Goal: Transaction & Acquisition: Purchase product/service

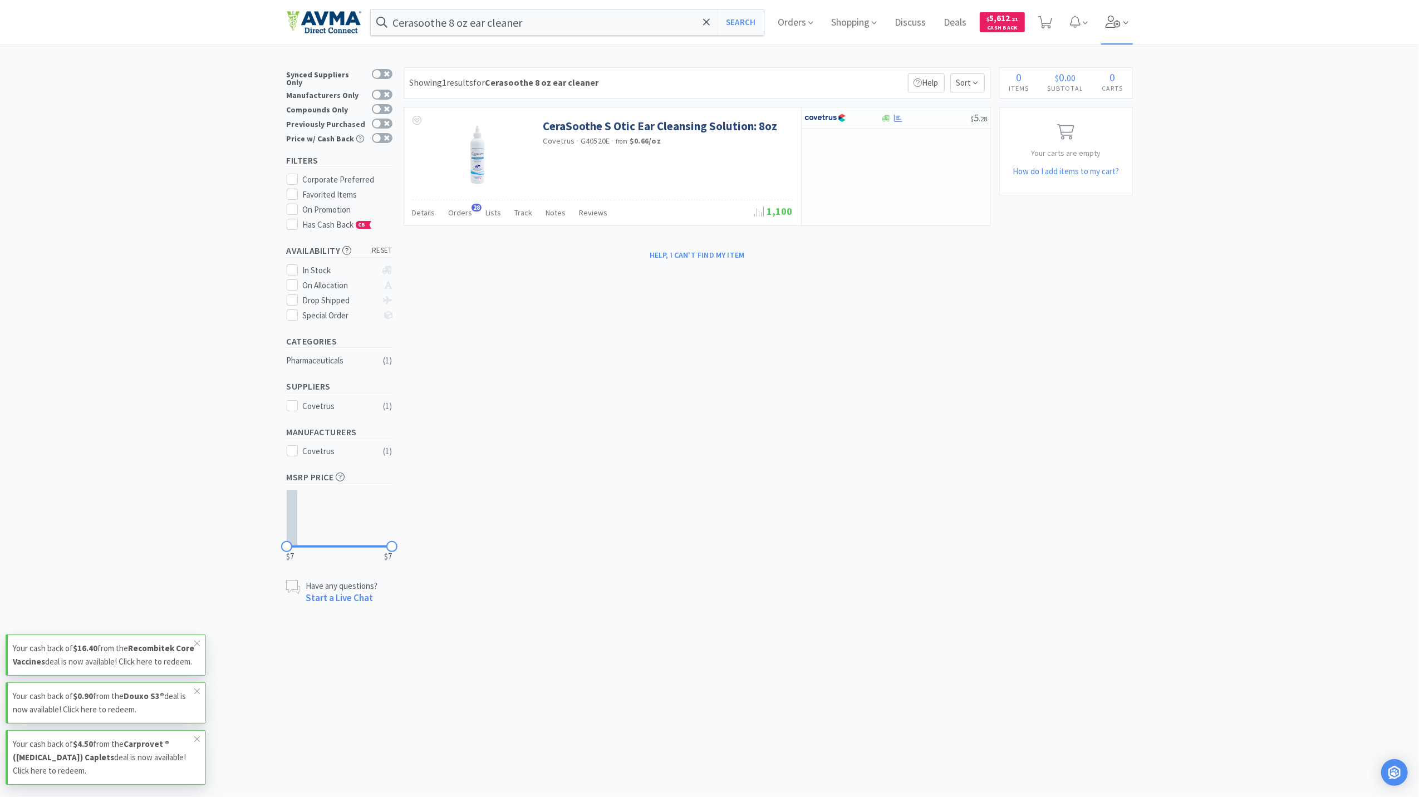
click at [1120, 24] on icon at bounding box center [1114, 22] width 16 height 12
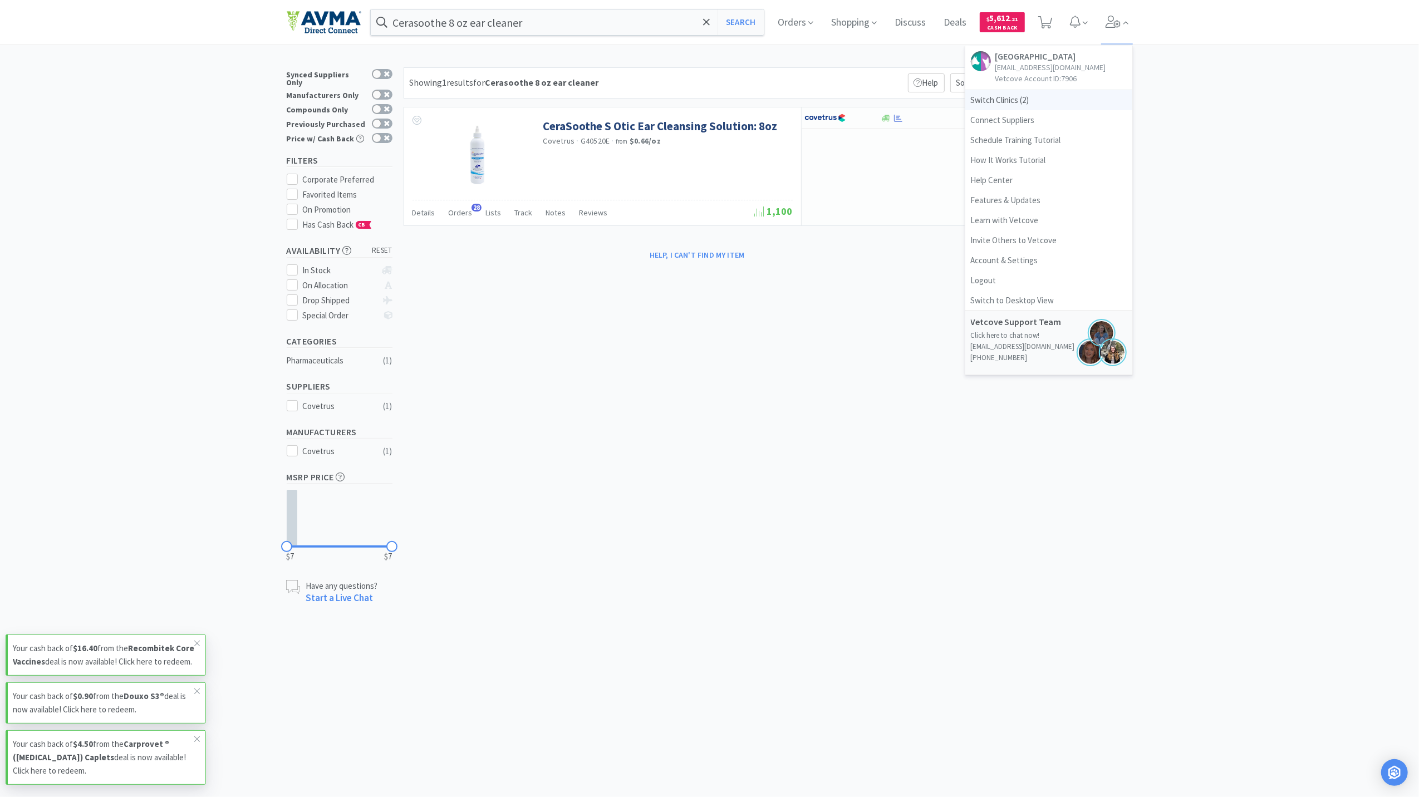
click at [1039, 96] on span "Switch Clinics ( 2 )" at bounding box center [1048, 100] width 167 height 20
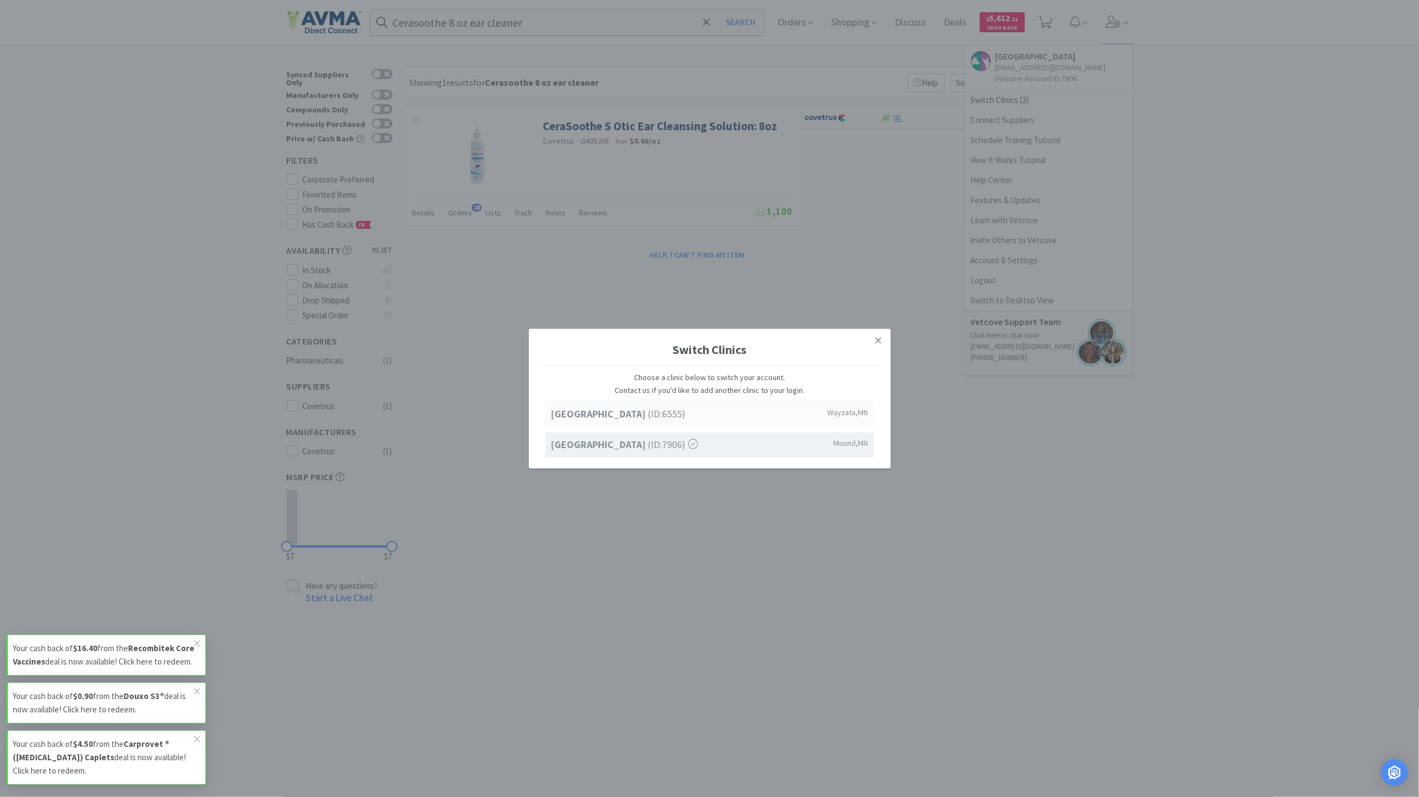
click at [669, 424] on div "Lake Minnetonka Pet Wellness Center (ID: 6555 ) Wayzata , MN" at bounding box center [710, 414] width 328 height 25
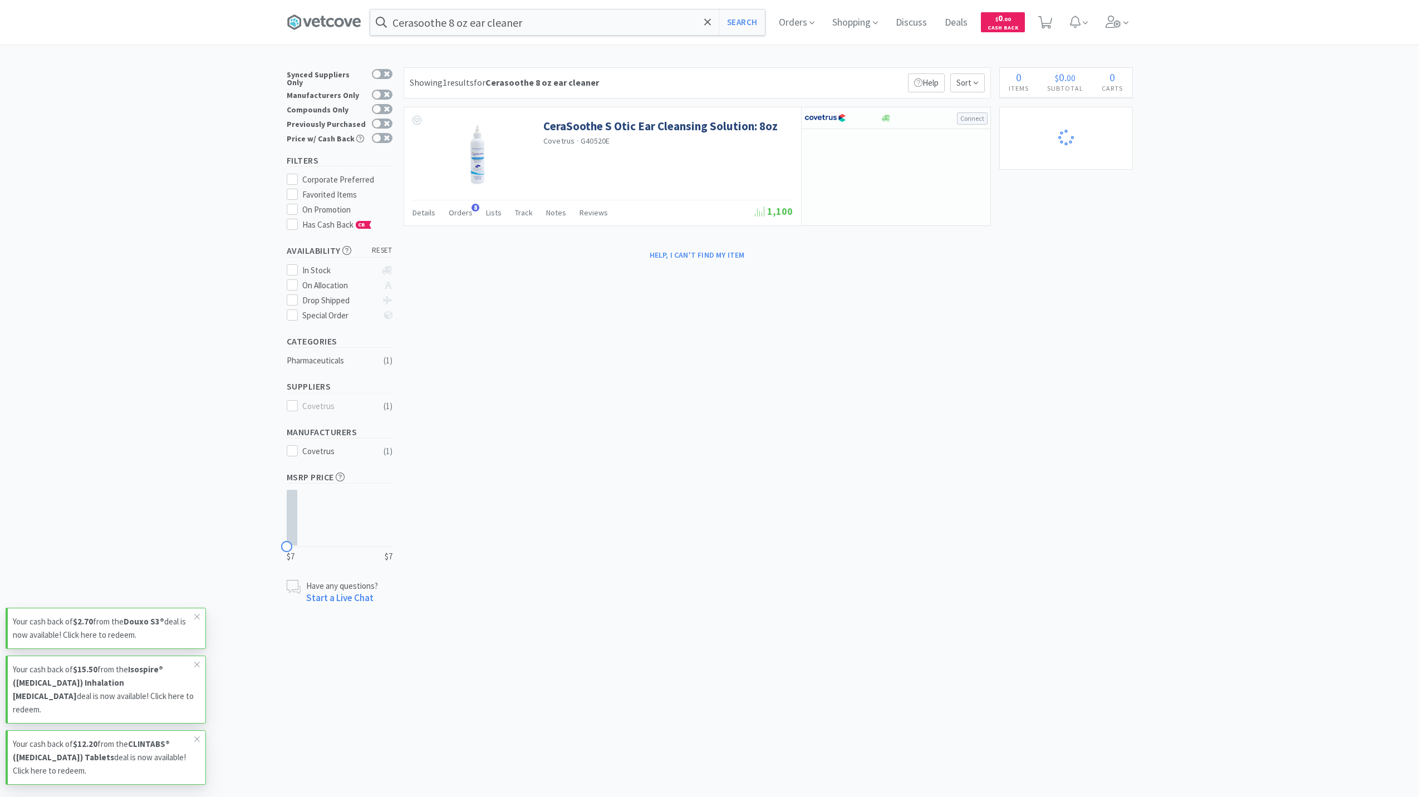
select select "5"
select select "2"
select select "1"
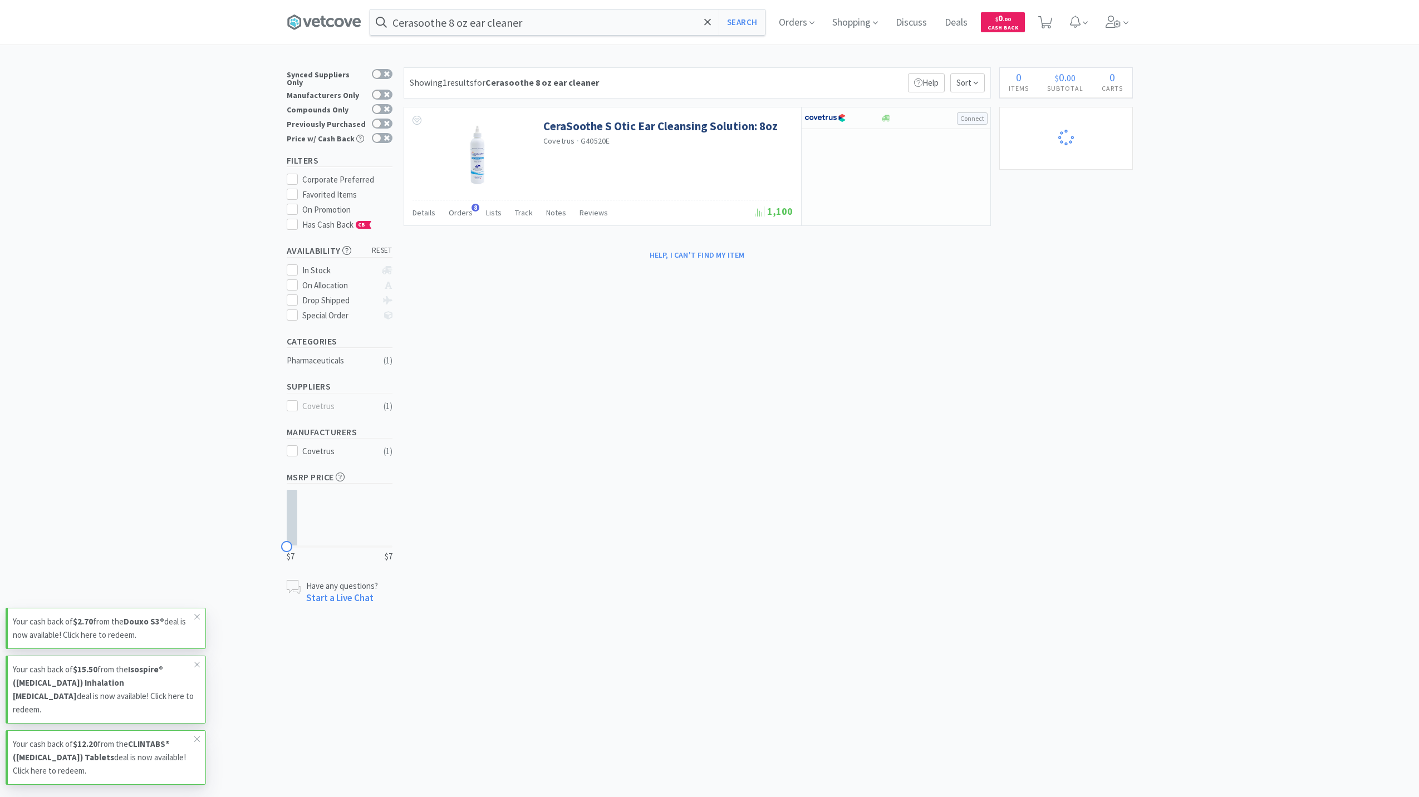
select select "2"
select select "1"
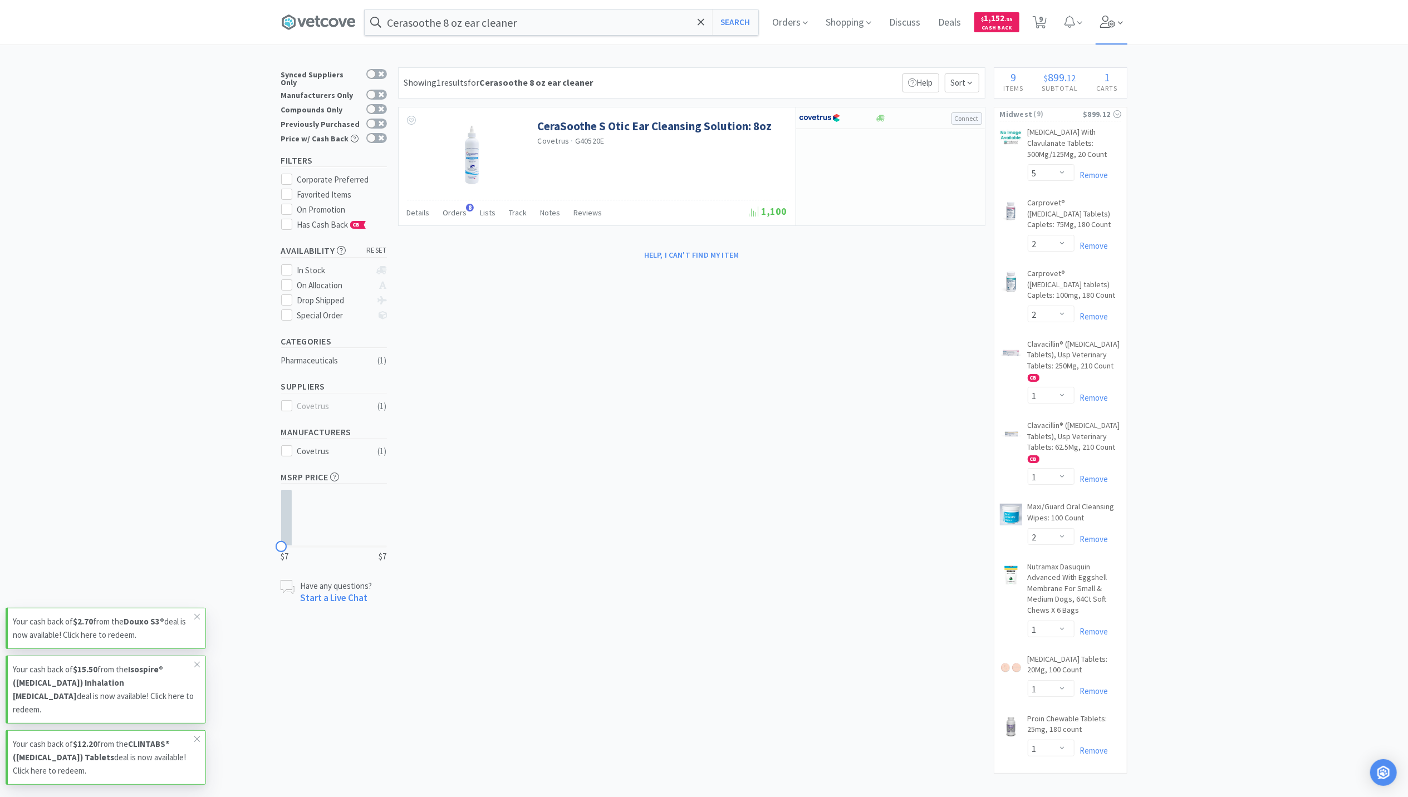
click at [1112, 31] on span at bounding box center [1112, 22] width 32 height 45
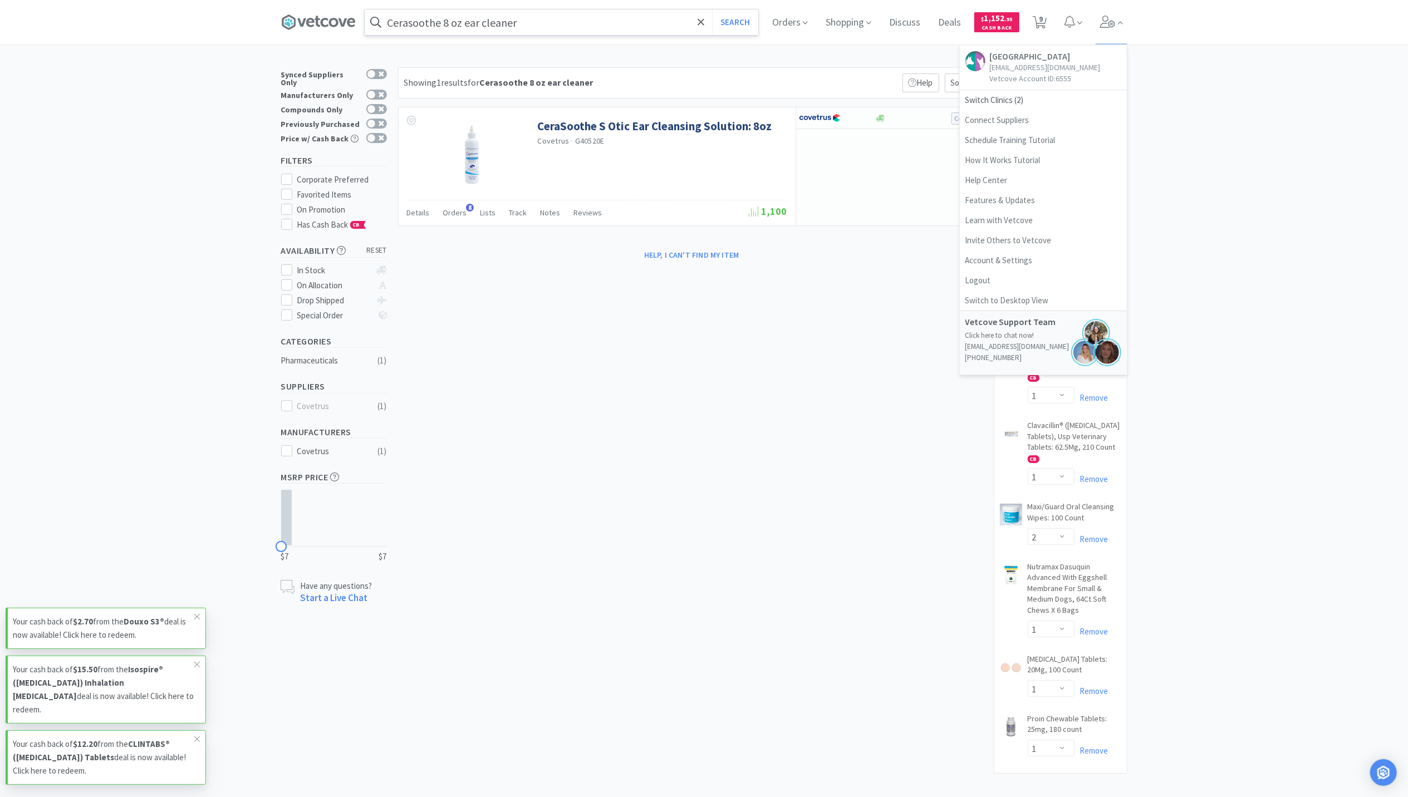
click at [535, 25] on input "Cerasoothe 8 oz ear cleaner" at bounding box center [562, 22] width 394 height 26
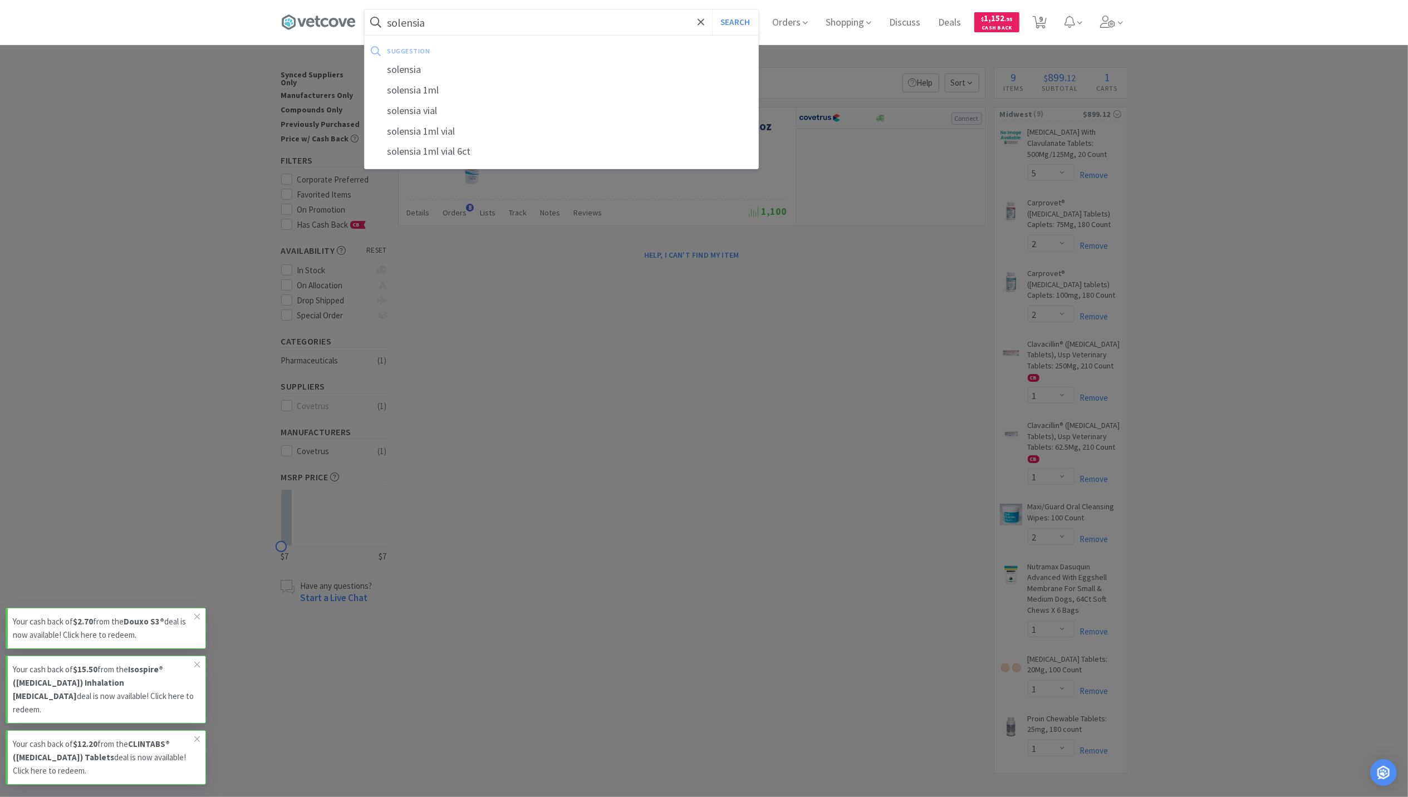
type input "solensia"
click at [712, 9] on button "Search" at bounding box center [735, 22] width 46 height 26
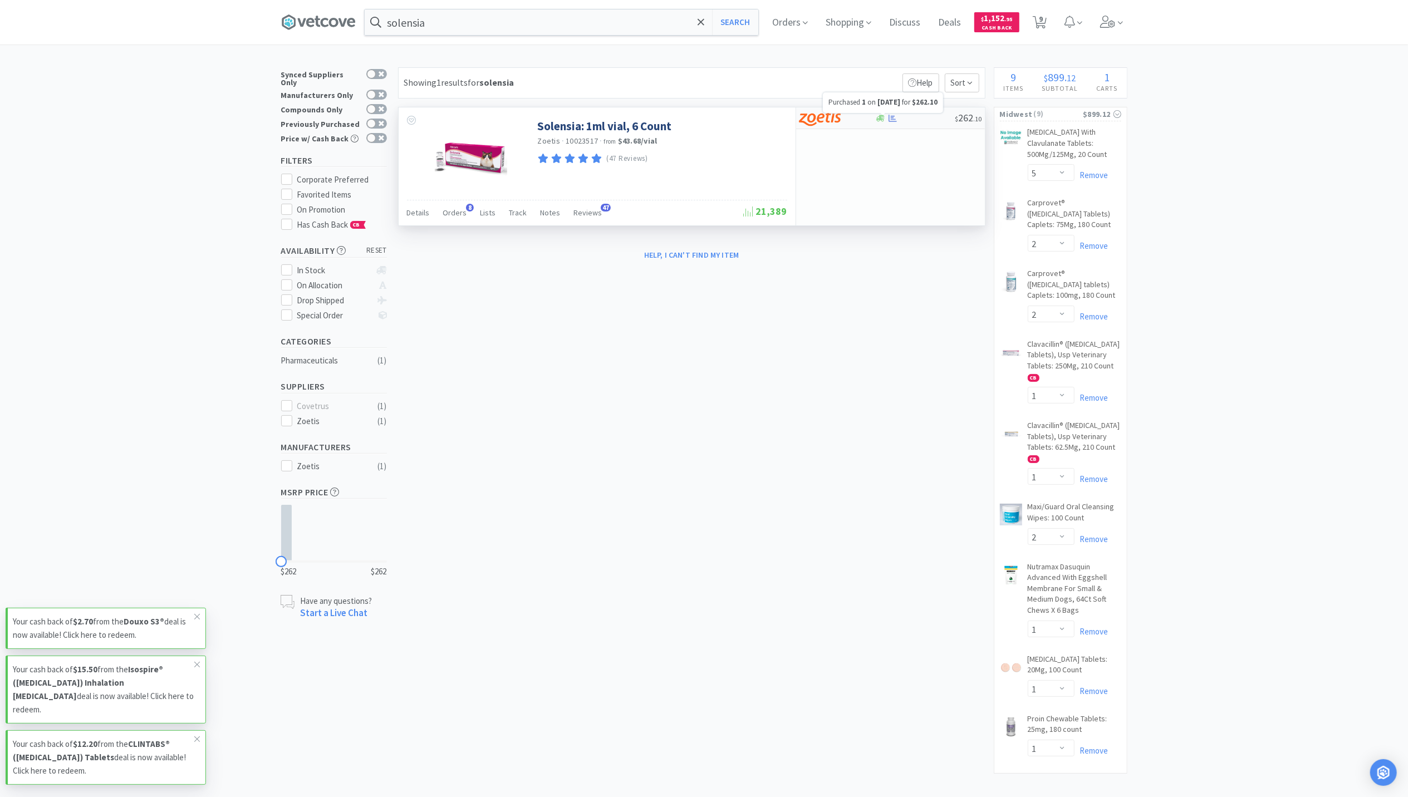
click at [892, 121] on icon at bounding box center [892, 117] width 8 height 7
select select "1"
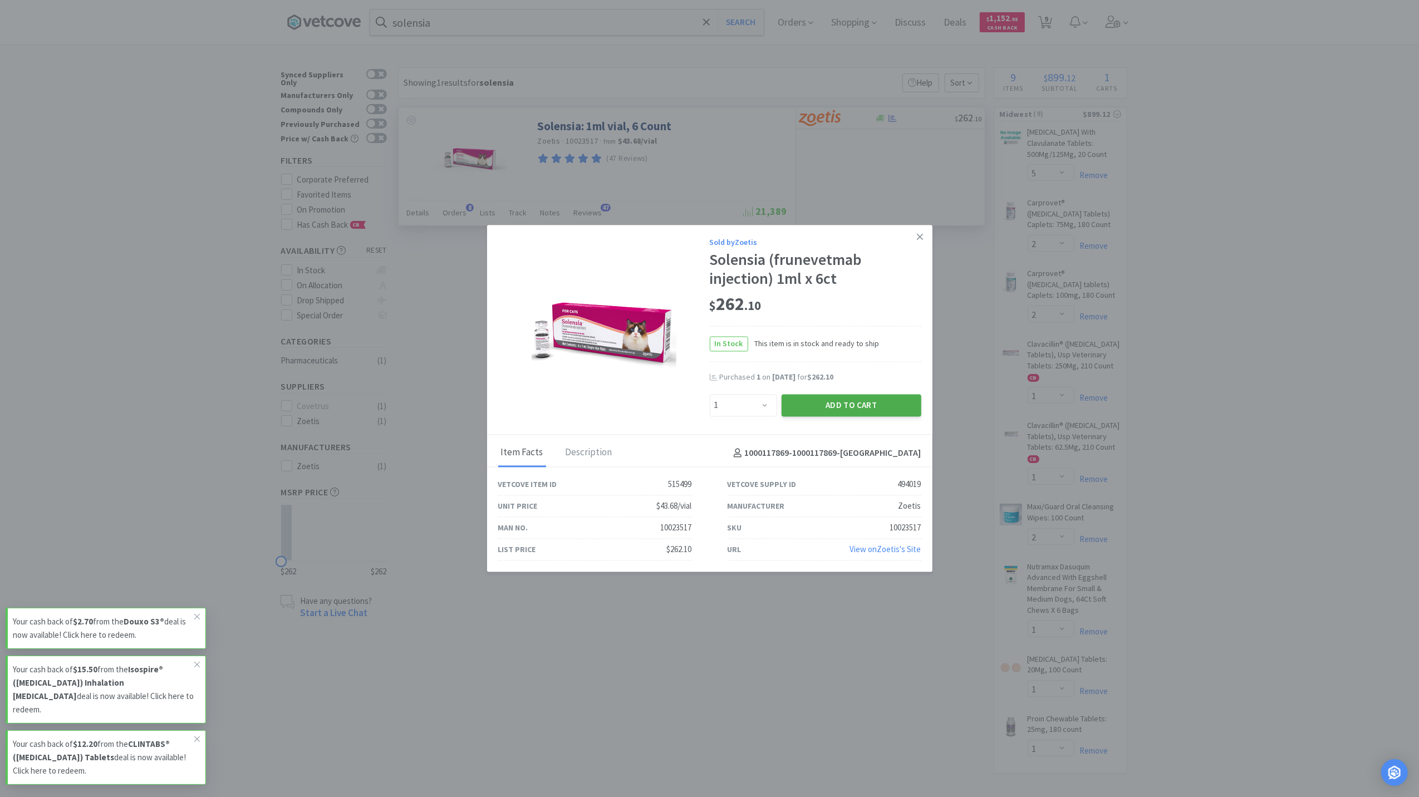
click at [862, 409] on button "Add to Cart" at bounding box center [852, 405] width 140 height 22
select select "1"
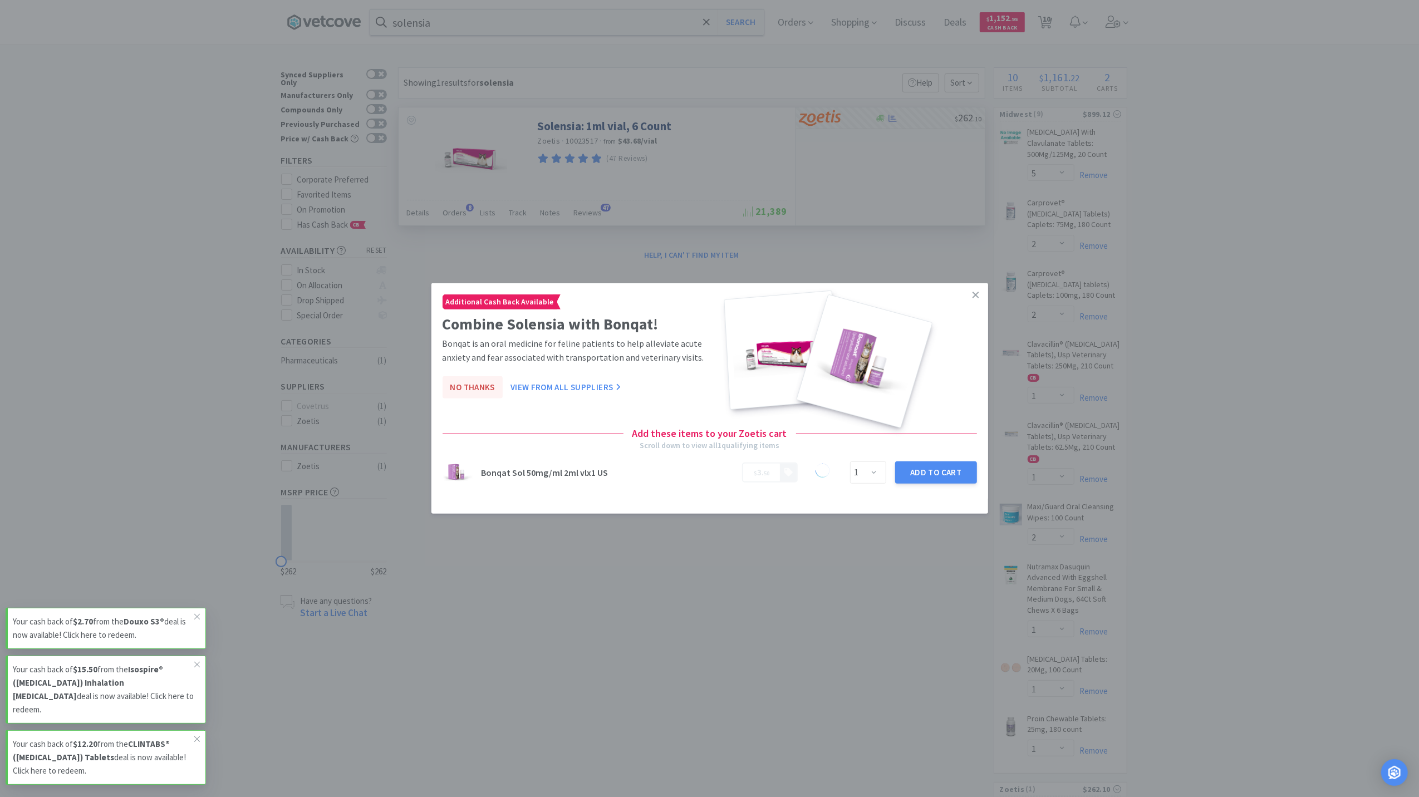
click at [479, 386] on button "No Thanks" at bounding box center [473, 387] width 60 height 22
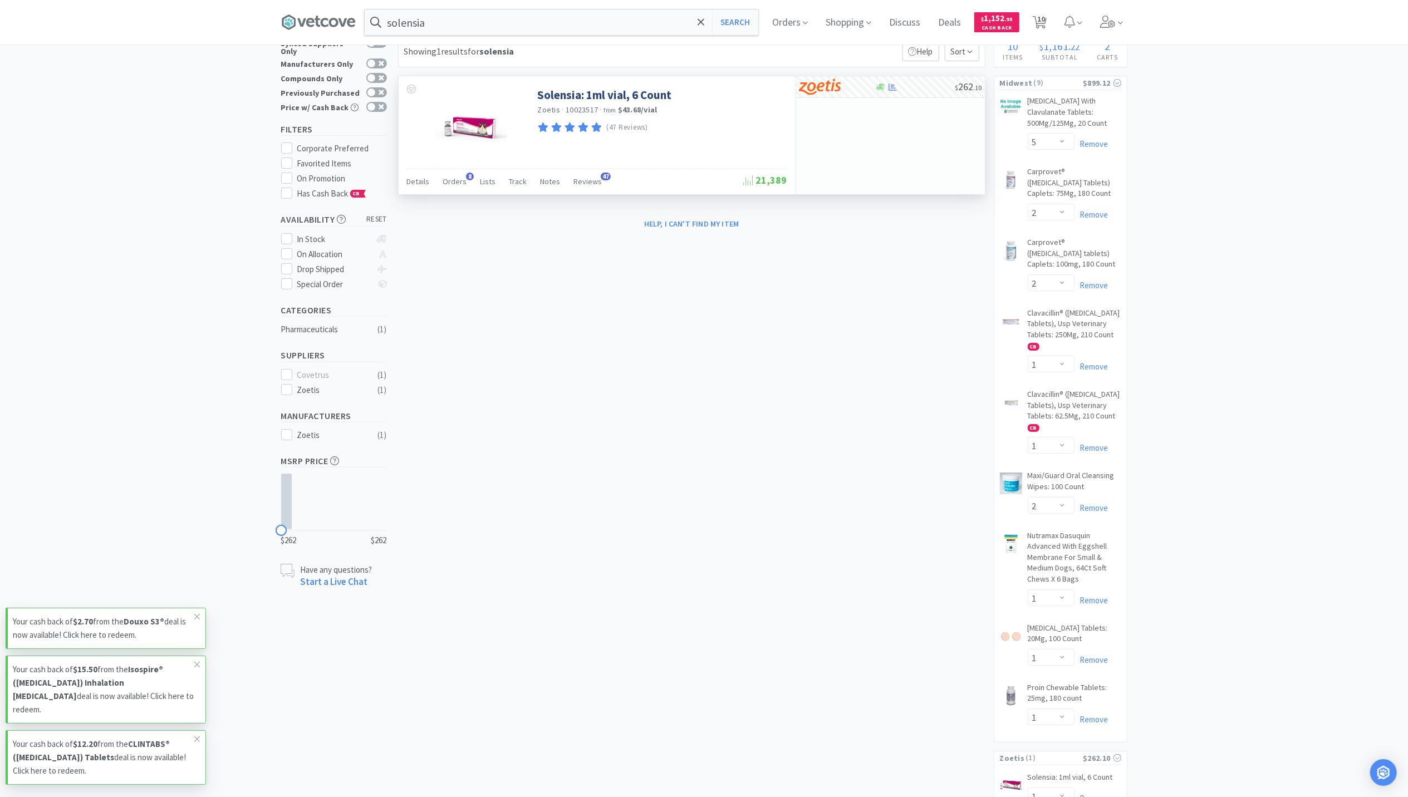
scroll to position [74, 0]
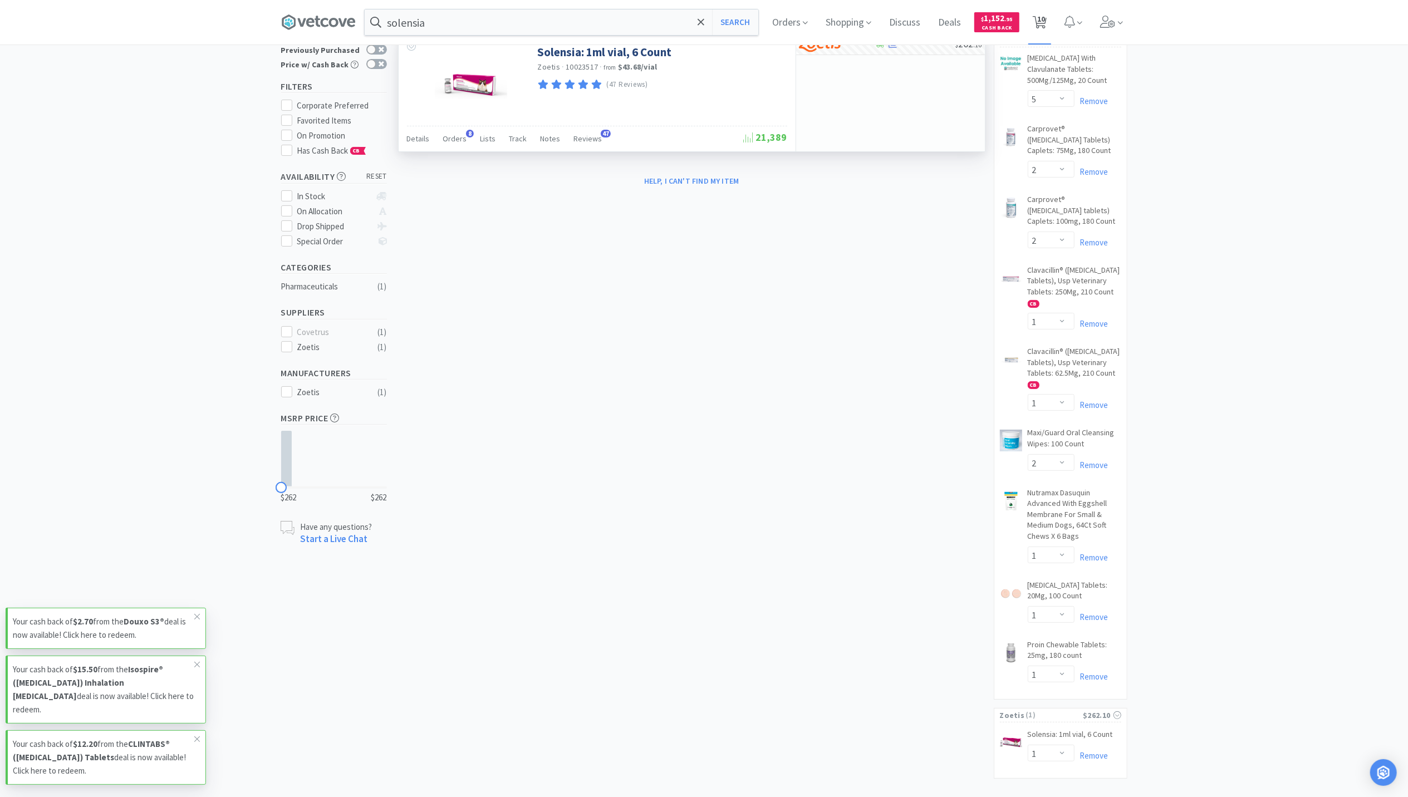
click at [1041, 19] on icon at bounding box center [1040, 22] width 14 height 12
select select "1"
select select "5"
select select "2"
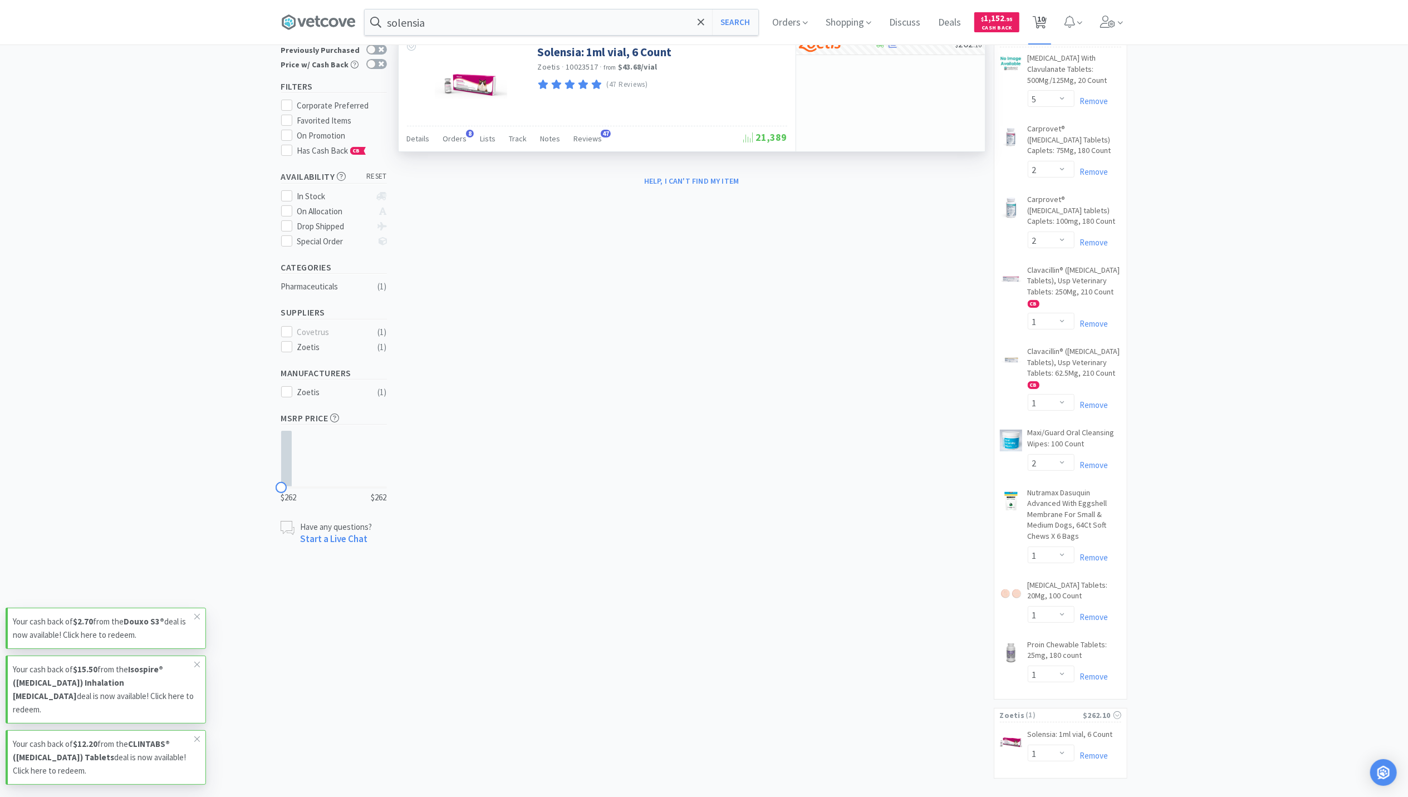
select select "1"
select select "2"
select select "1"
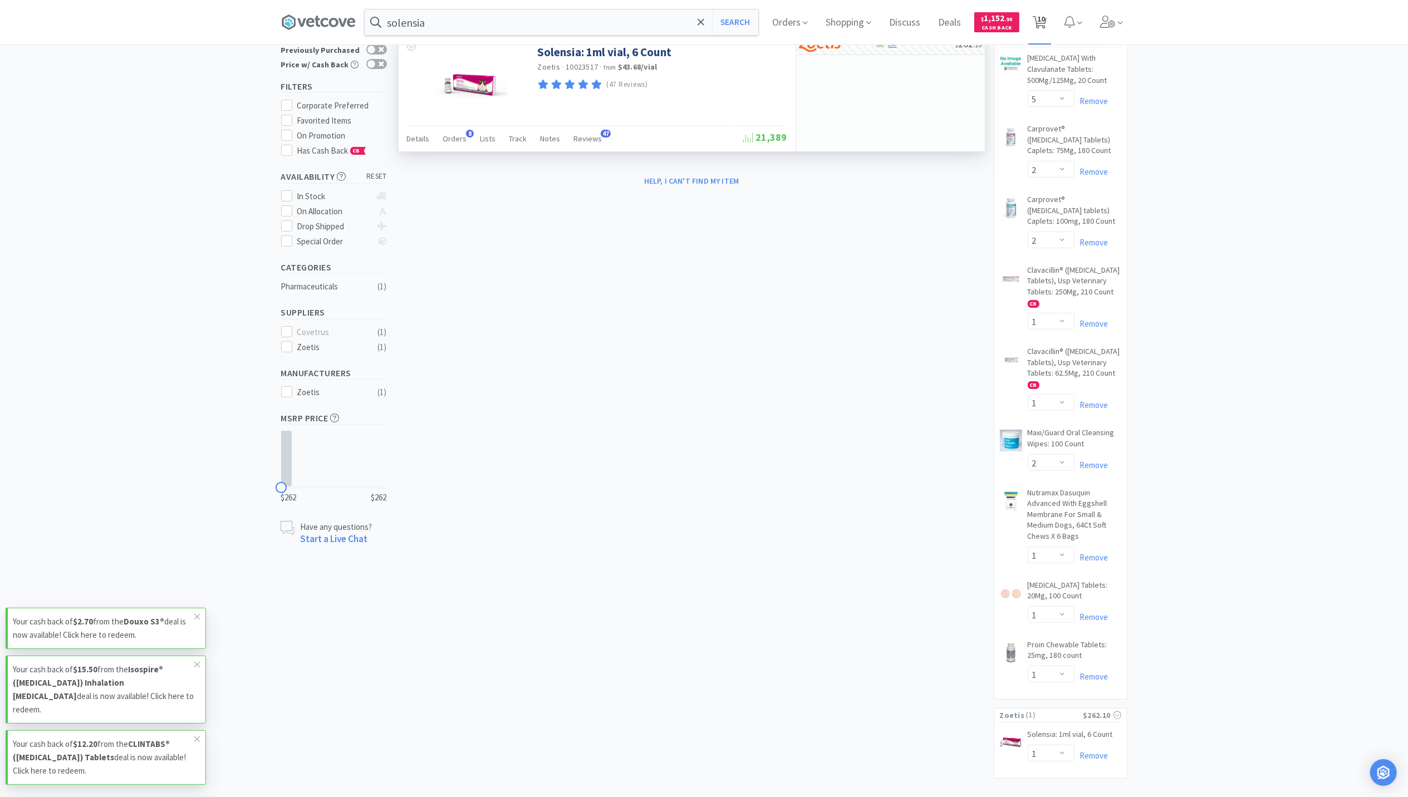
select select "1"
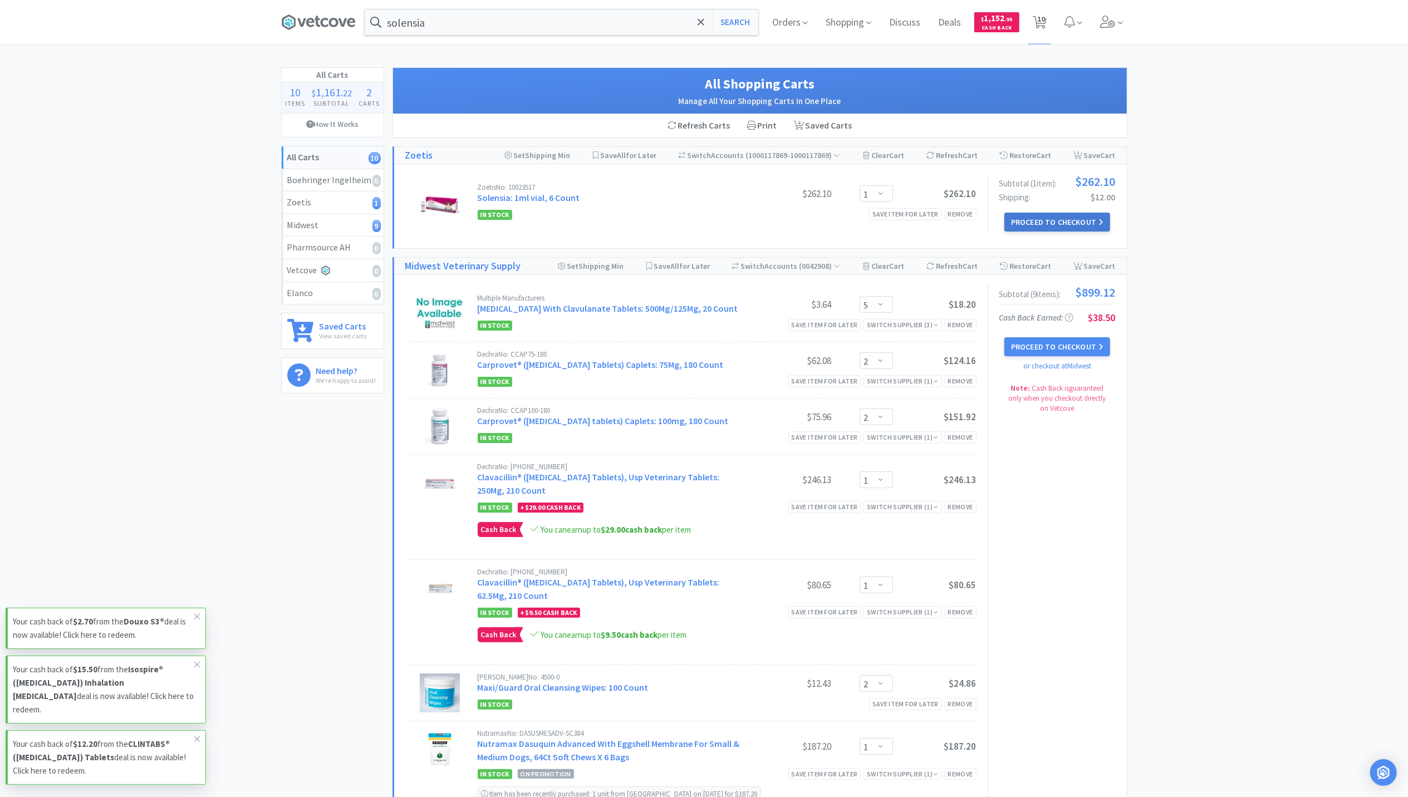
click at [1048, 222] on button "Proceed to Checkout" at bounding box center [1057, 222] width 106 height 19
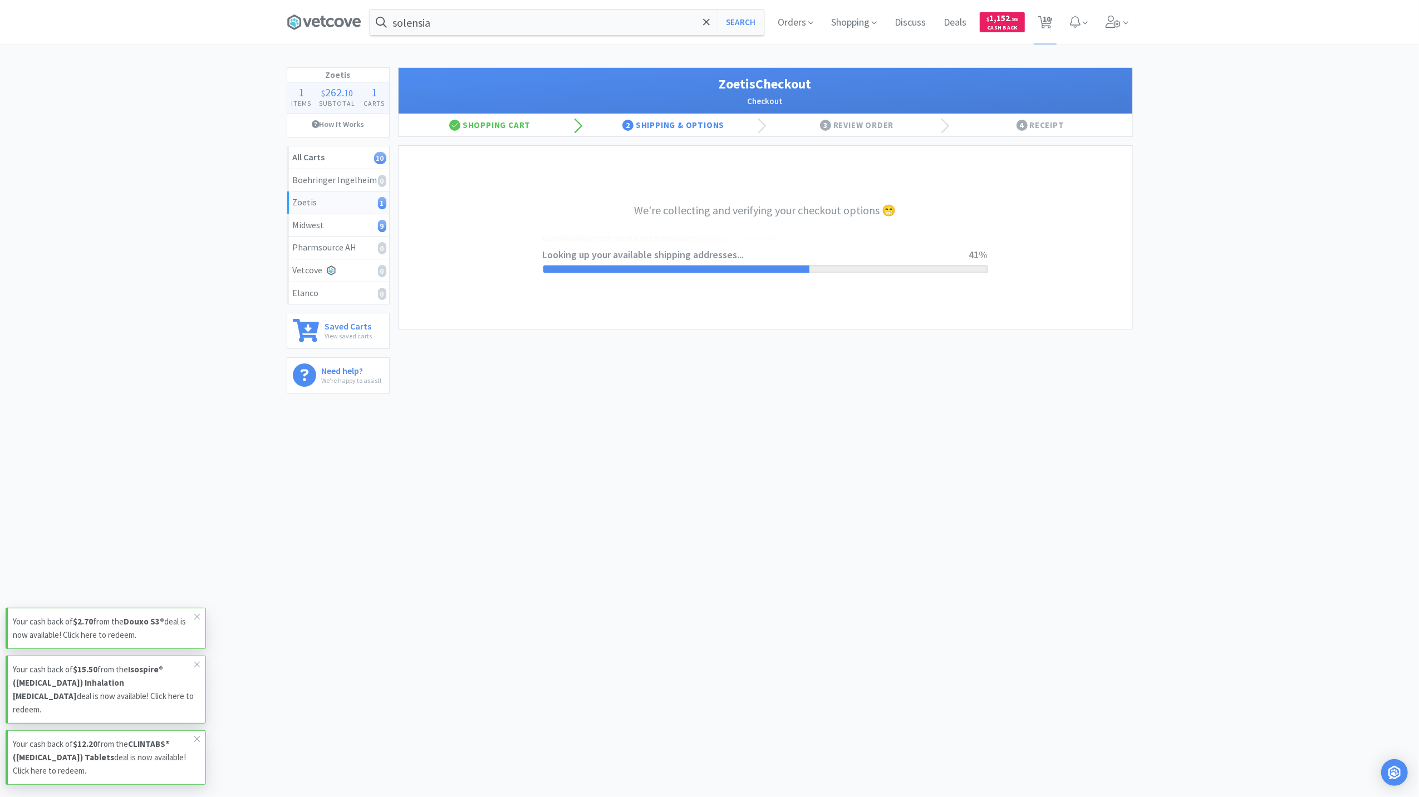
select select "invoice"
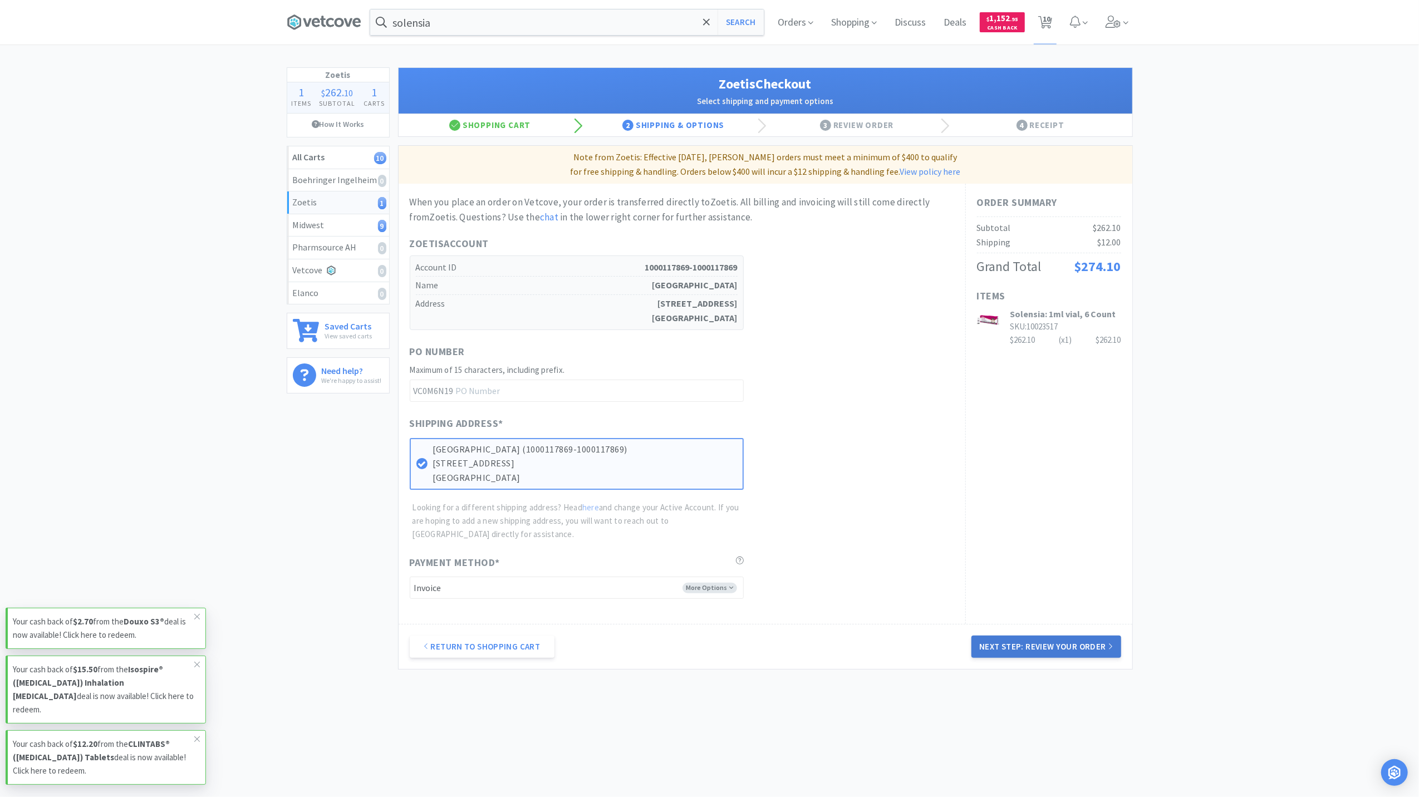
click at [1033, 646] on button "Next Step: Review Your Order" at bounding box center [1045, 647] width 149 height 22
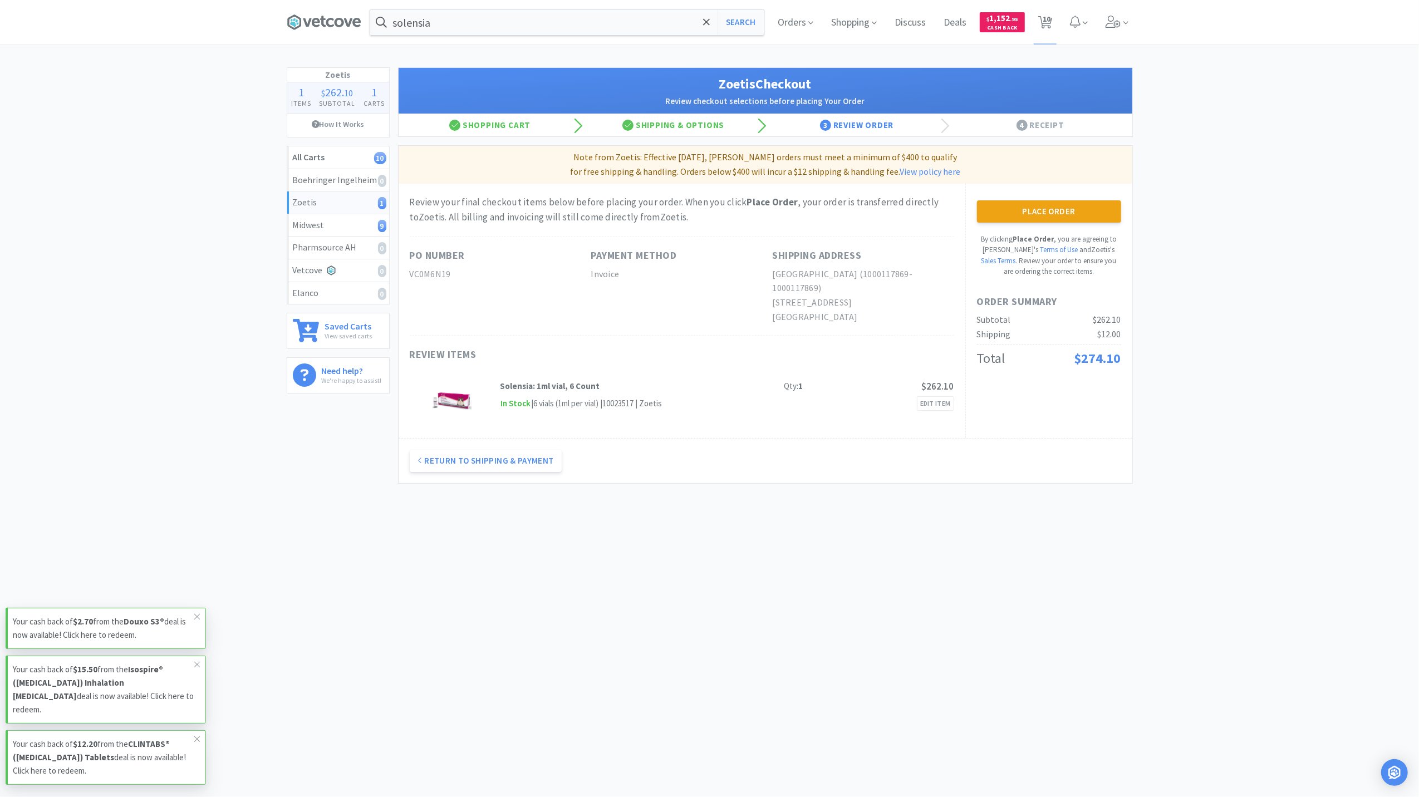
click at [1050, 208] on button "Place Order" at bounding box center [1049, 211] width 144 height 22
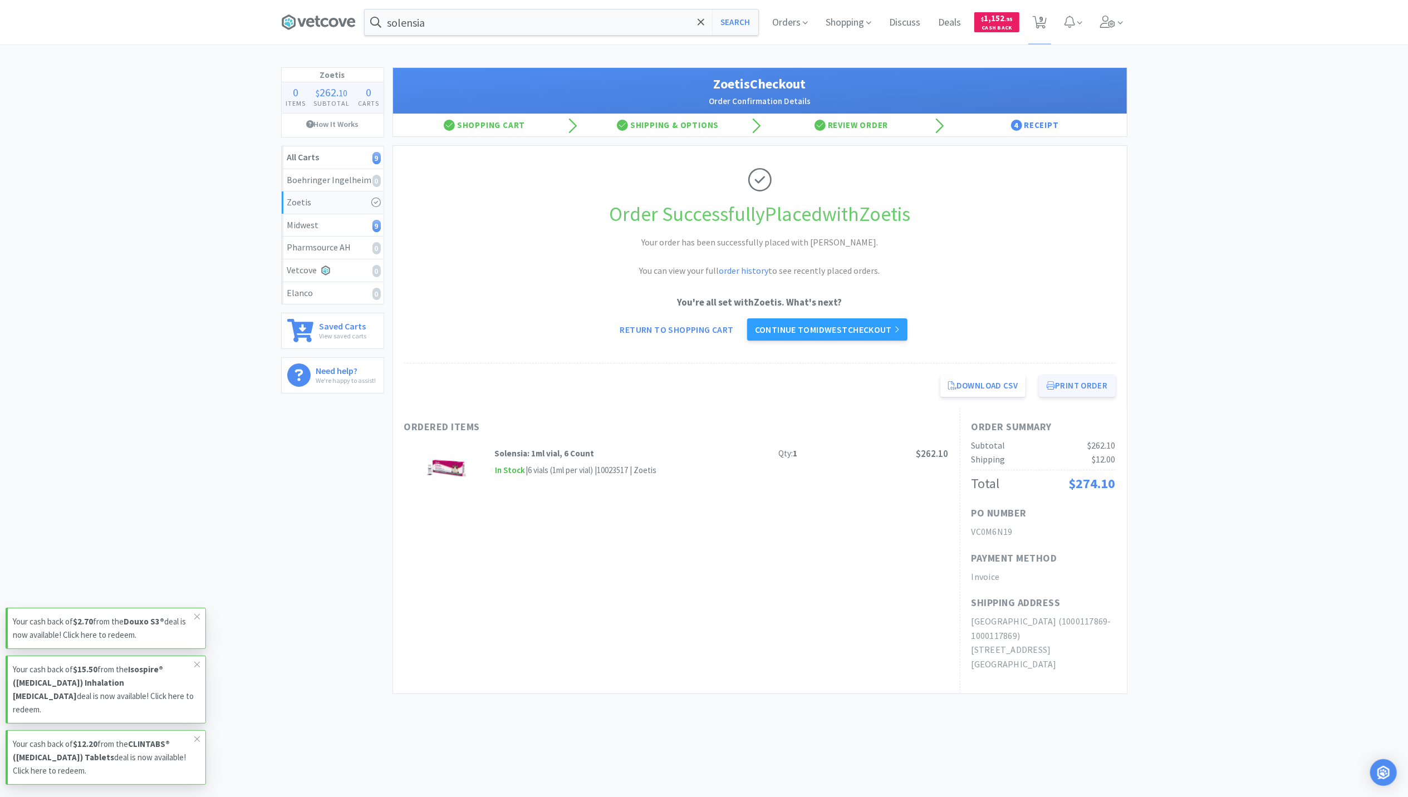
click at [1080, 380] on button "Print Order" at bounding box center [1077, 386] width 76 height 22
click at [301, 29] on icon at bounding box center [318, 22] width 75 height 17
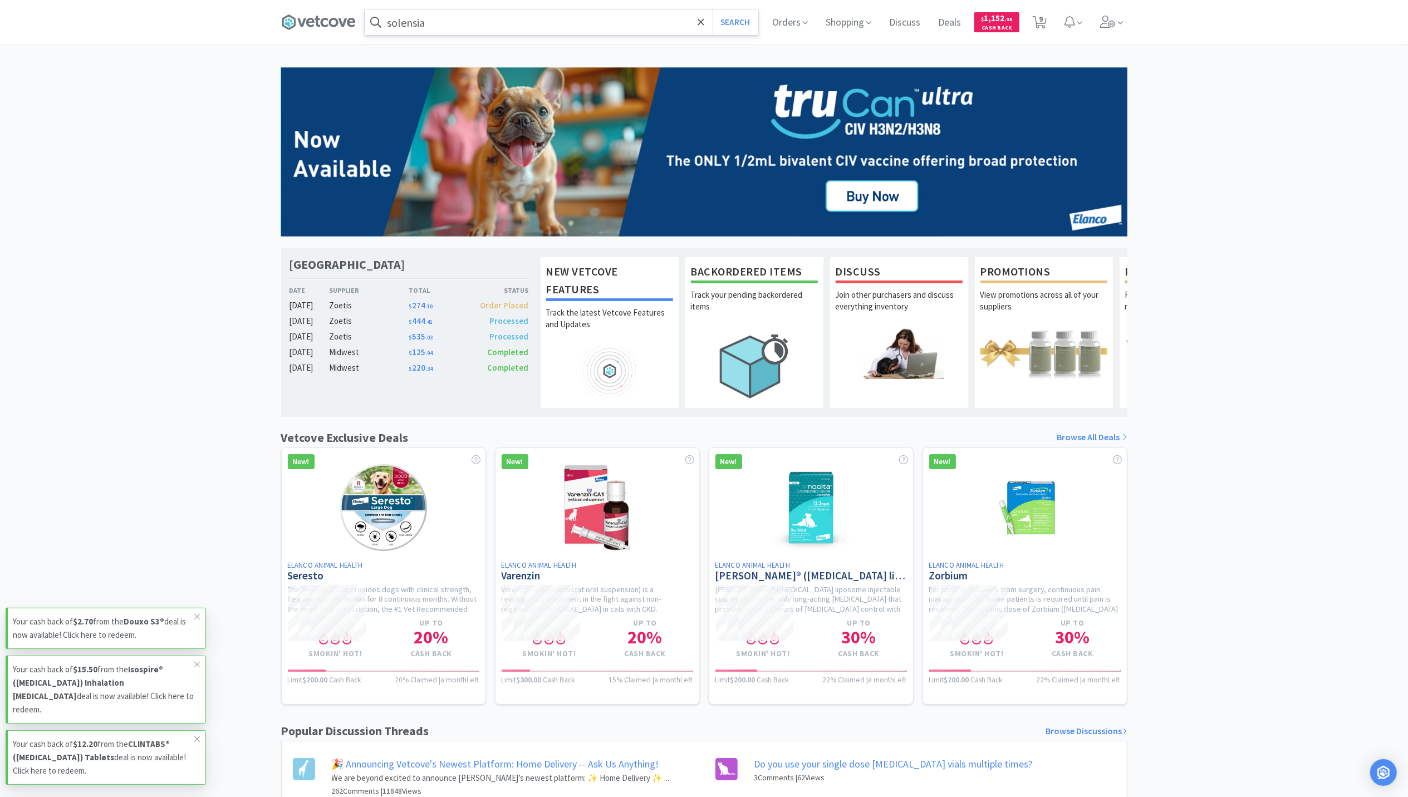
click at [480, 24] on input "solensia" at bounding box center [562, 22] width 394 height 26
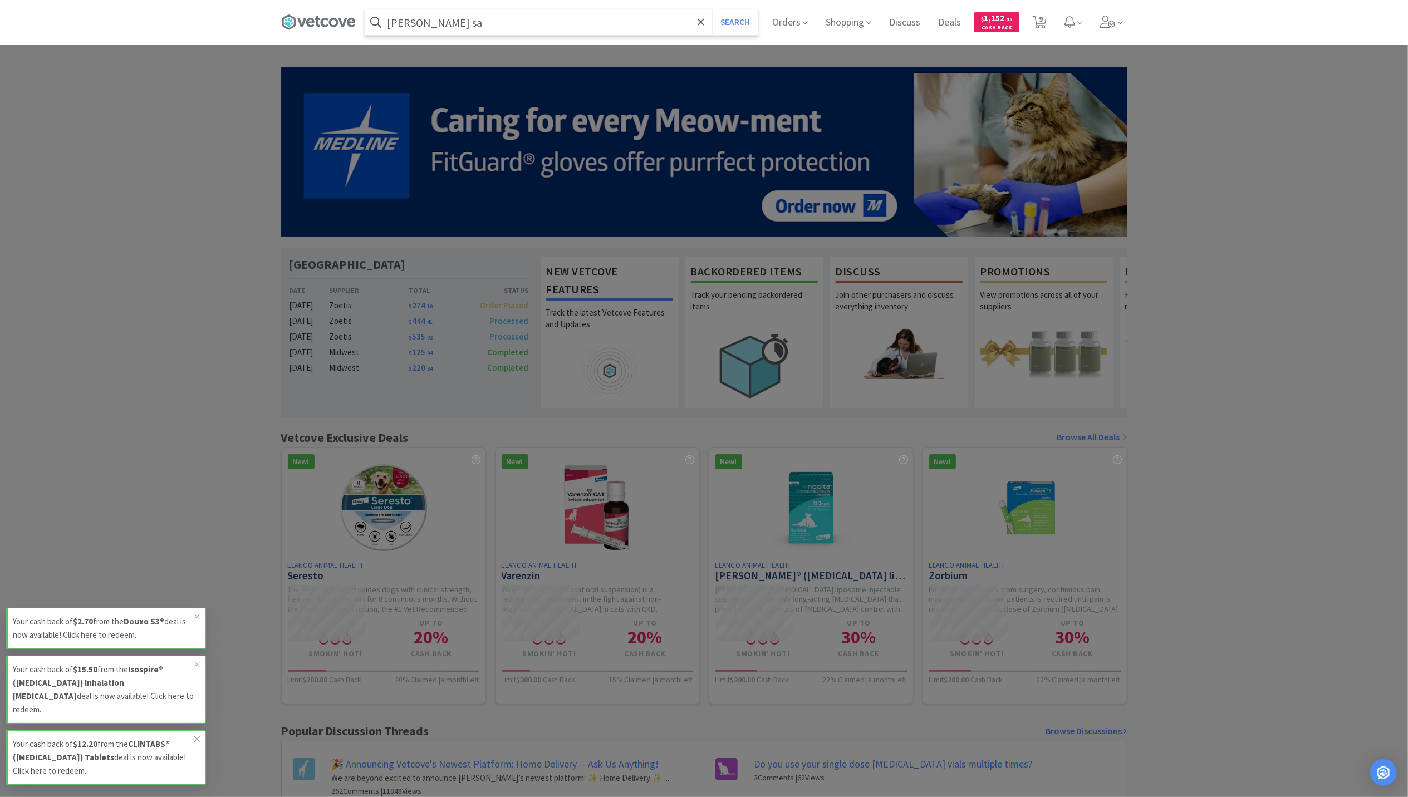
type input "forti flora sa"
click at [712, 9] on button "Search" at bounding box center [735, 22] width 46 height 26
select select "5"
select select "2"
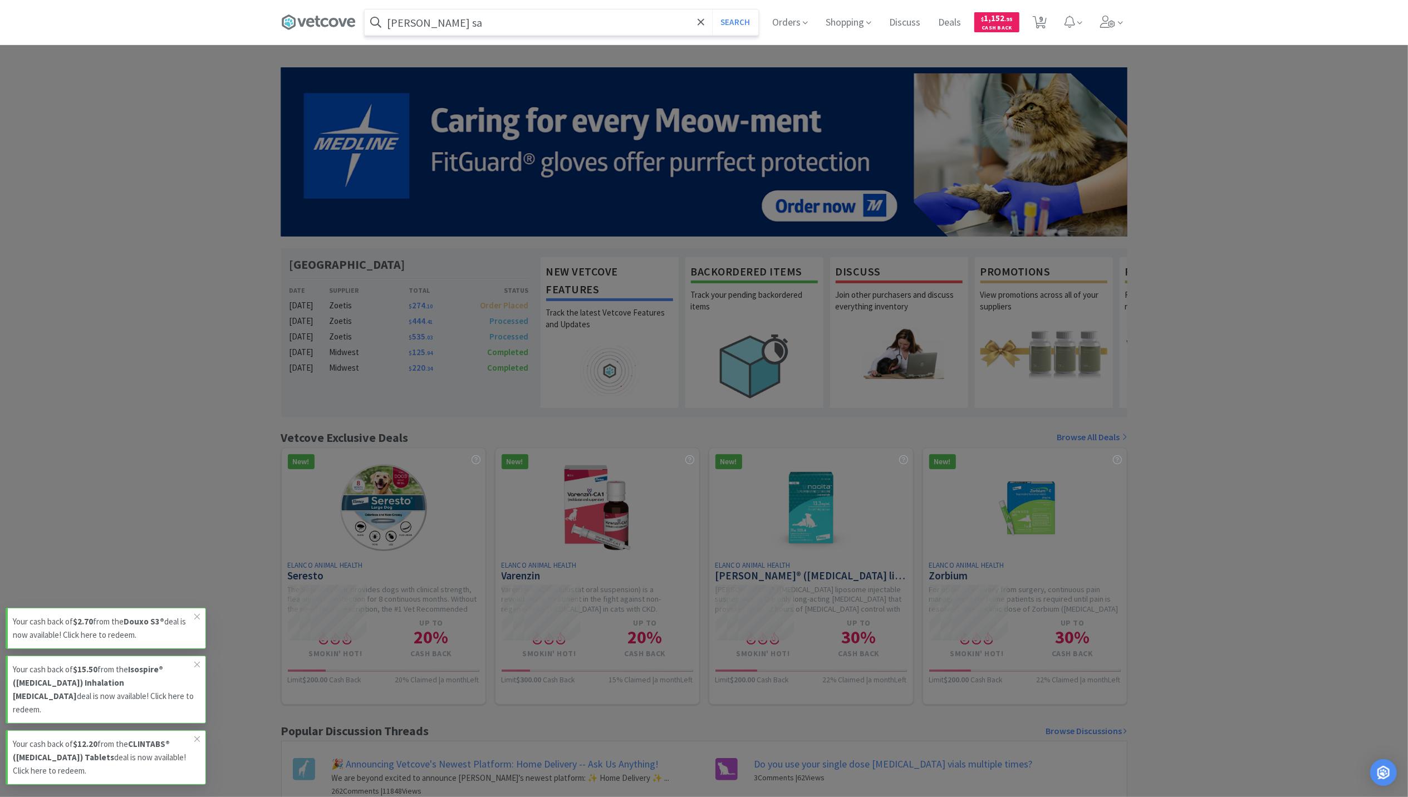
select select "1"
select select "2"
select select "1"
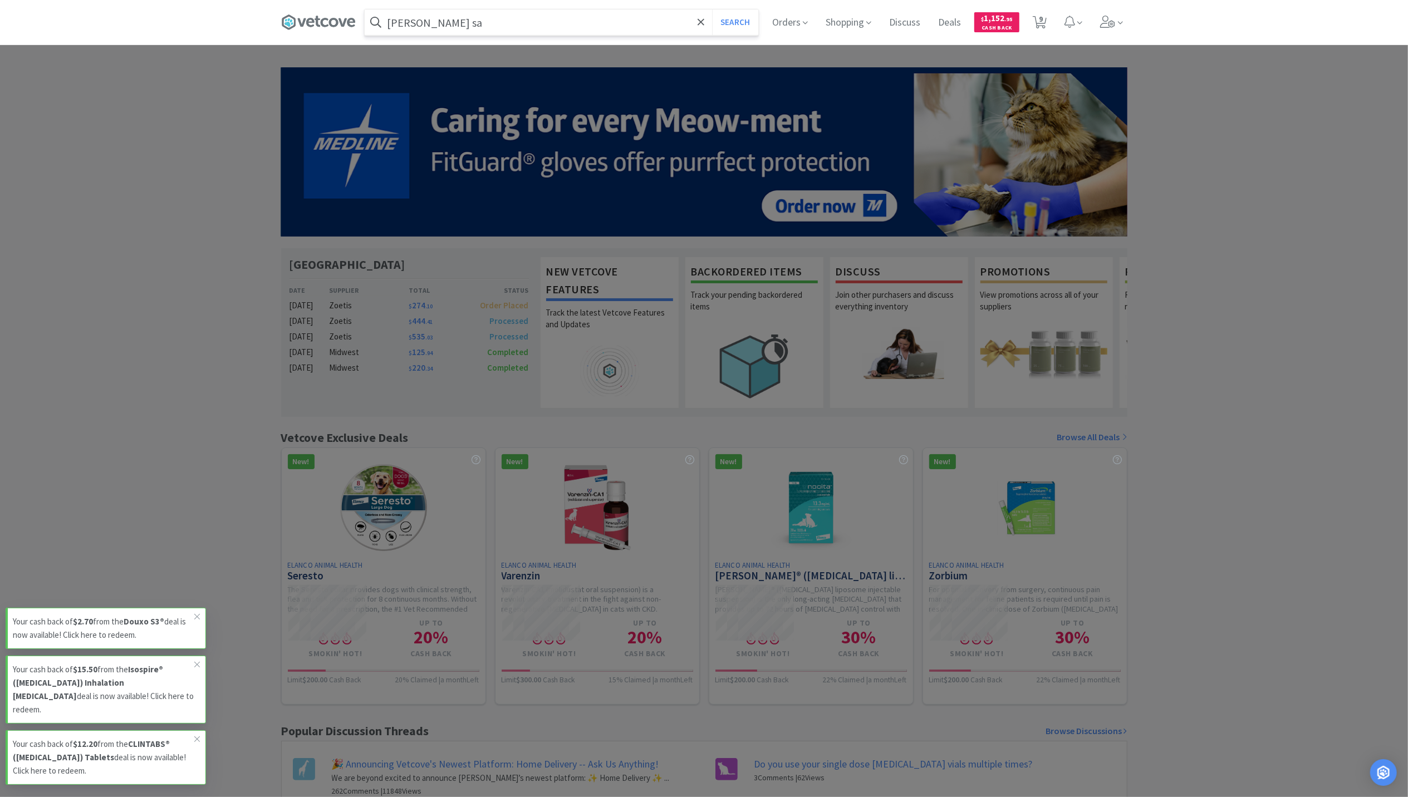
select select "1"
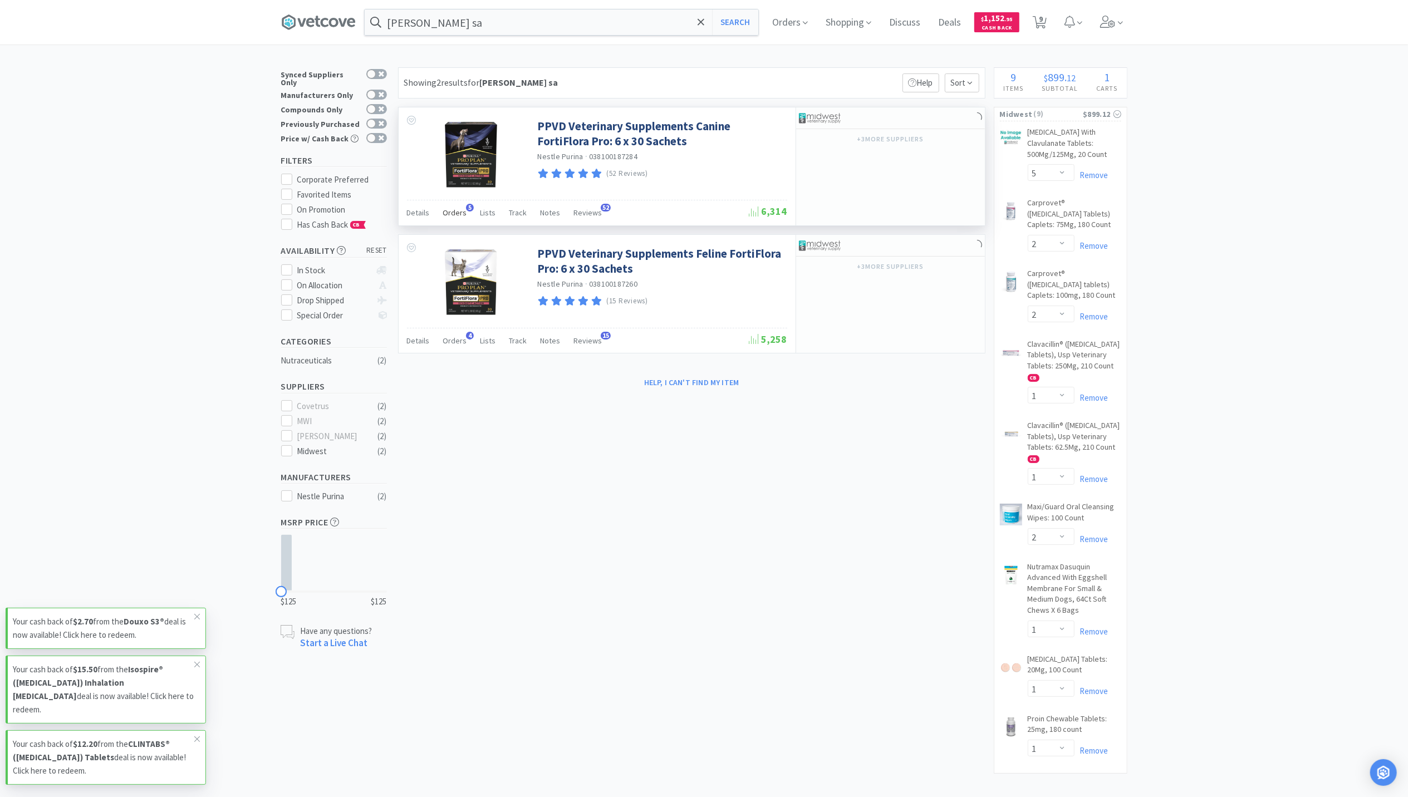
click at [455, 210] on span "Orders" at bounding box center [455, 213] width 24 height 10
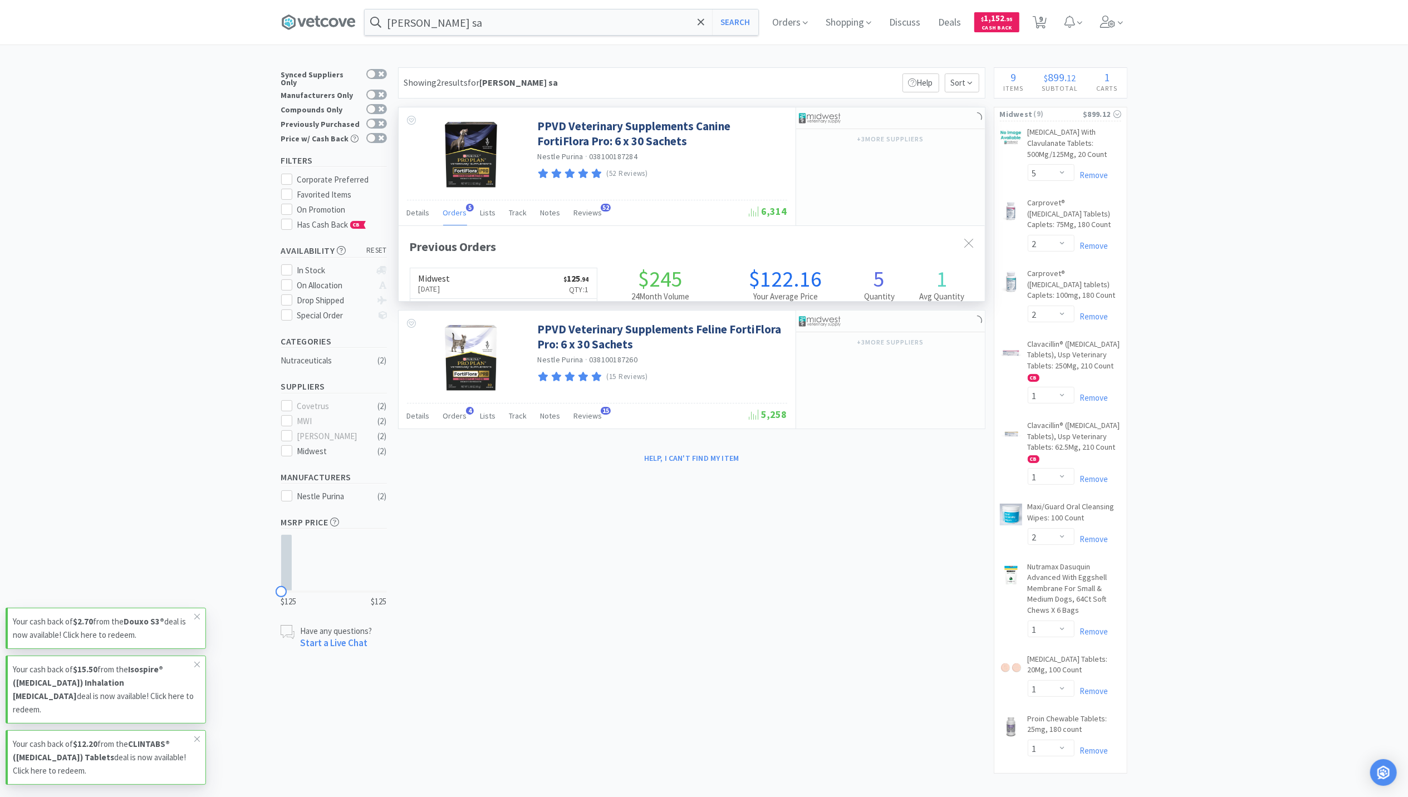
scroll to position [288, 586]
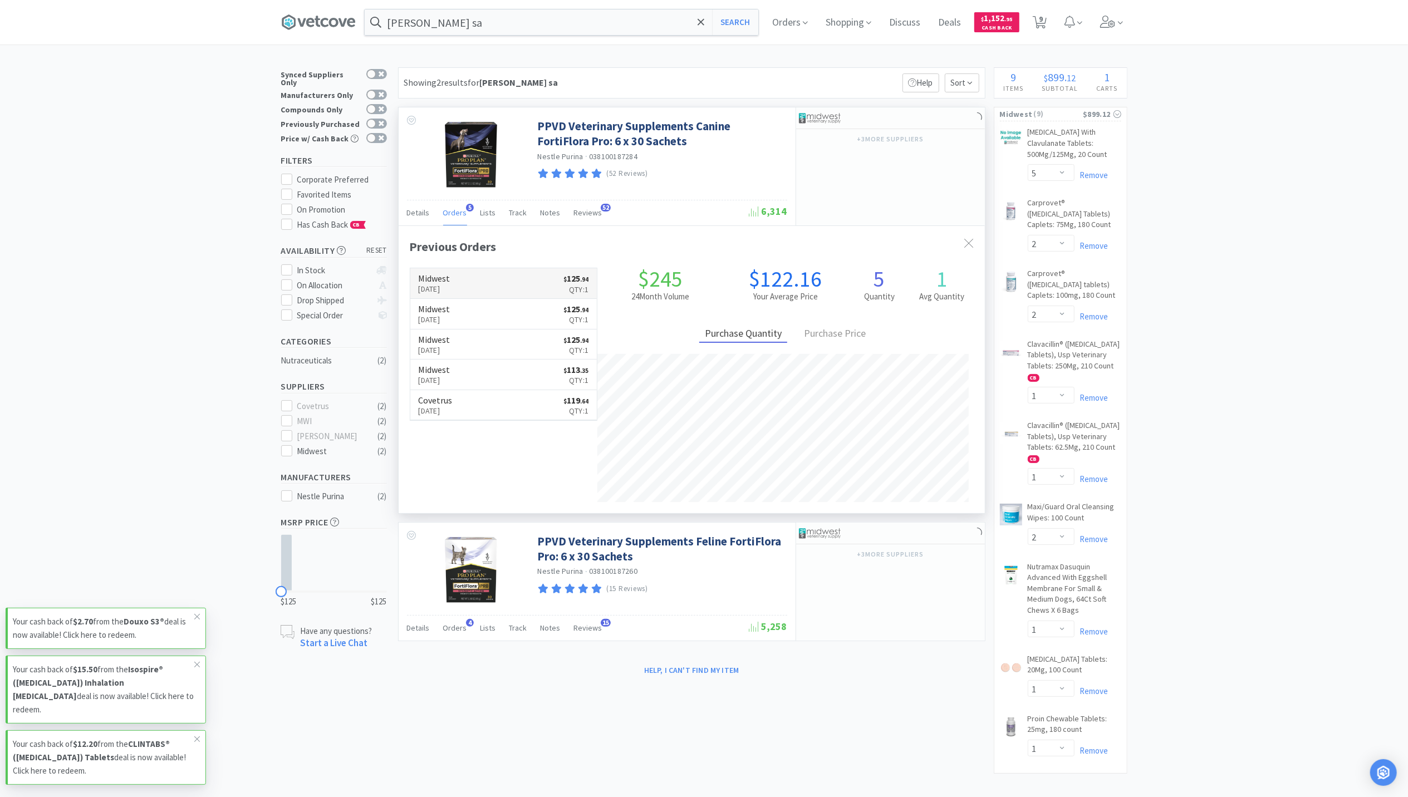
click at [450, 279] on h6 "Midwest" at bounding box center [435, 278] width 32 height 9
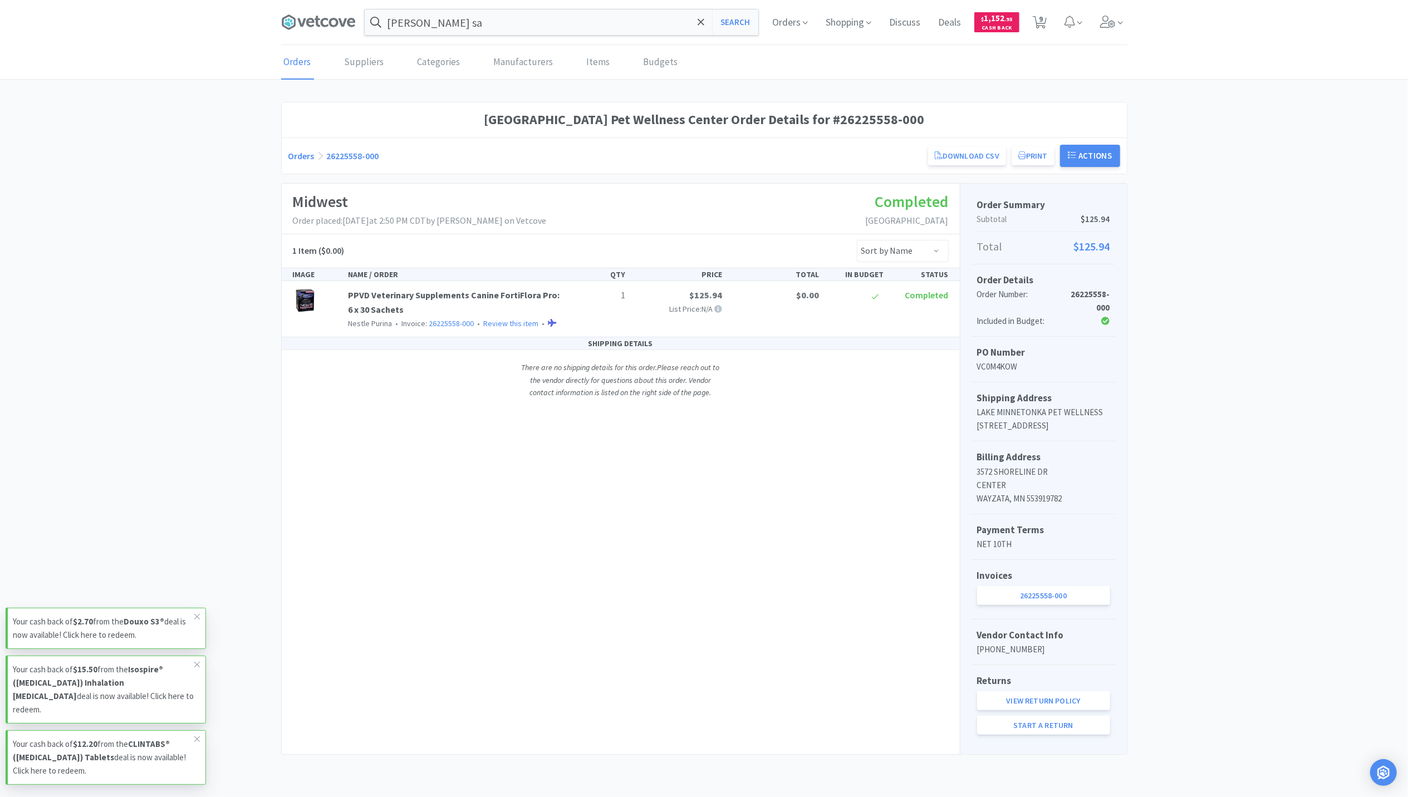
click at [1129, 39] on div "forti flora sa Search Orders Shopping Discuss Discuss Deals Deals $ 1,152 . 95 …" at bounding box center [704, 22] width 857 height 45
click at [1043, 24] on icon at bounding box center [1040, 22] width 14 height 12
select select "5"
select select "2"
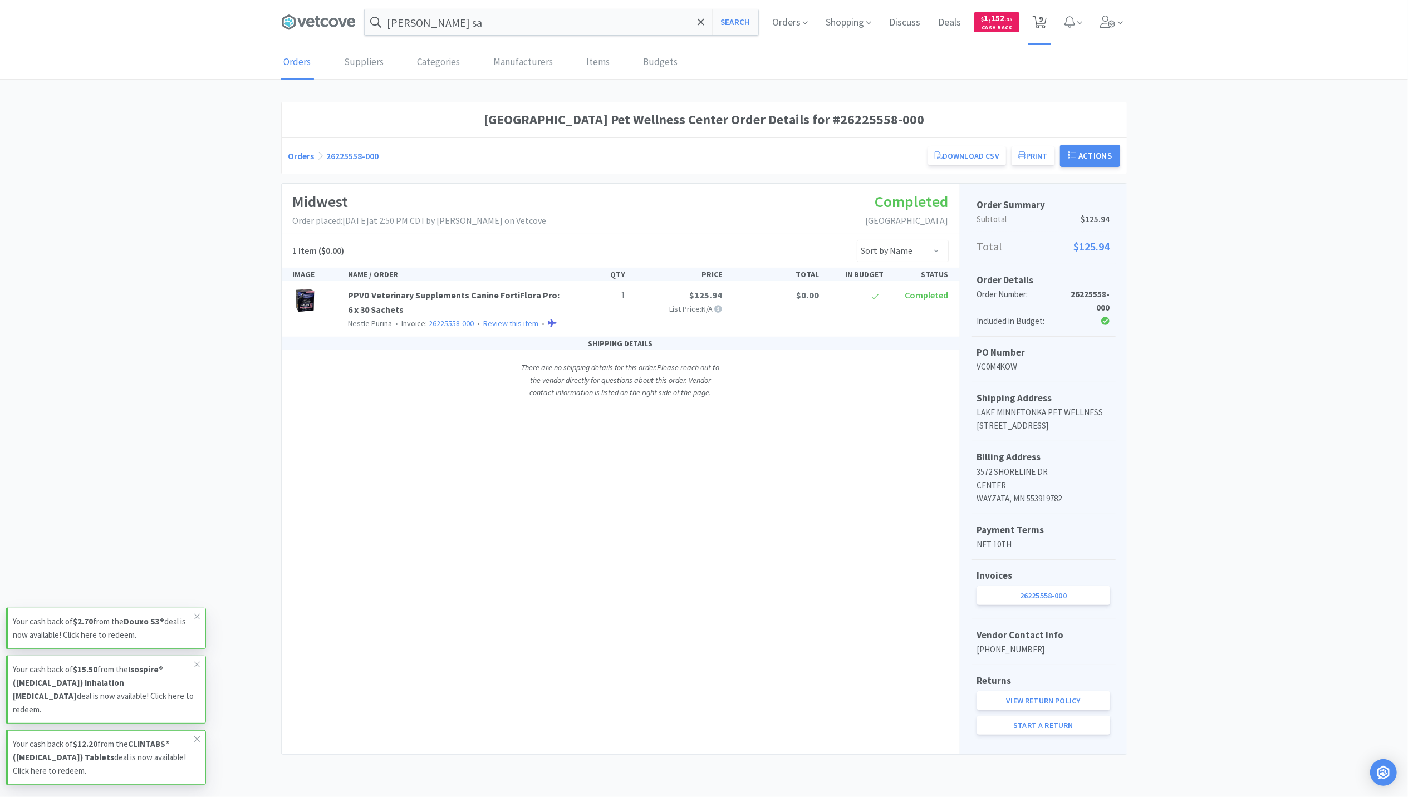
select select "1"
select select "2"
select select "1"
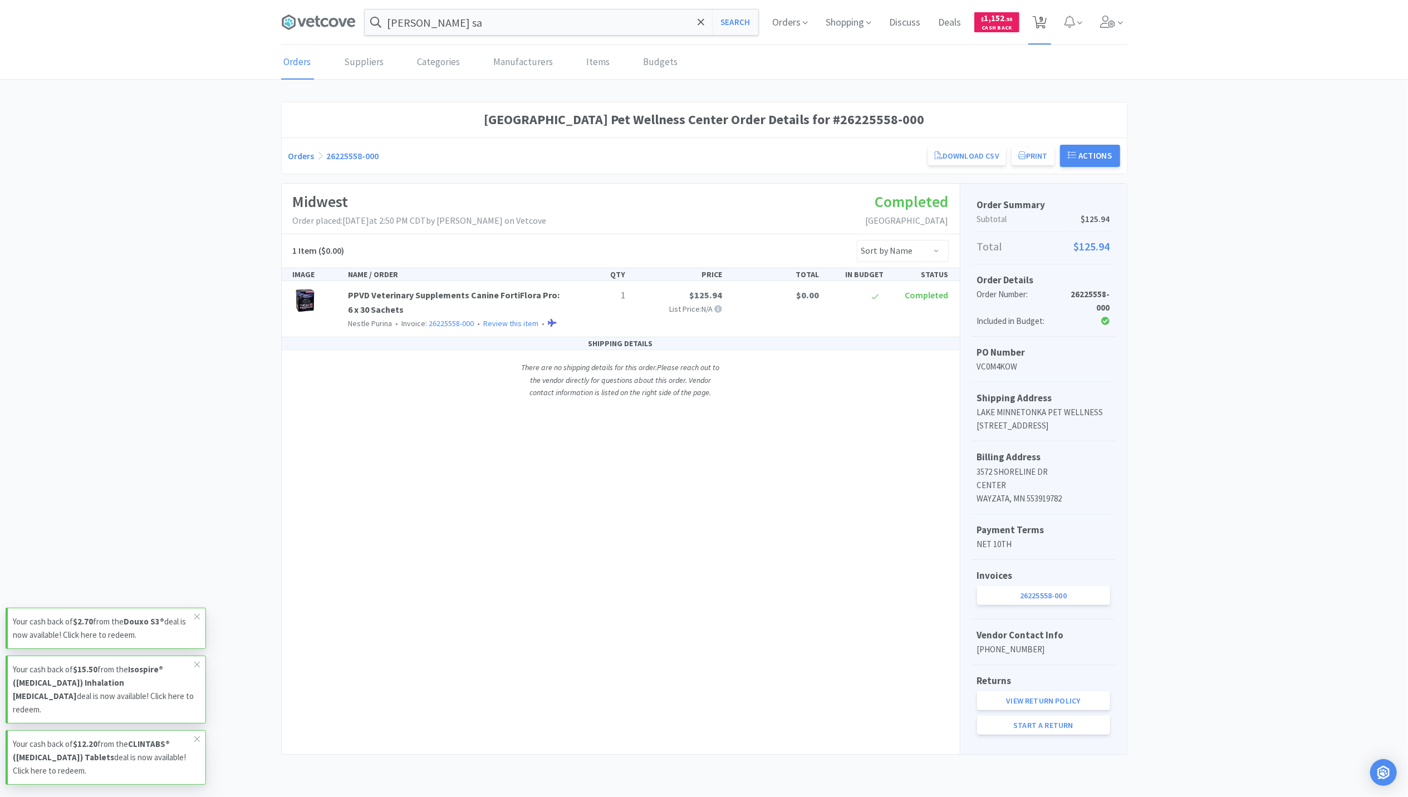
select select "1"
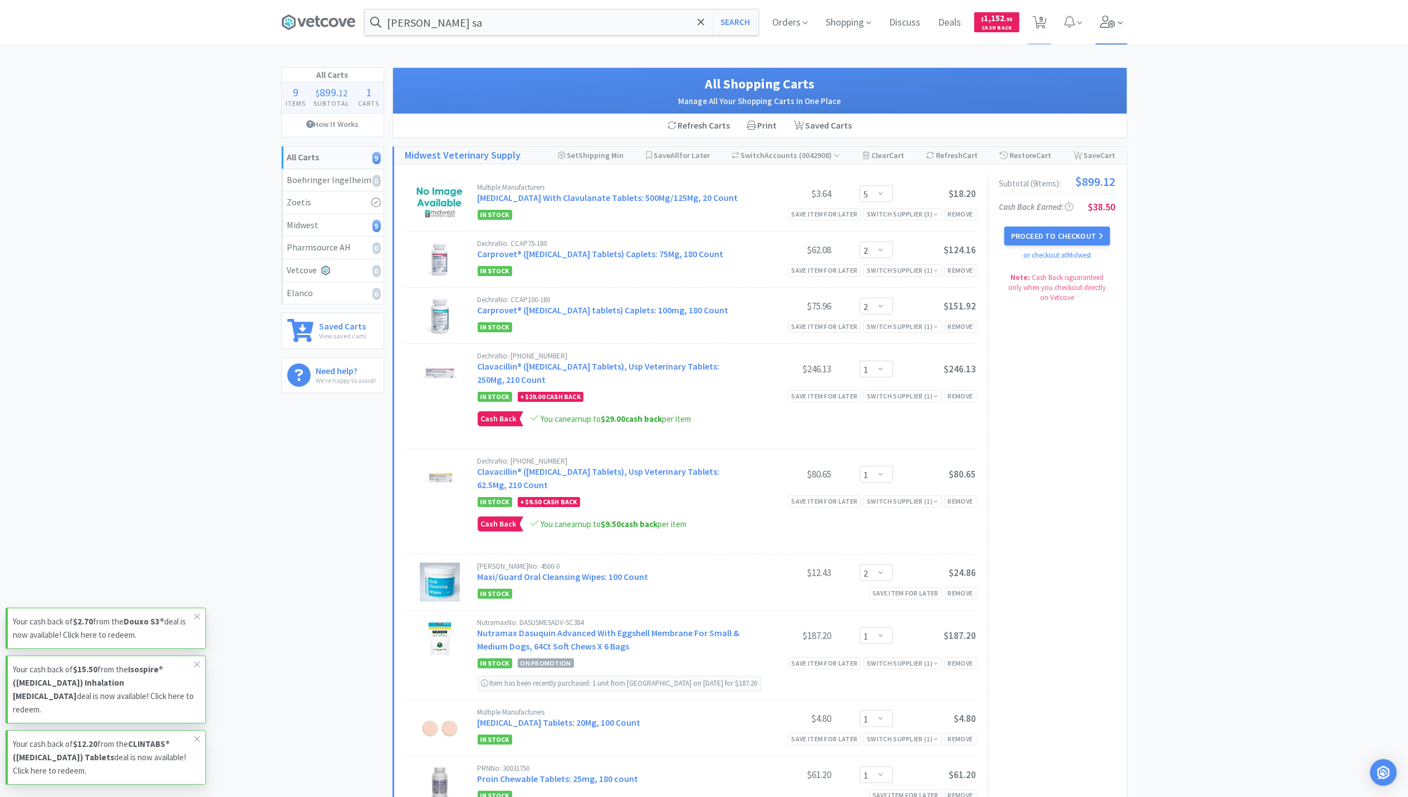
click at [1111, 19] on icon at bounding box center [1108, 22] width 16 height 12
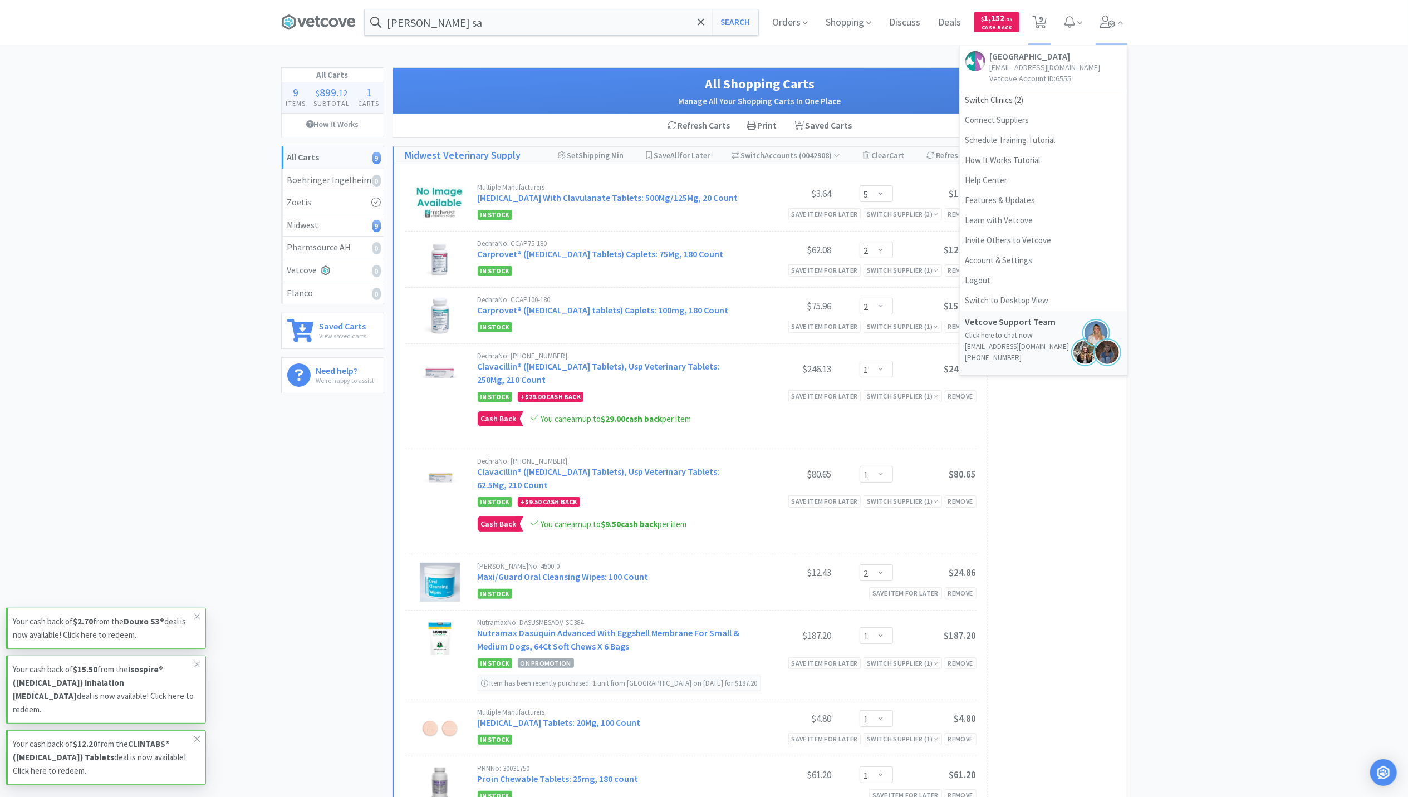
click at [1226, 130] on div "All Carts 9 Items $ 899 . 12 Subtotal 1 Carts How It Works All Carts 9 Boehring…" at bounding box center [704, 458] width 1408 height 782
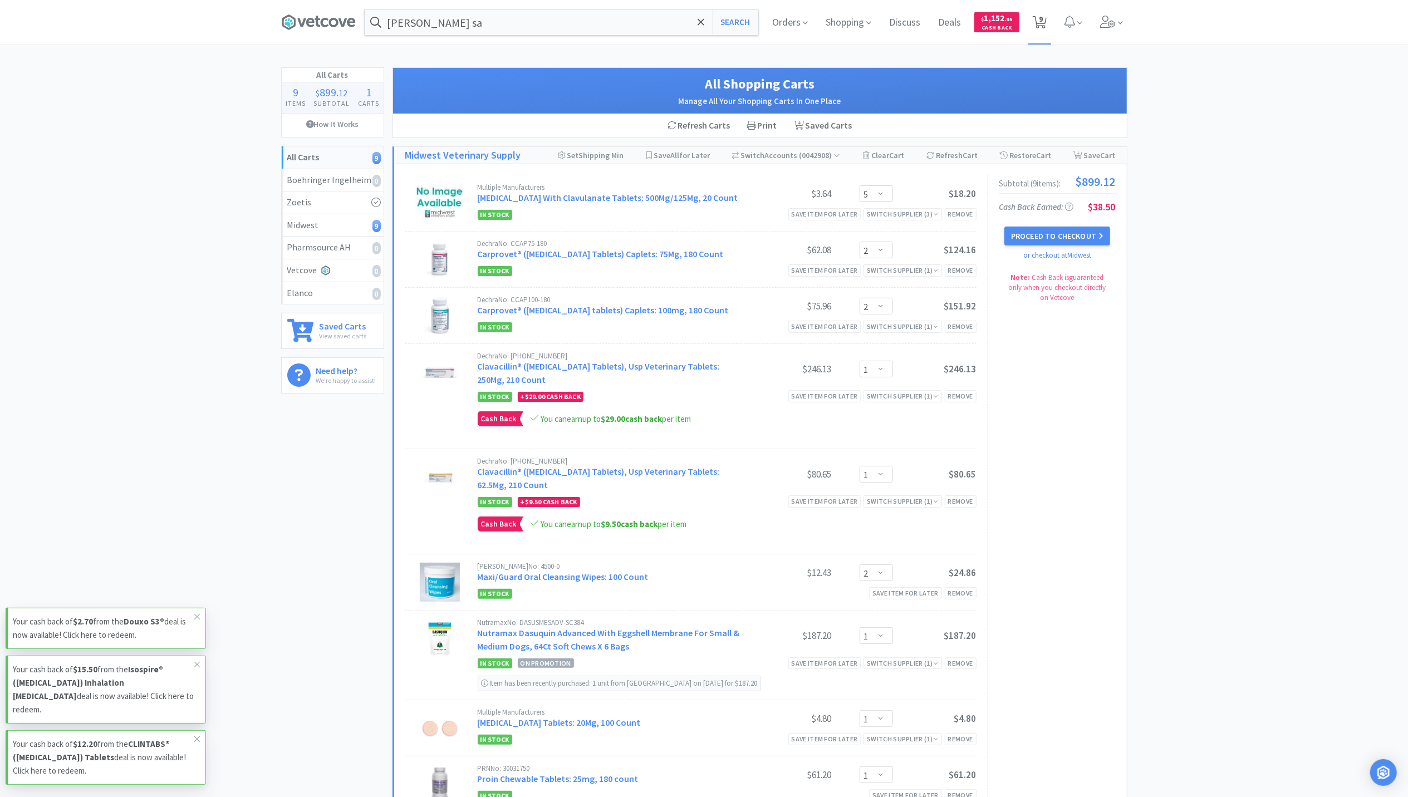
click at [1045, 23] on icon at bounding box center [1040, 22] width 14 height 12
click at [1105, 17] on icon at bounding box center [1108, 22] width 16 height 12
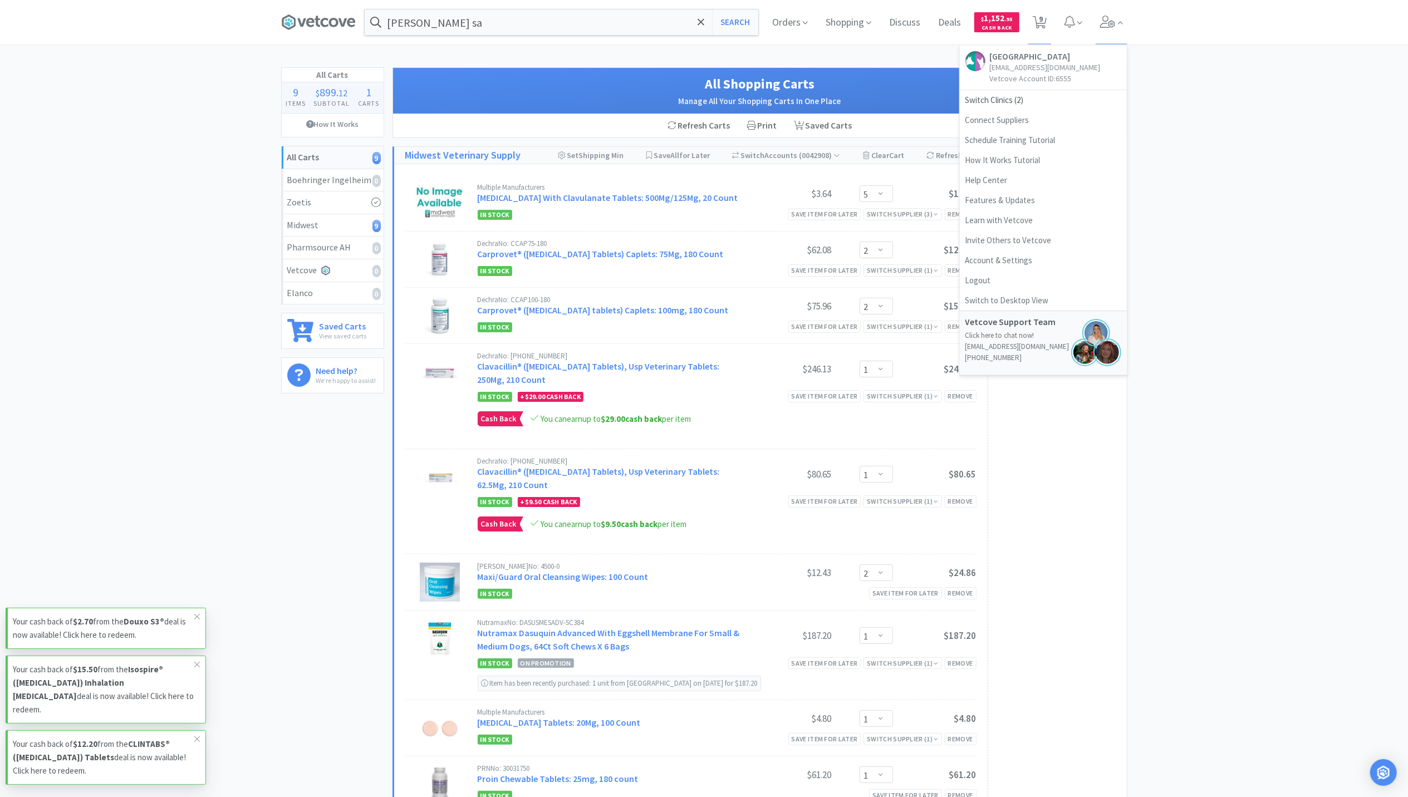
click at [1346, 225] on div "All Carts 9 Items $ 899 . 12 Subtotal 1 Carts How It Works All Carts 9 Boehring…" at bounding box center [704, 458] width 1408 height 782
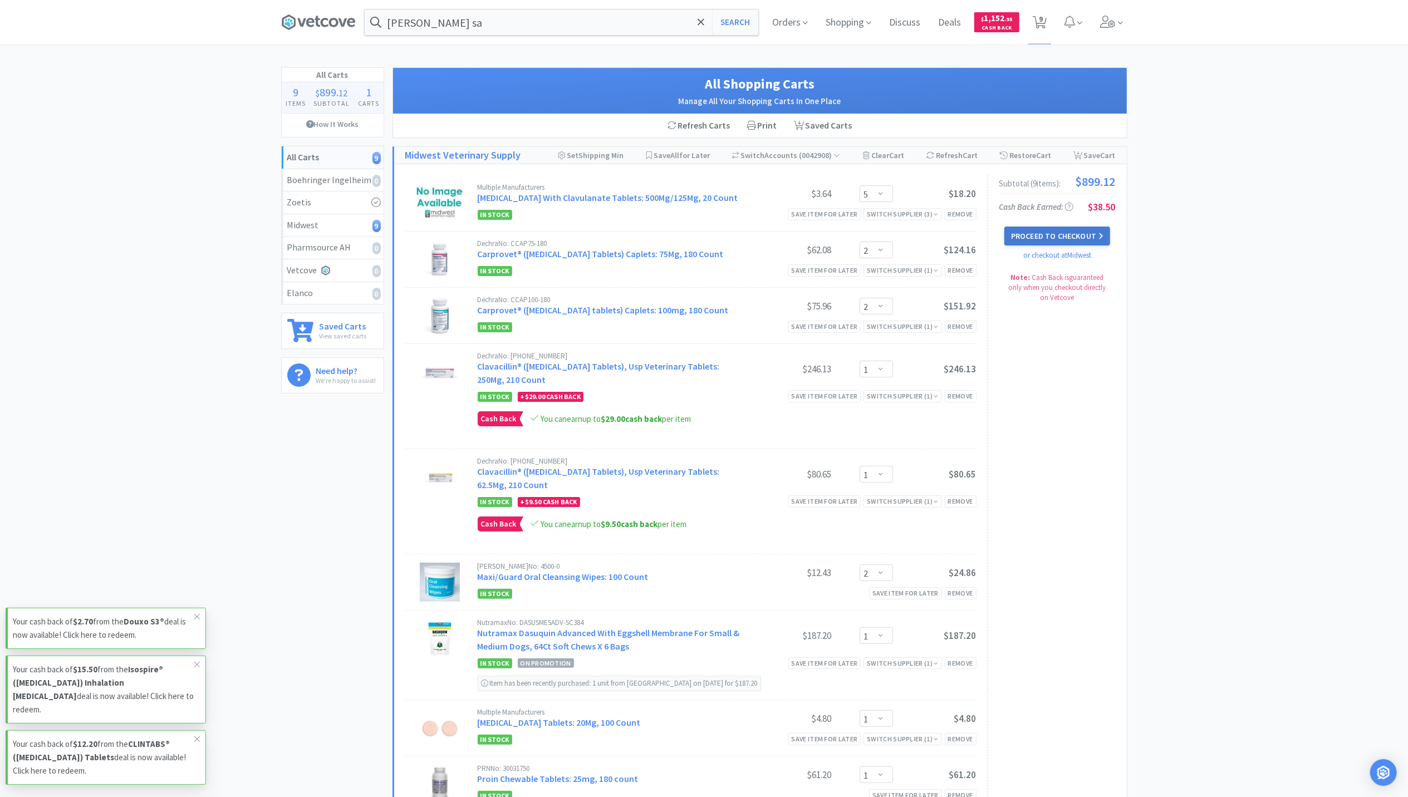
click at [1029, 241] on button "Proceed to Checkout" at bounding box center [1057, 236] width 106 height 19
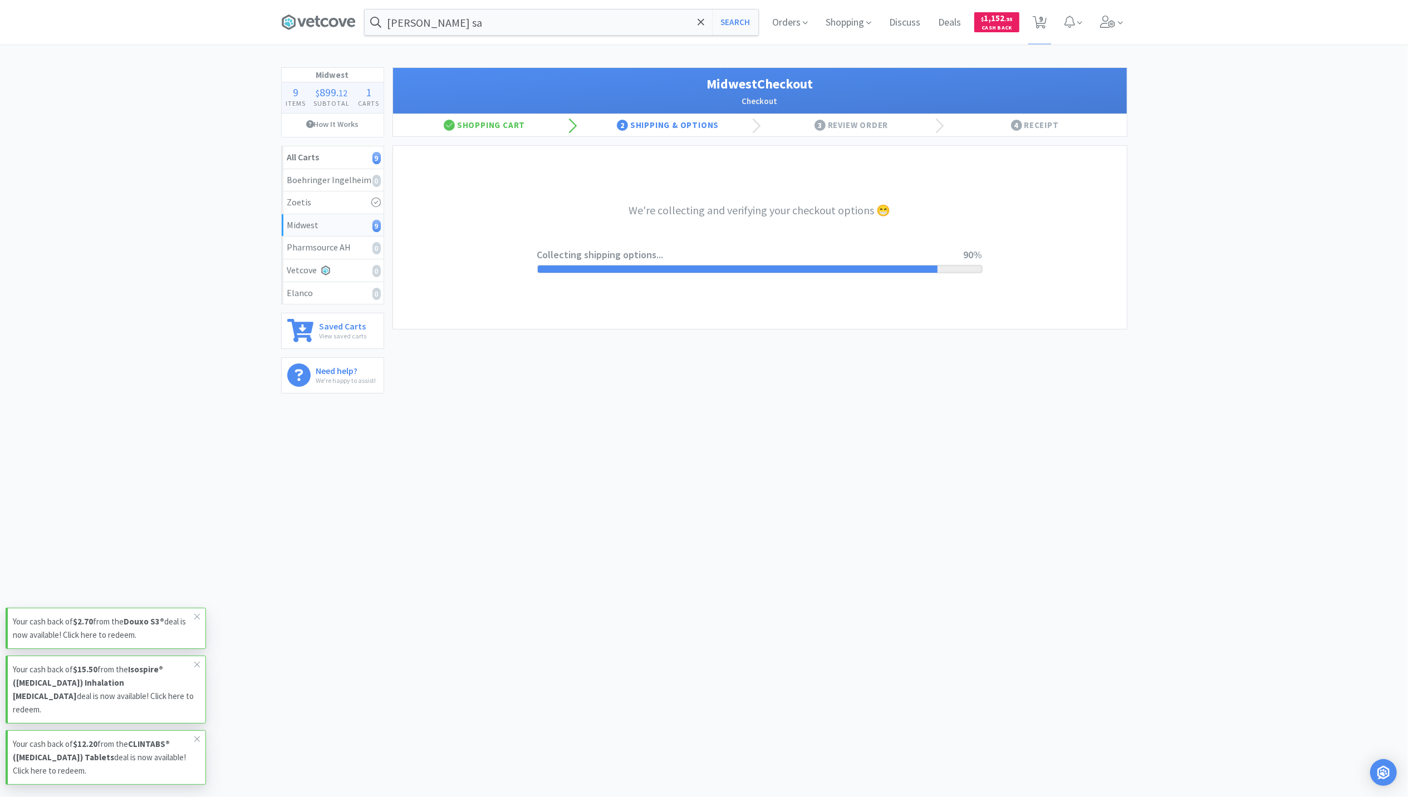
select select "3"
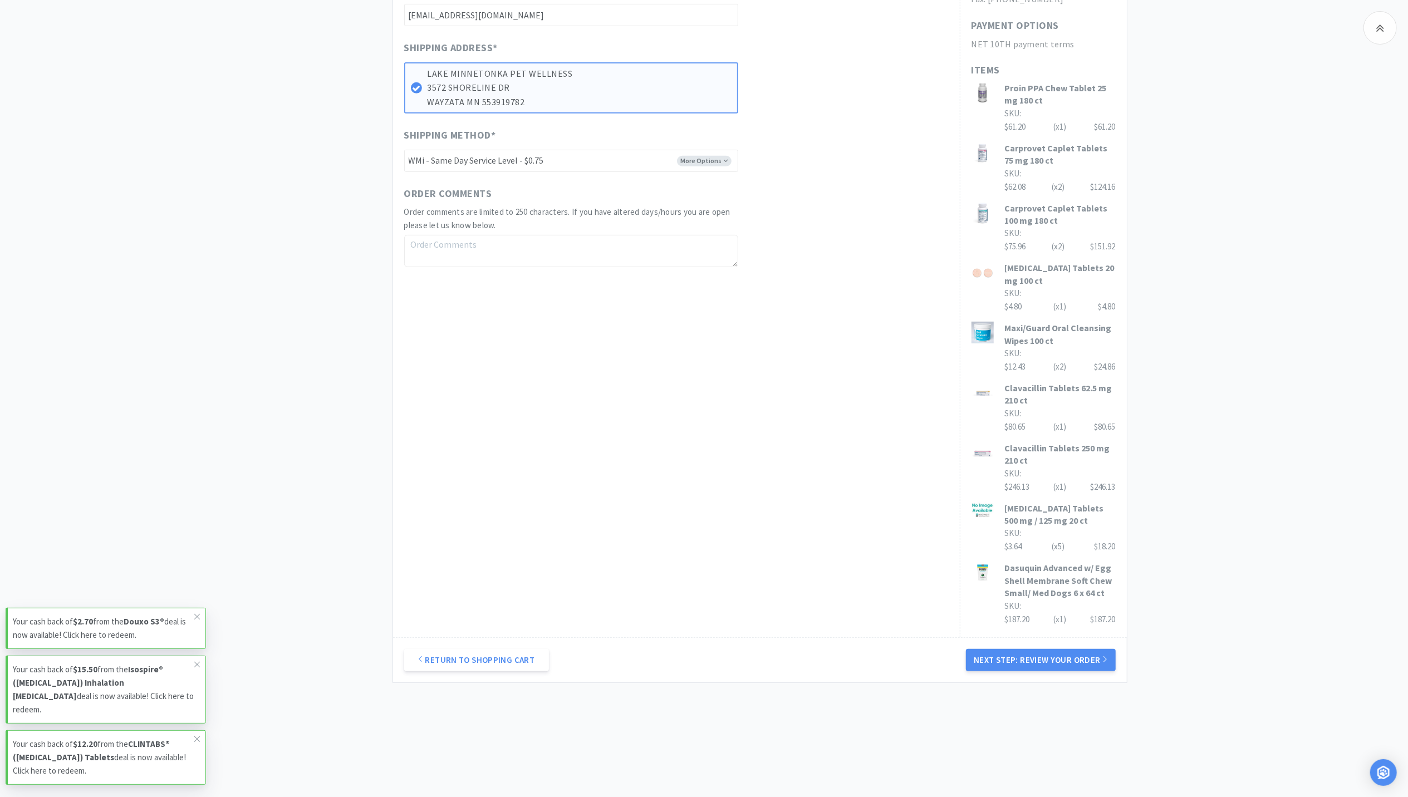
scroll to position [482, 0]
click at [1041, 661] on button "Next Step: Review Your Order" at bounding box center [1040, 660] width 149 height 22
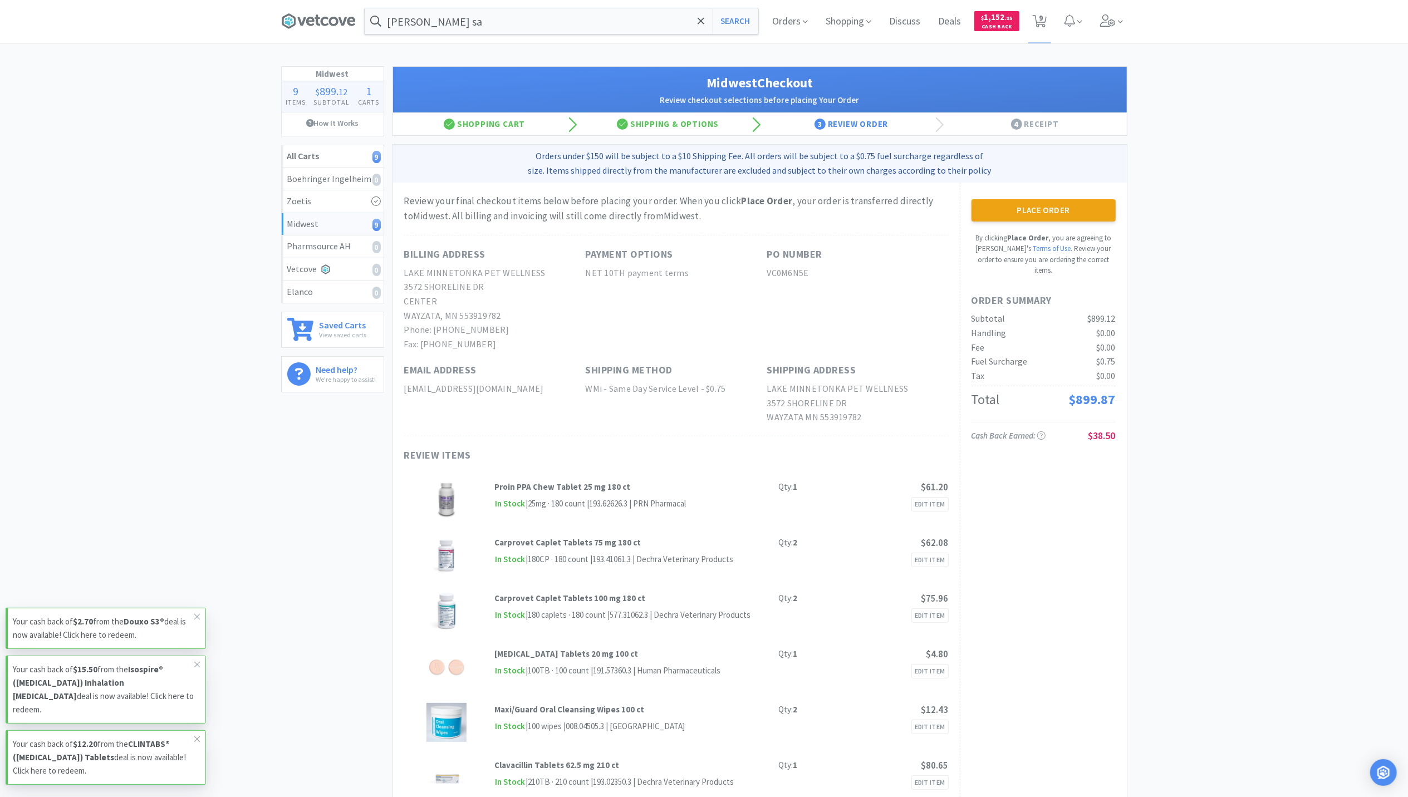
scroll to position [0, 0]
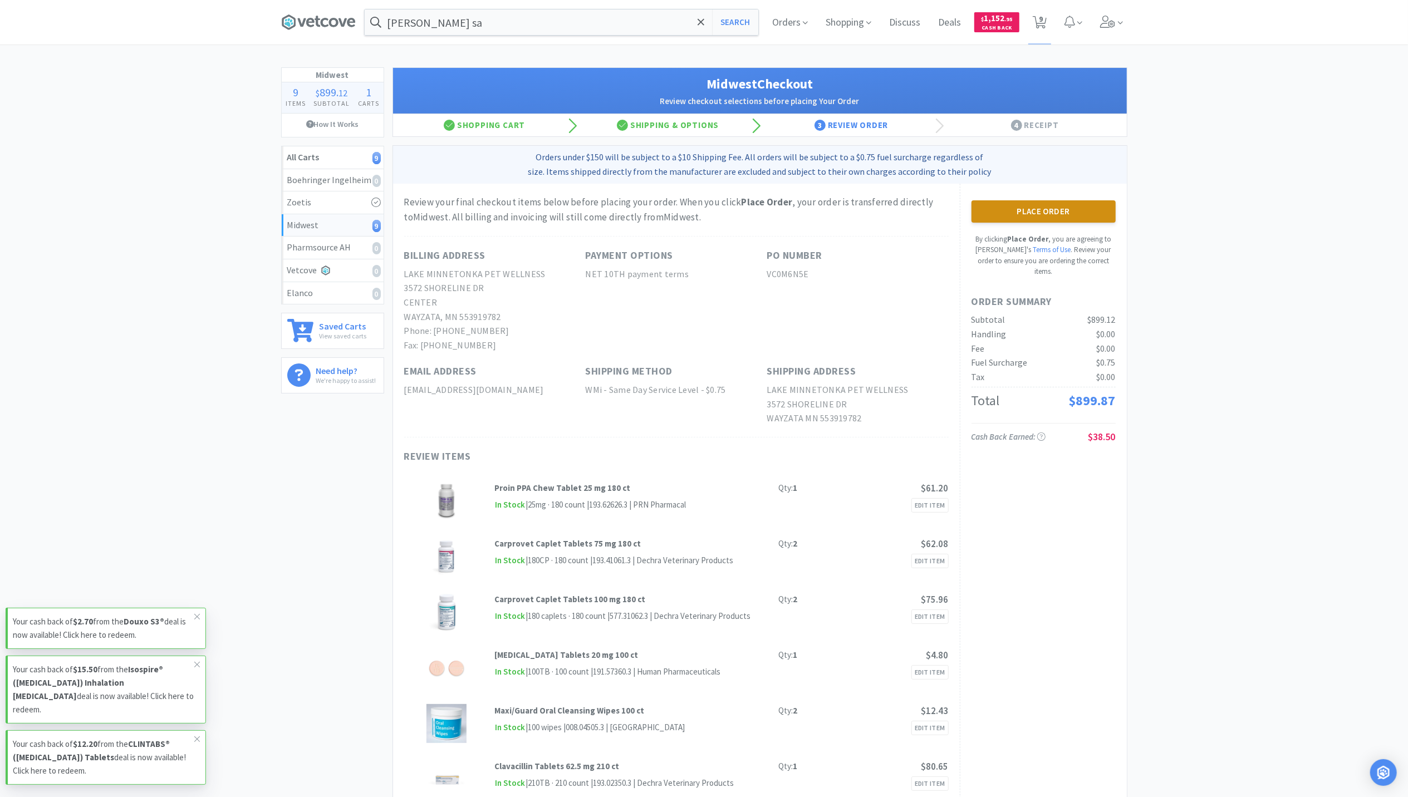
click at [1078, 216] on button "Place Order" at bounding box center [1043, 211] width 144 height 22
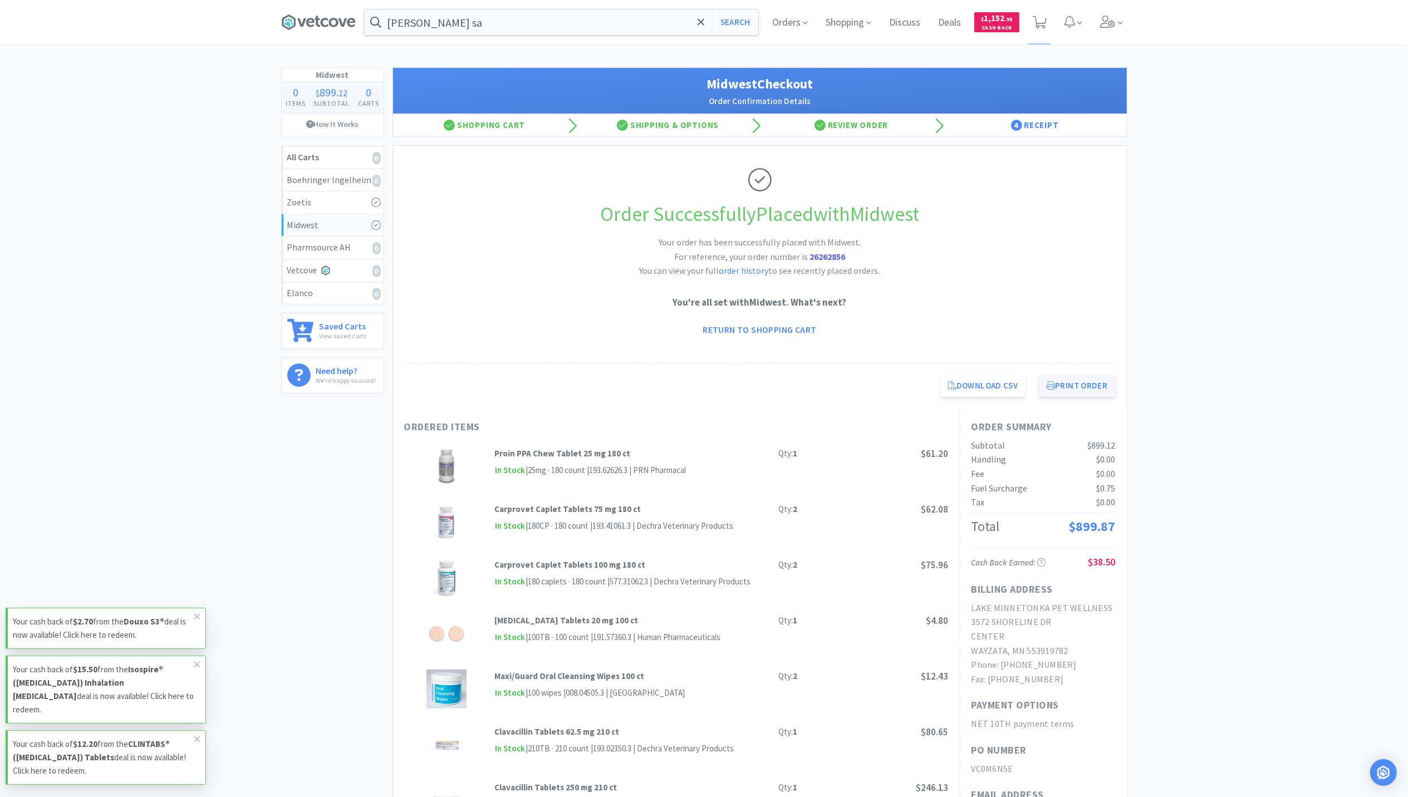
click at [1057, 381] on button "Print Order" at bounding box center [1077, 386] width 76 height 22
click at [1110, 23] on icon at bounding box center [1108, 22] width 16 height 12
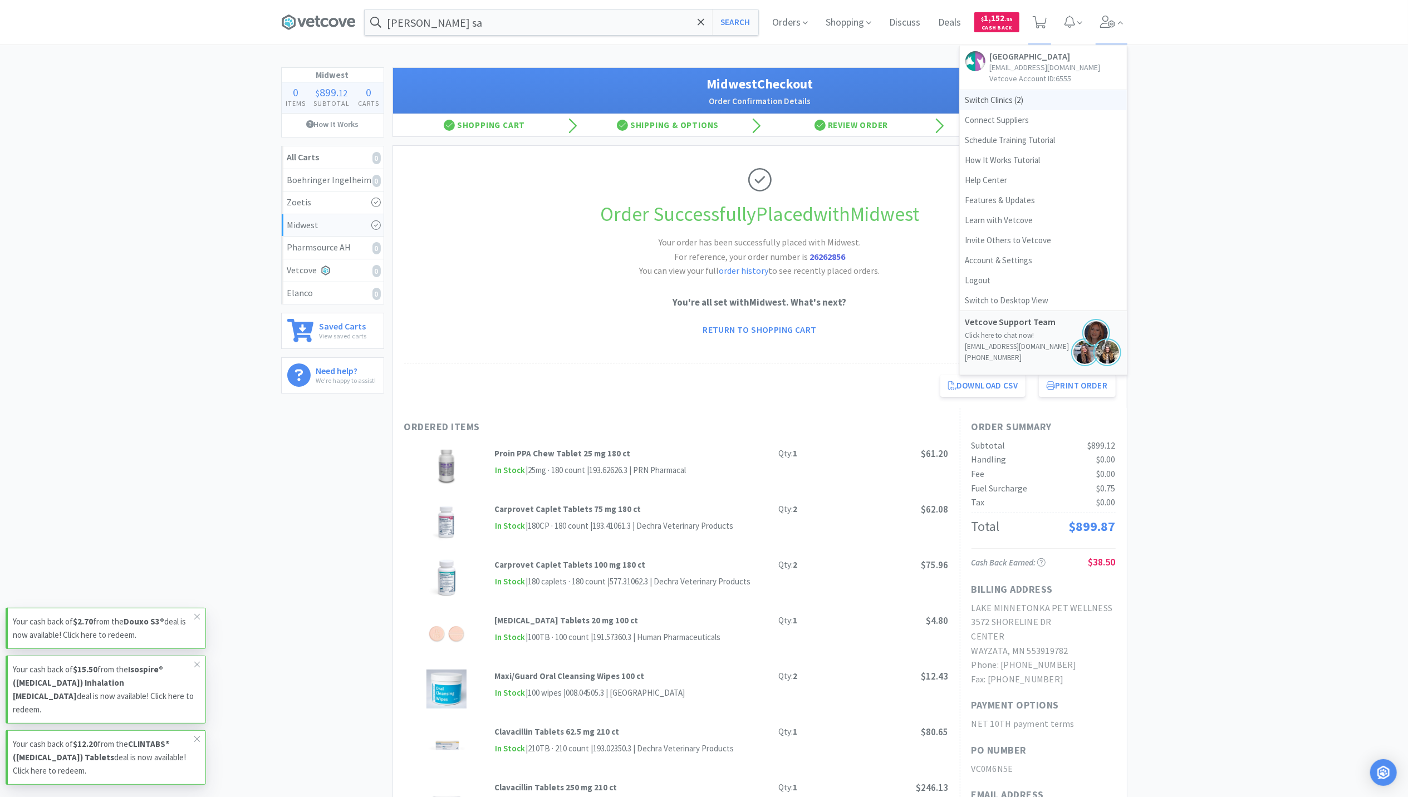
click at [999, 110] on span "Switch Clinics ( 2 )" at bounding box center [1043, 100] width 167 height 20
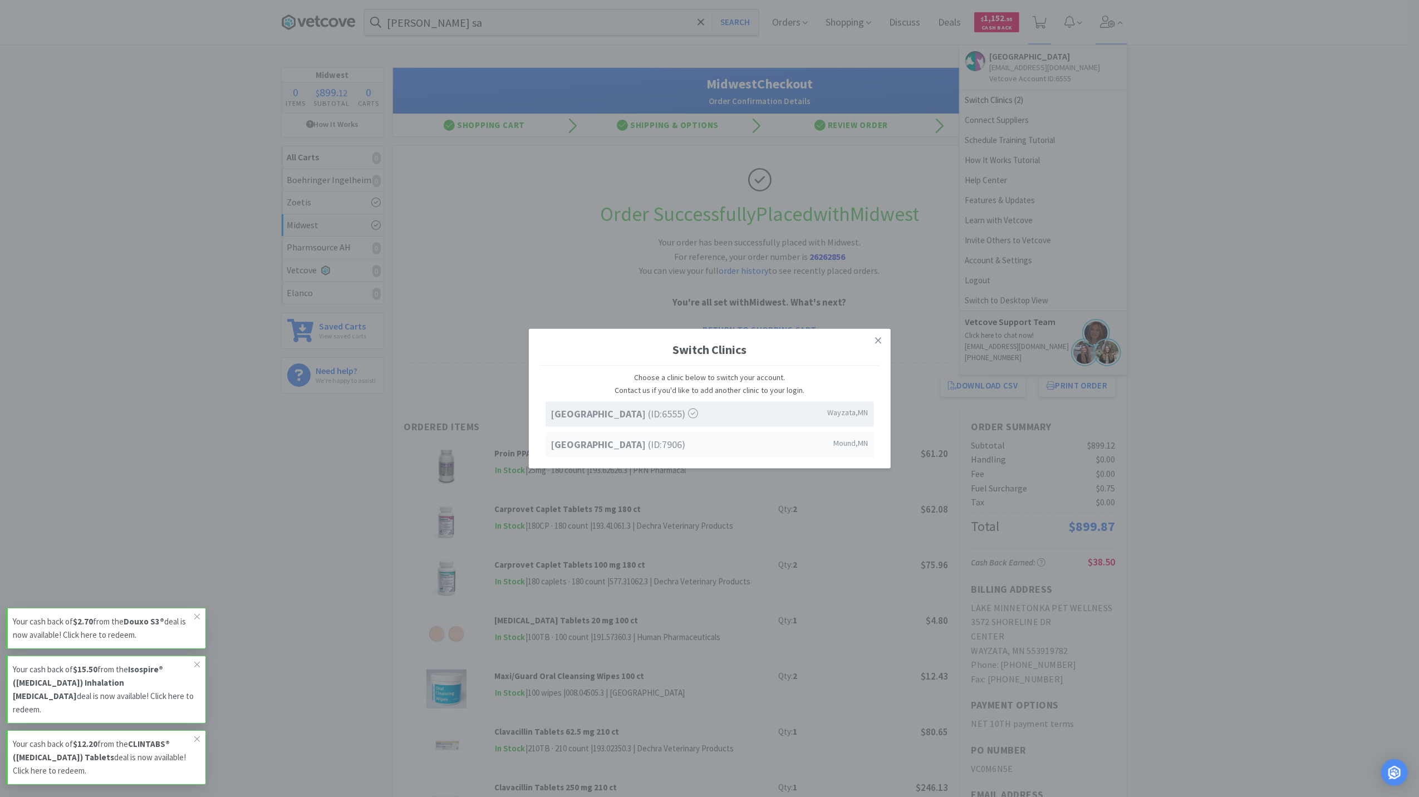
click at [680, 440] on span "Westonka Animal Hospital (ID: 7906 )" at bounding box center [618, 444] width 135 height 16
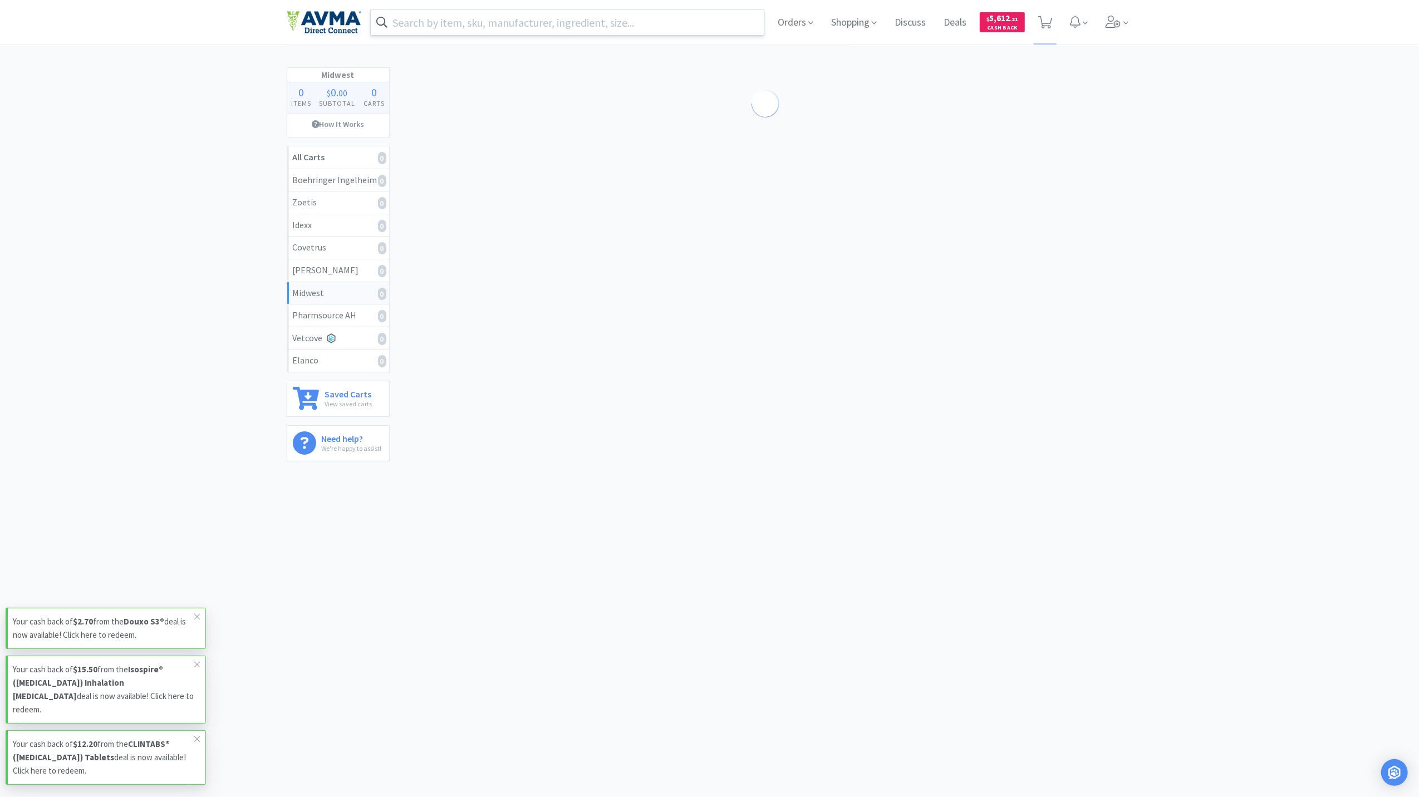
click at [424, 25] on input "text" at bounding box center [568, 22] width 394 height 26
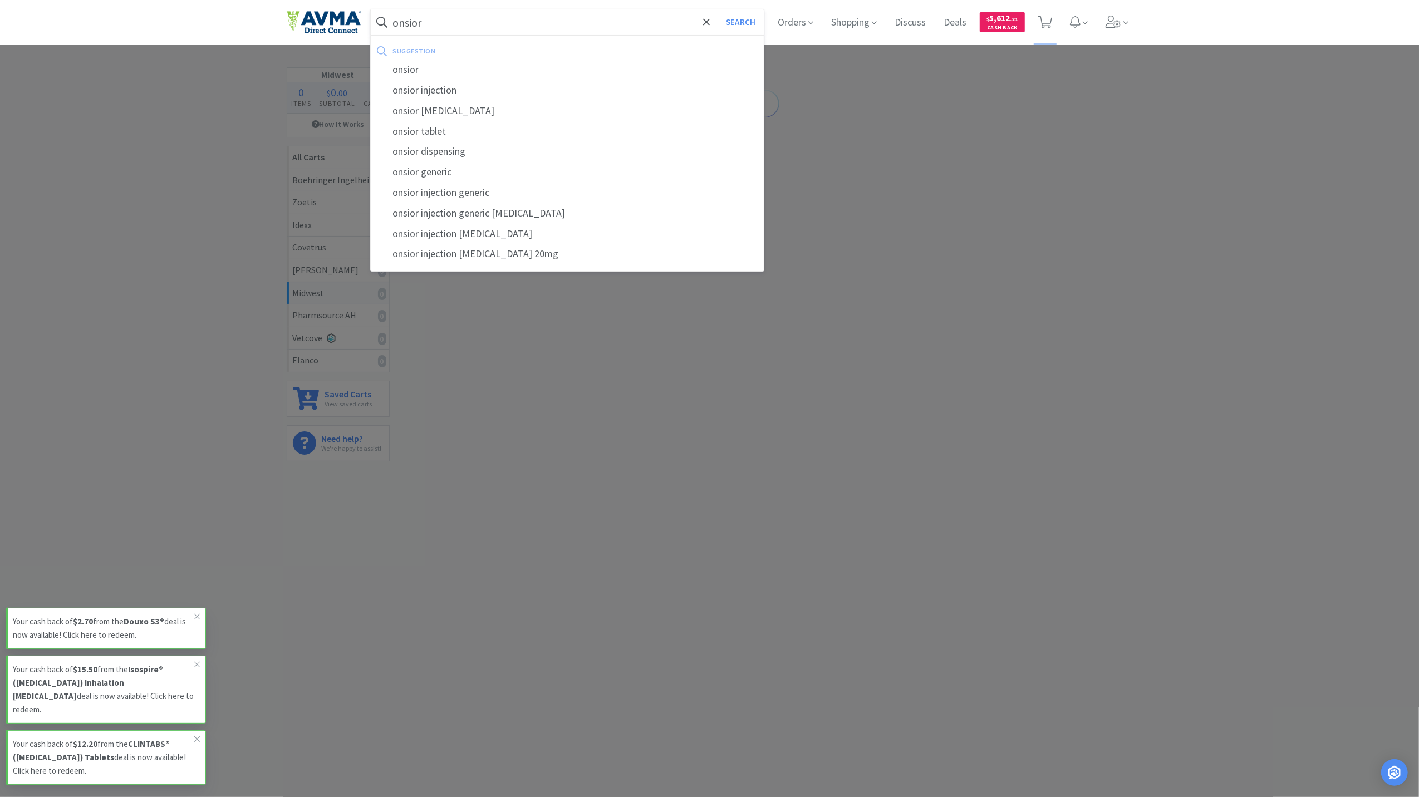
click at [718, 9] on button "Search" at bounding box center [741, 22] width 46 height 26
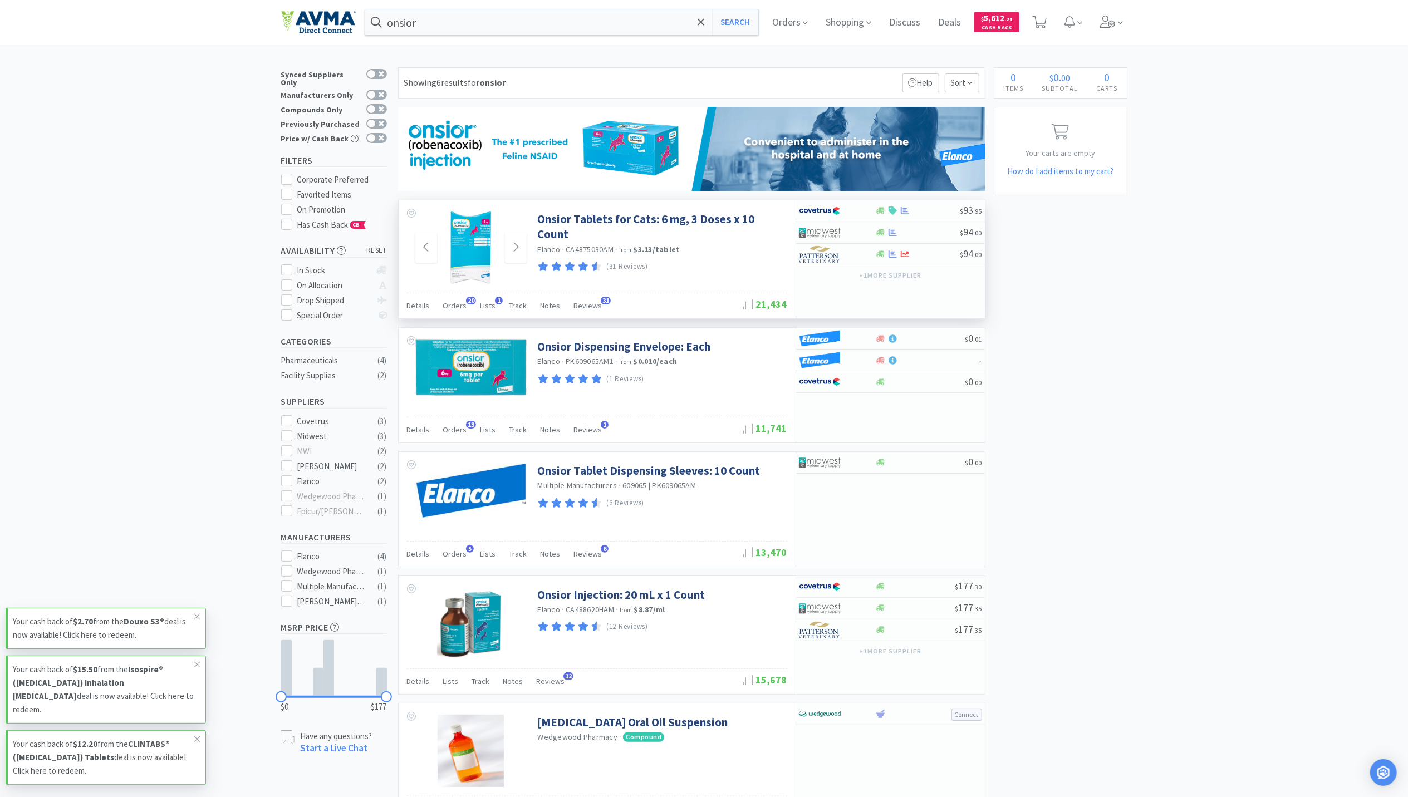
click at [471, 240] on img at bounding box center [470, 248] width 41 height 72
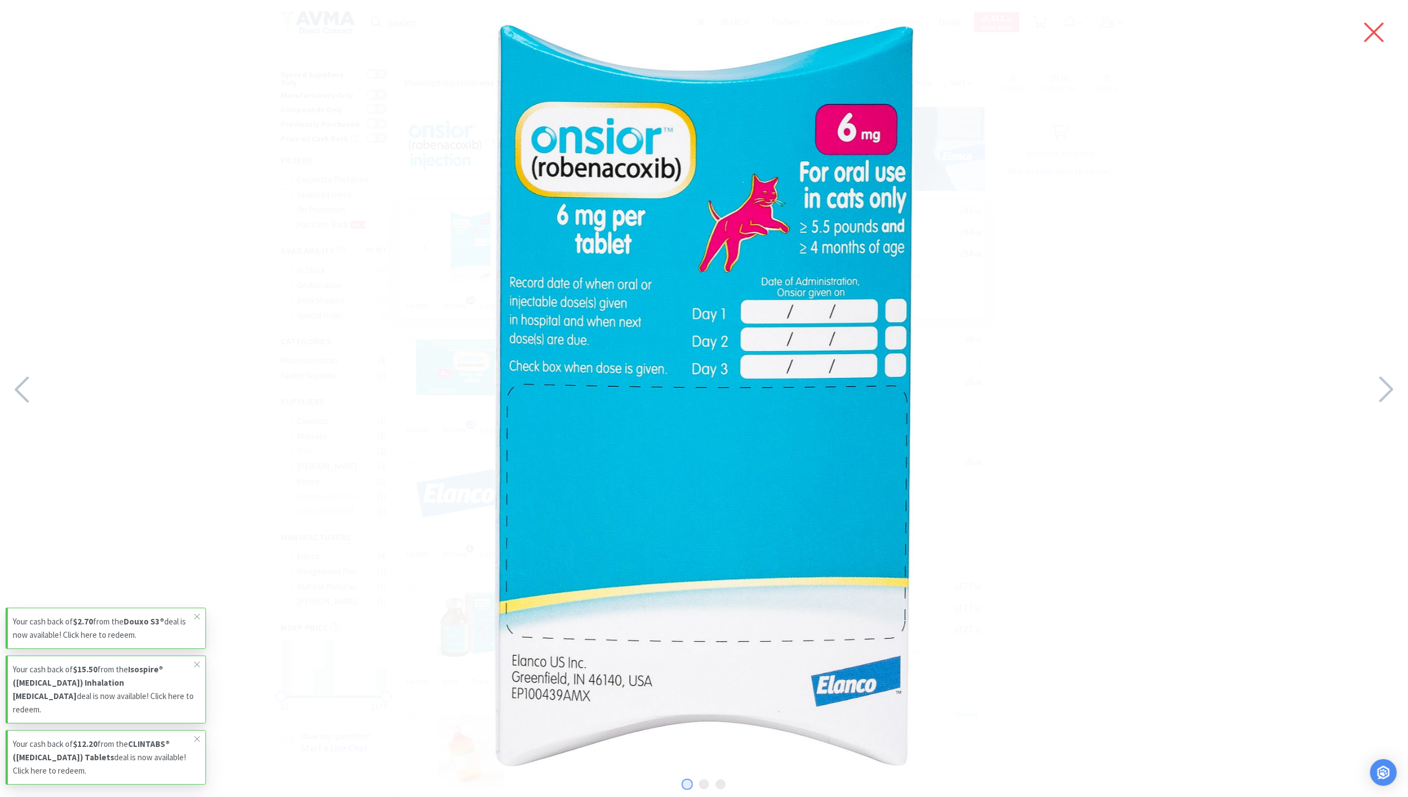
click at [1381, 19] on icon at bounding box center [1373, 32] width 23 height 31
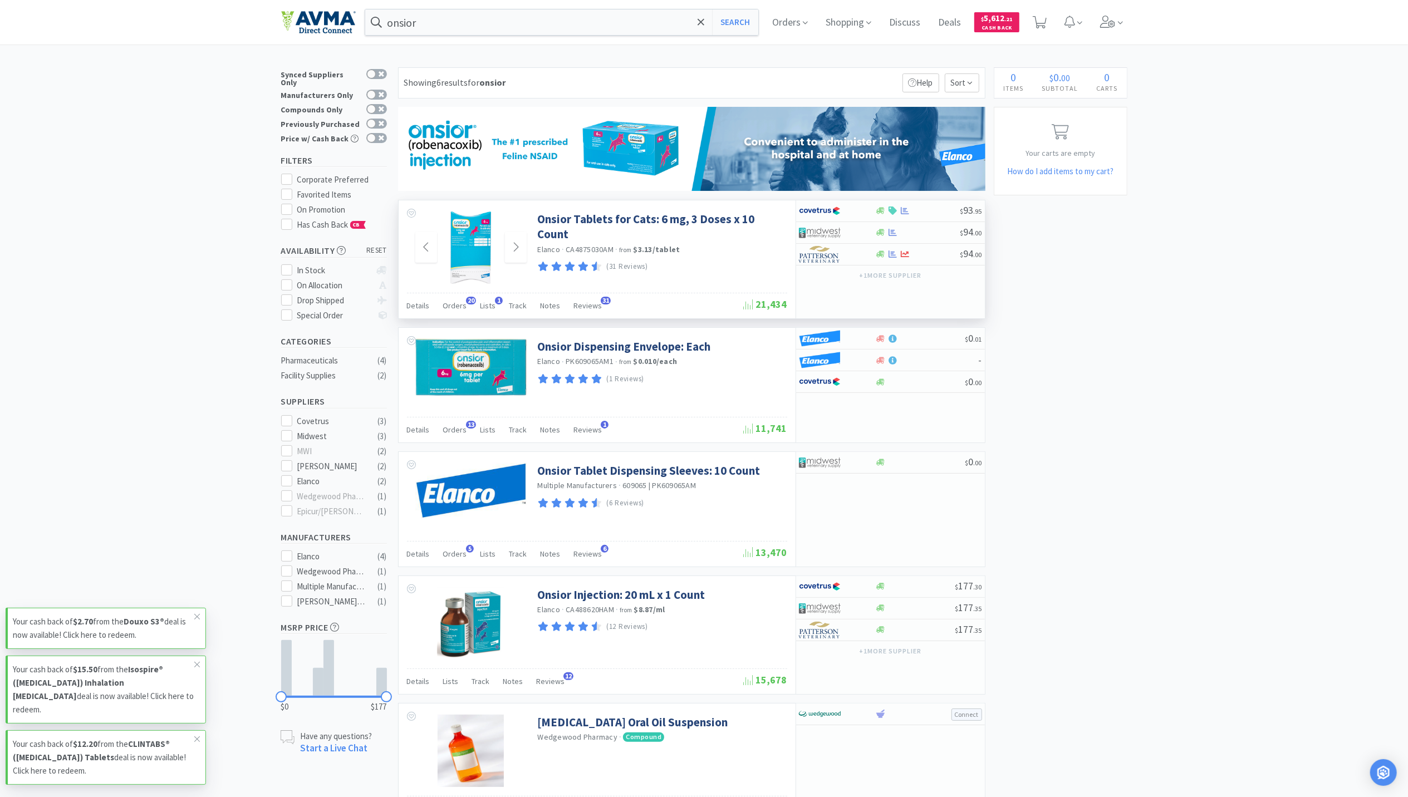
click at [1266, 505] on div "× Filter Results Synced Suppliers Only Manufacturers Only Compounds Only Previo…" at bounding box center [704, 527] width 1408 height 920
click at [1235, 541] on div "× Filter Results Synced Suppliers Only Manufacturers Only Compounds Only Previo…" at bounding box center [704, 527] width 1408 height 920
click at [417, 315] on div "Details" at bounding box center [418, 307] width 23 height 21
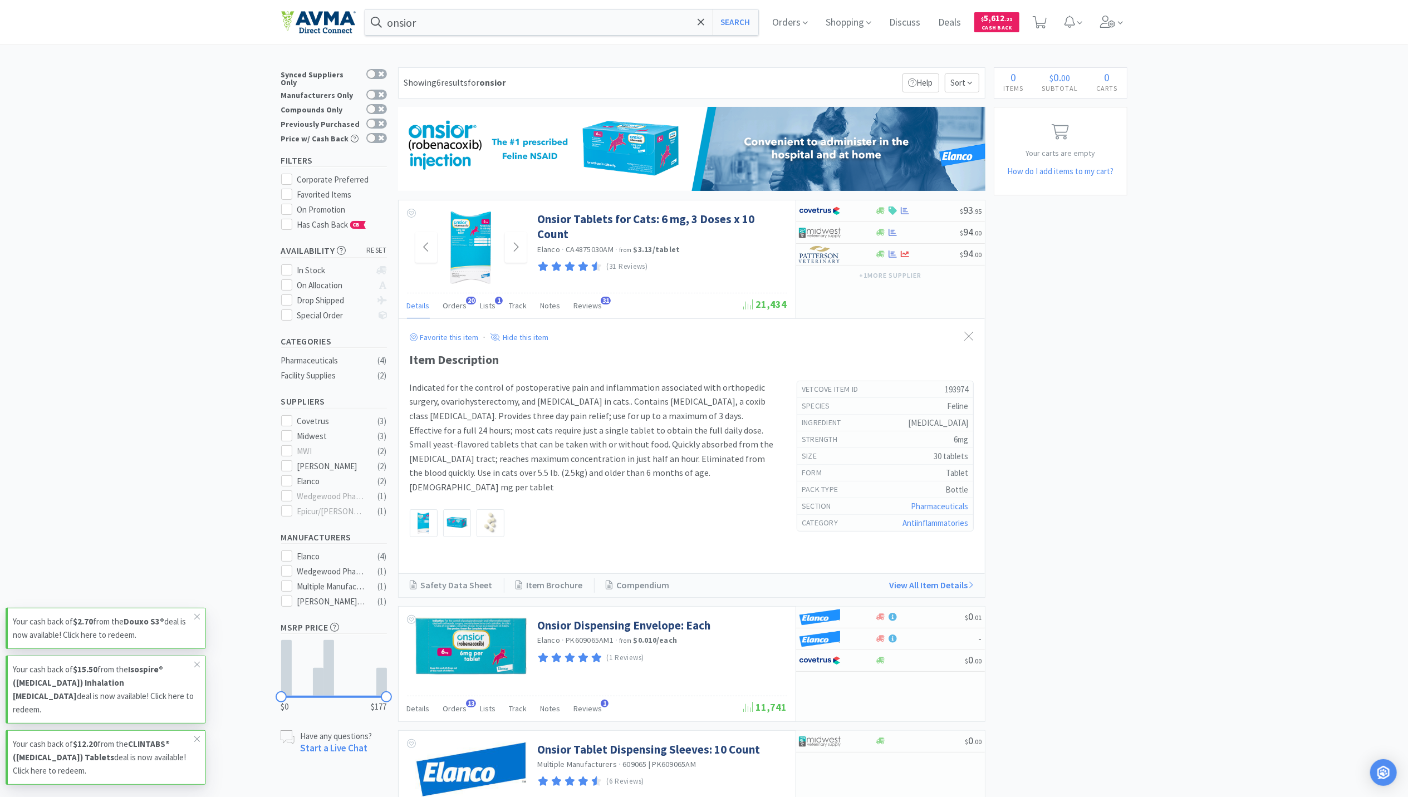
click at [475, 240] on img at bounding box center [470, 248] width 41 height 72
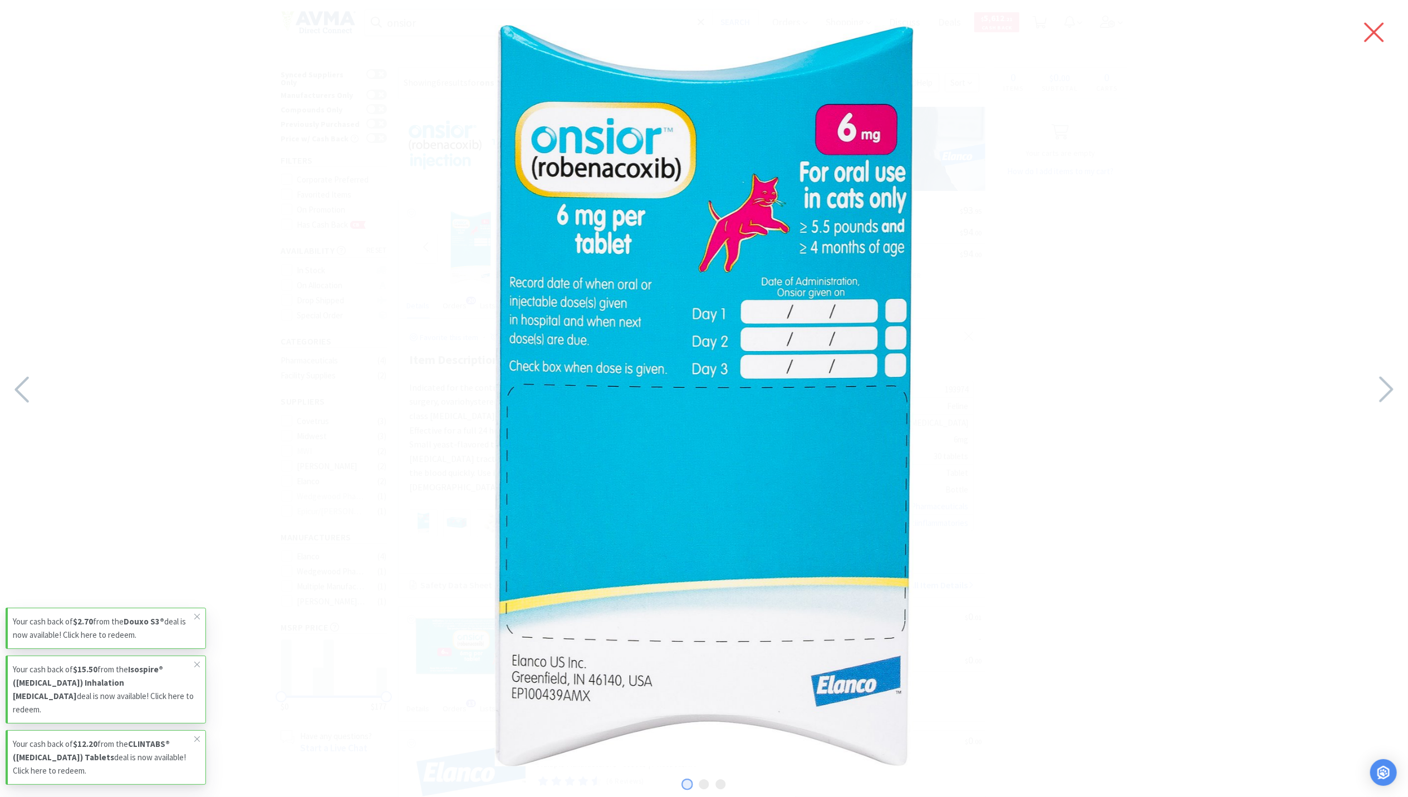
click at [1367, 28] on icon at bounding box center [1373, 32] width 23 height 31
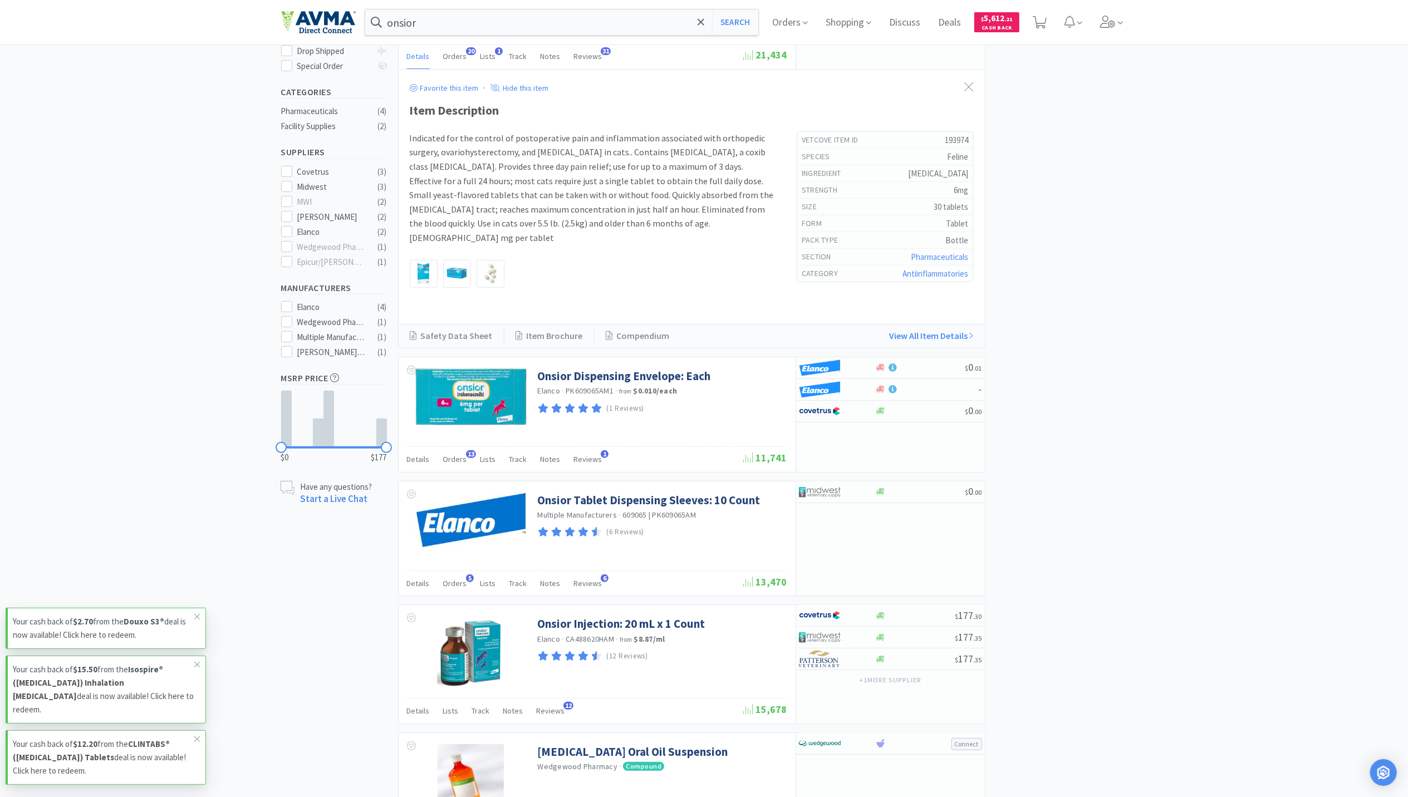
scroll to position [223, 0]
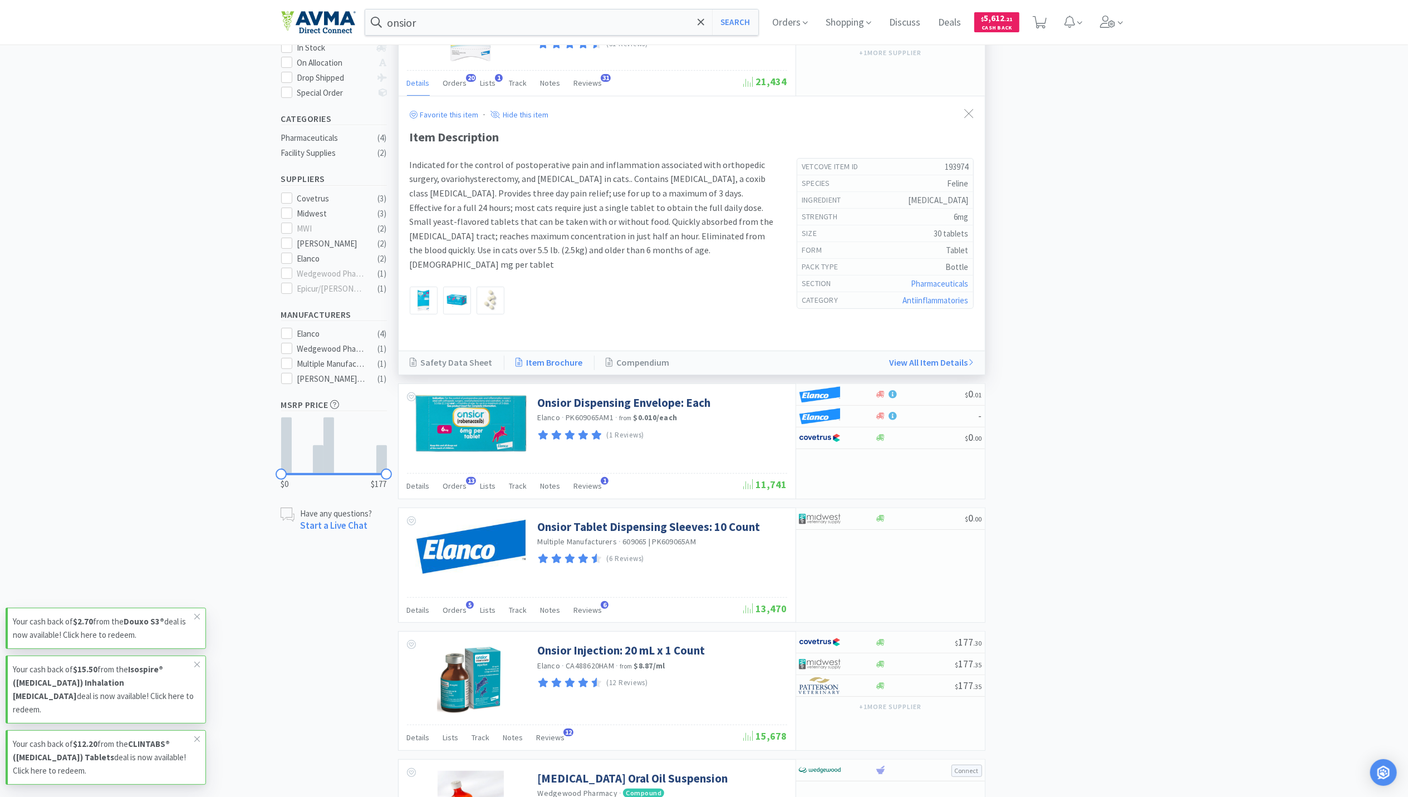
click at [564, 366] on link "Item Brochure" at bounding box center [549, 363] width 90 height 14
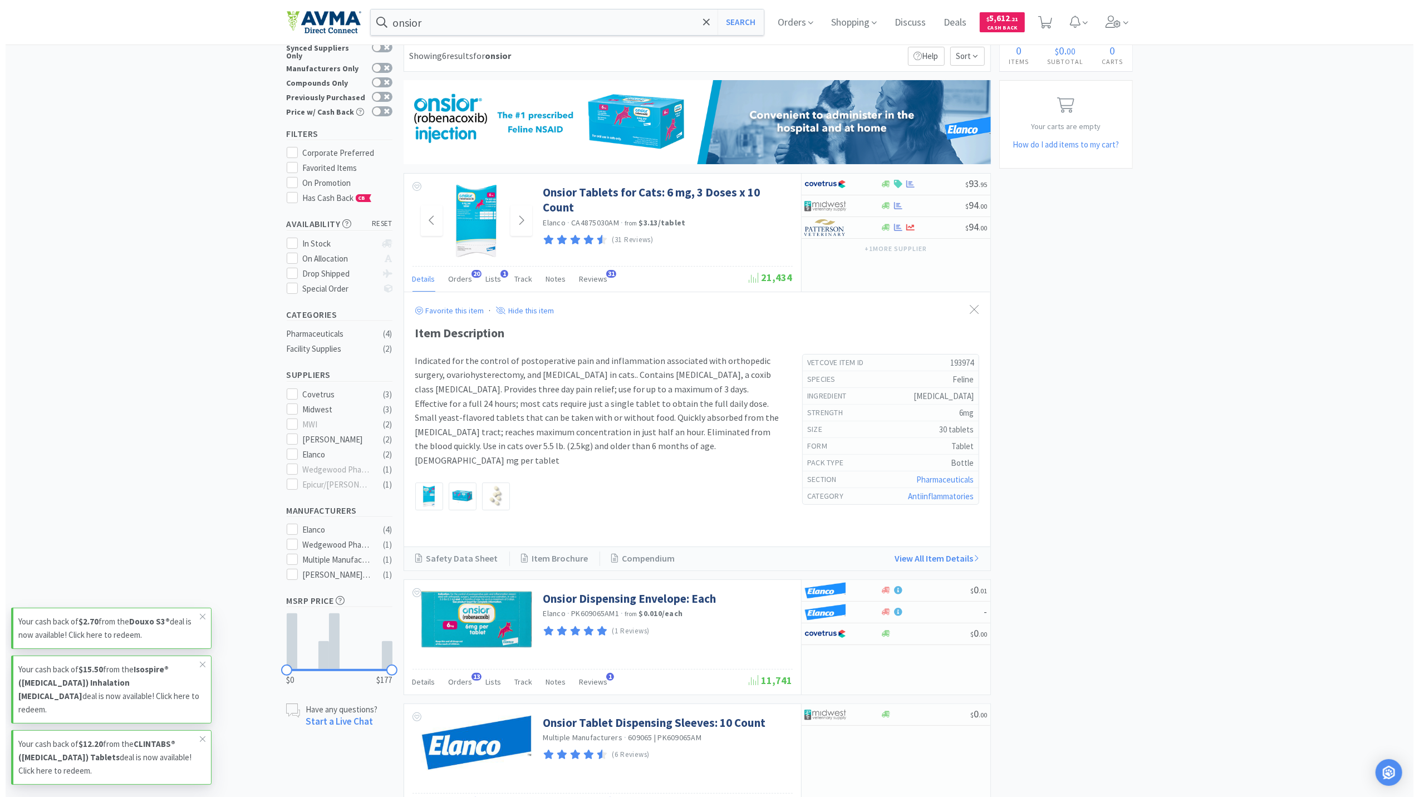
scroll to position [0, 0]
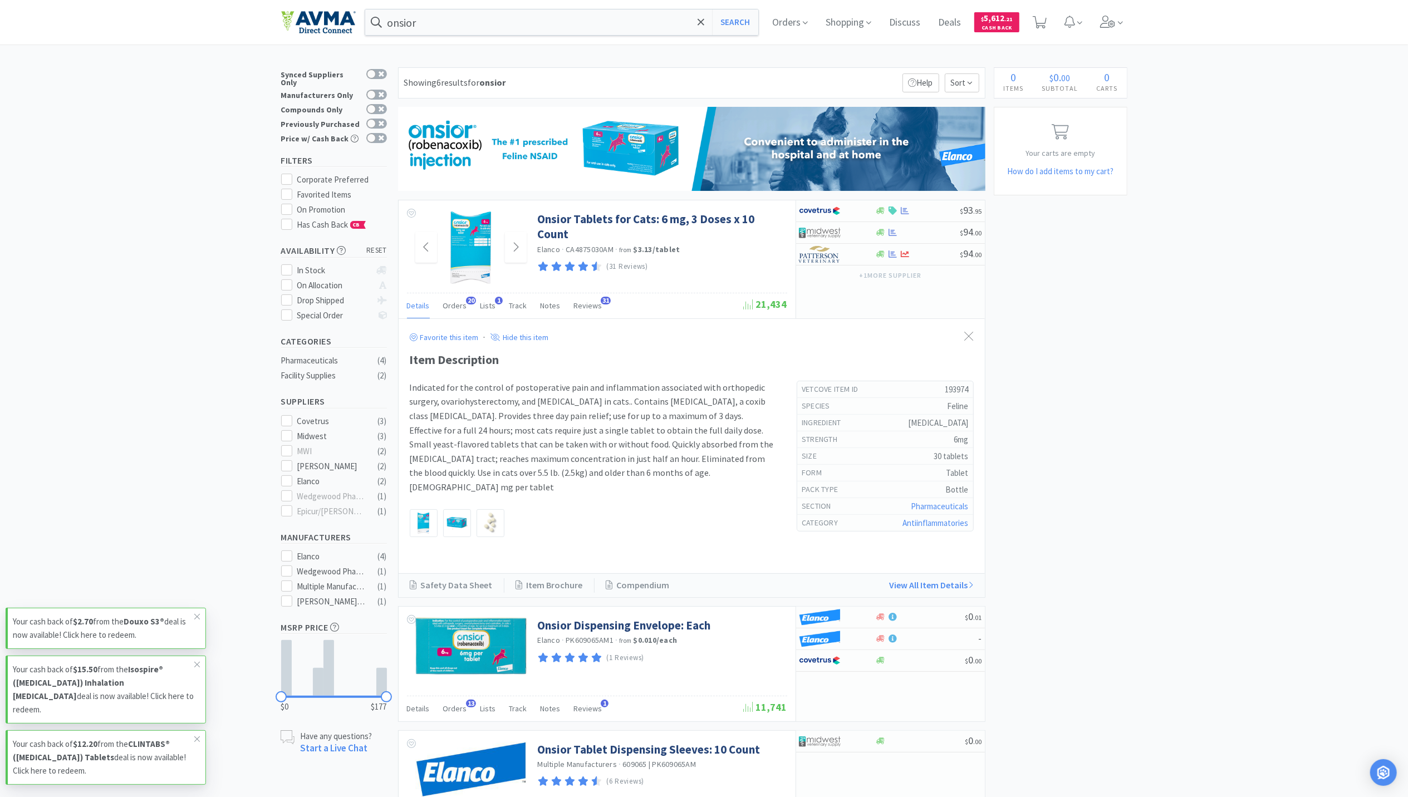
click at [466, 258] on img at bounding box center [470, 248] width 41 height 72
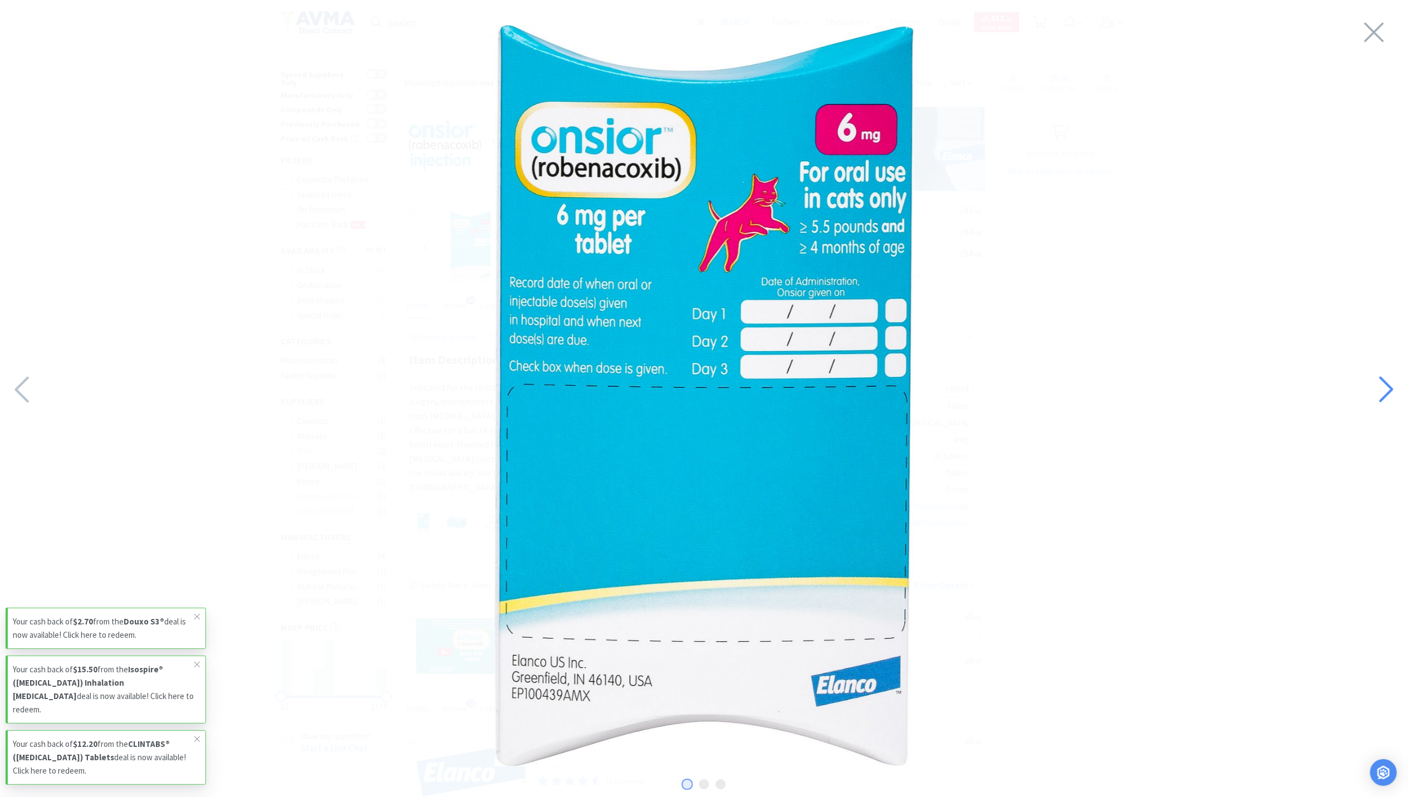
click at [1379, 375] on icon at bounding box center [1385, 390] width 24 height 38
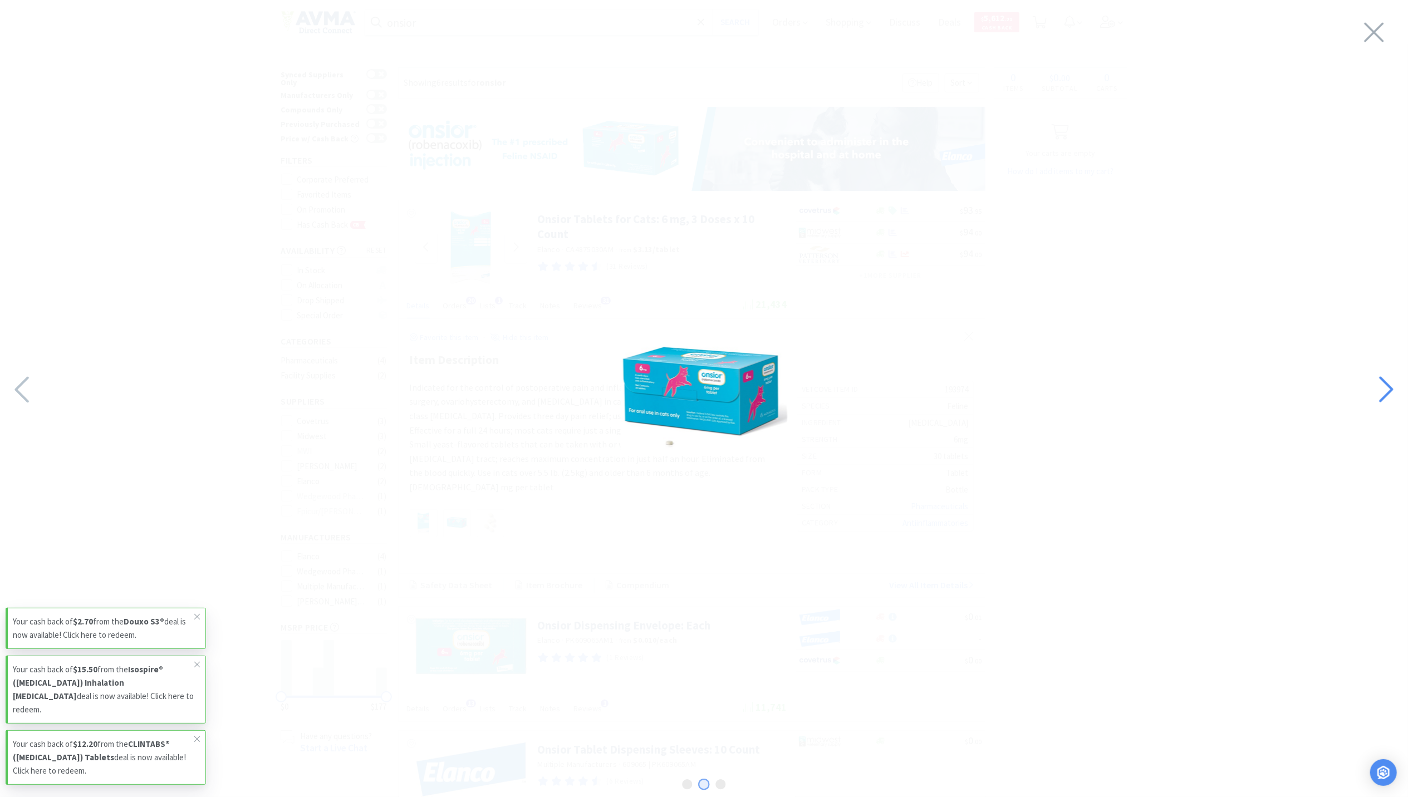
click at [1379, 375] on icon at bounding box center [1385, 390] width 24 height 38
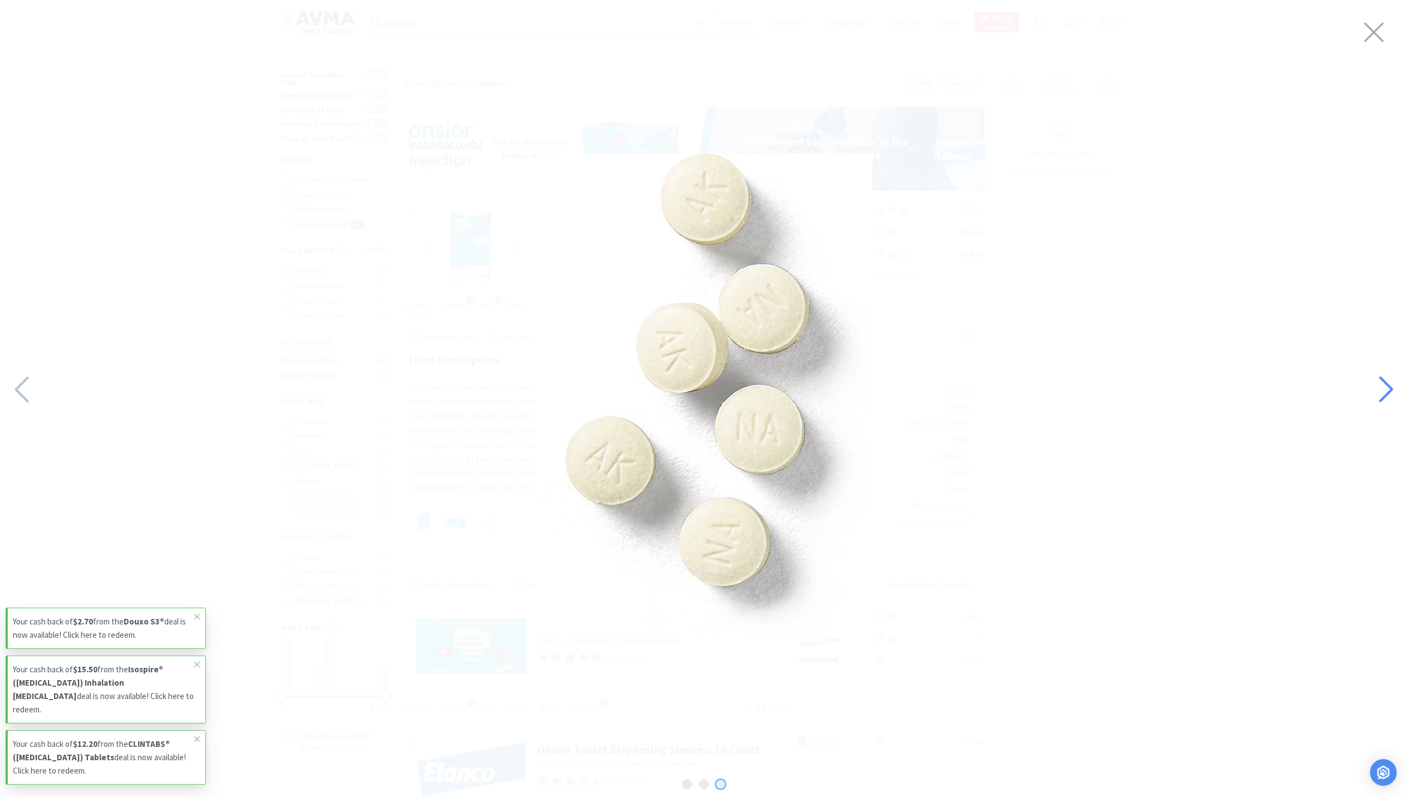
click at [1376, 375] on icon at bounding box center [1385, 390] width 24 height 38
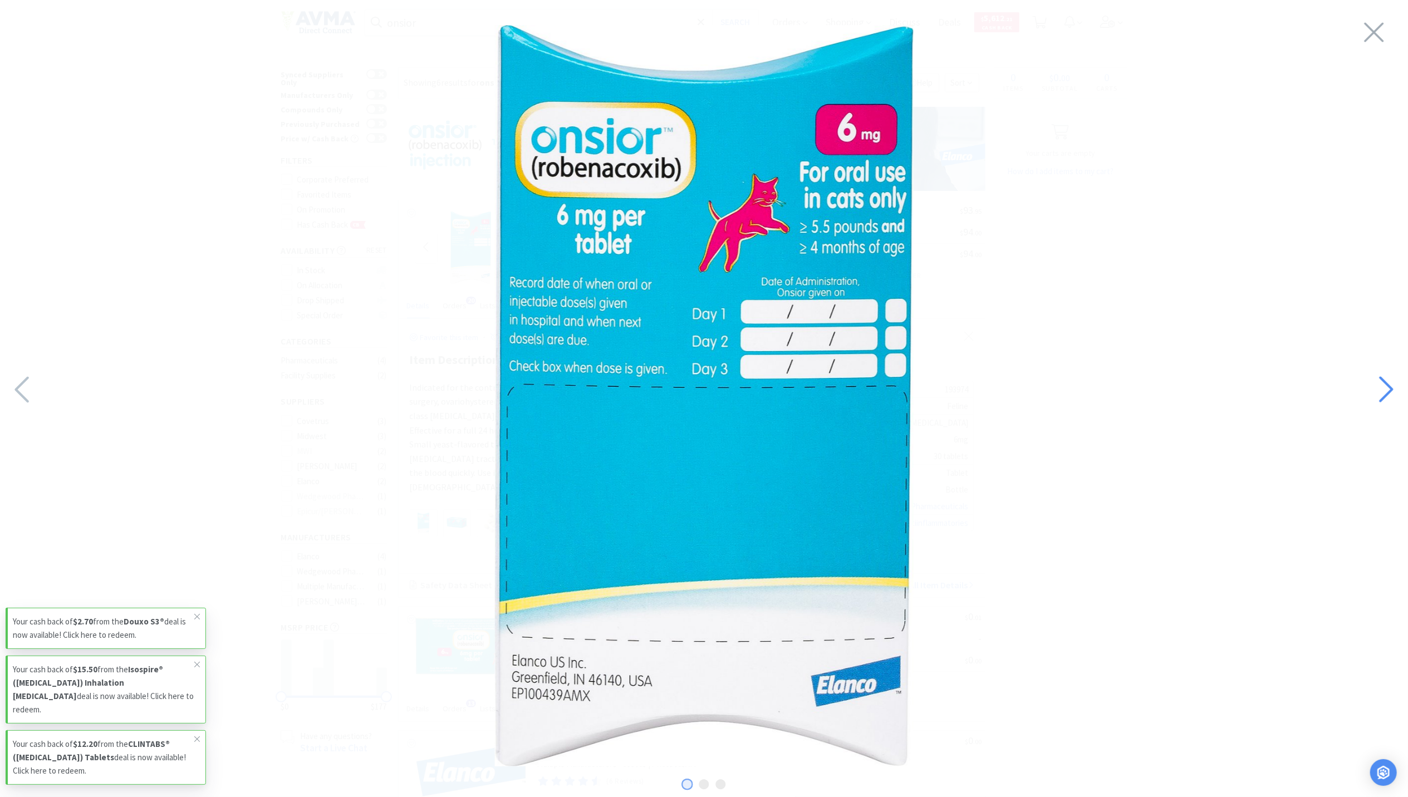
click at [1370, 374] on div at bounding box center [1385, 390] width 46 height 39
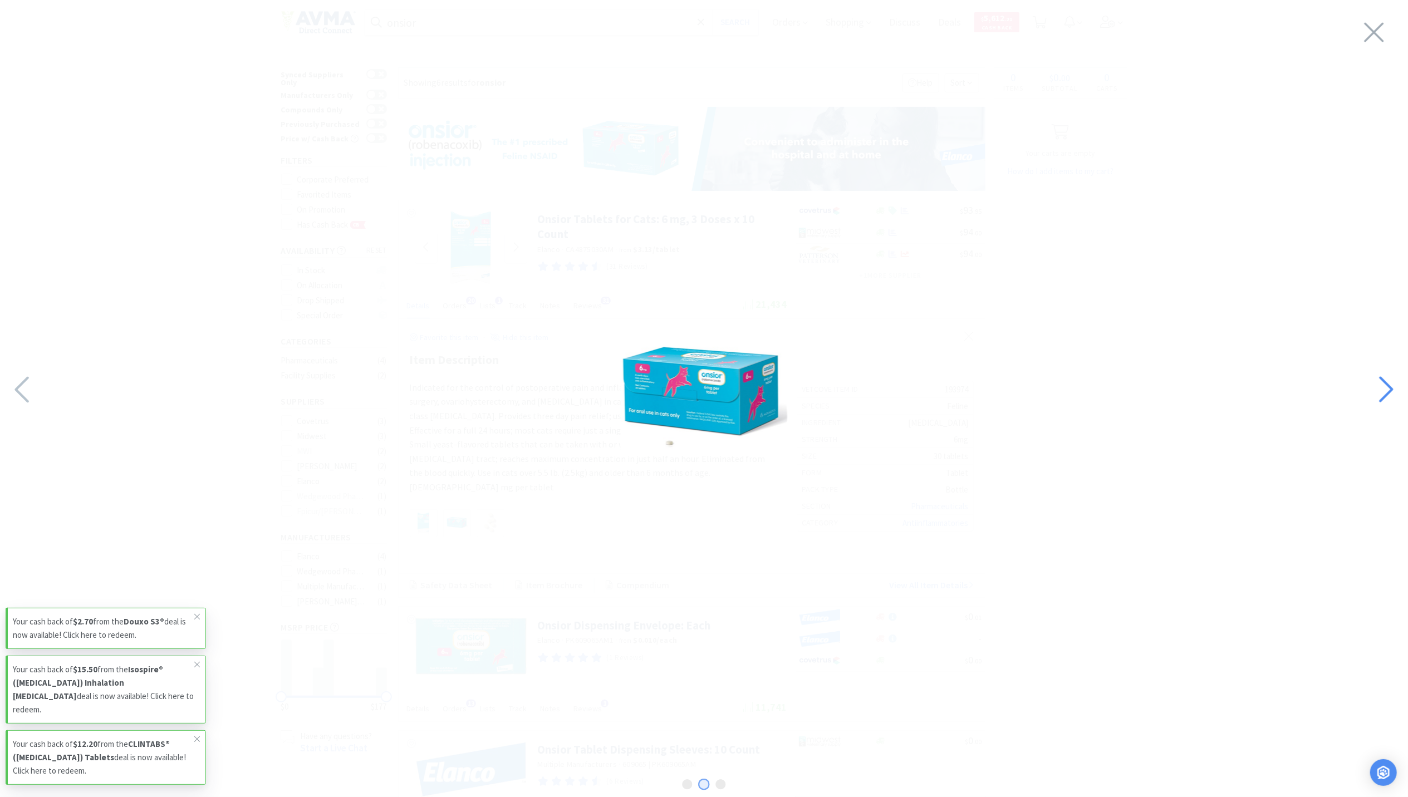
click at [1366, 372] on div at bounding box center [1385, 390] width 46 height 39
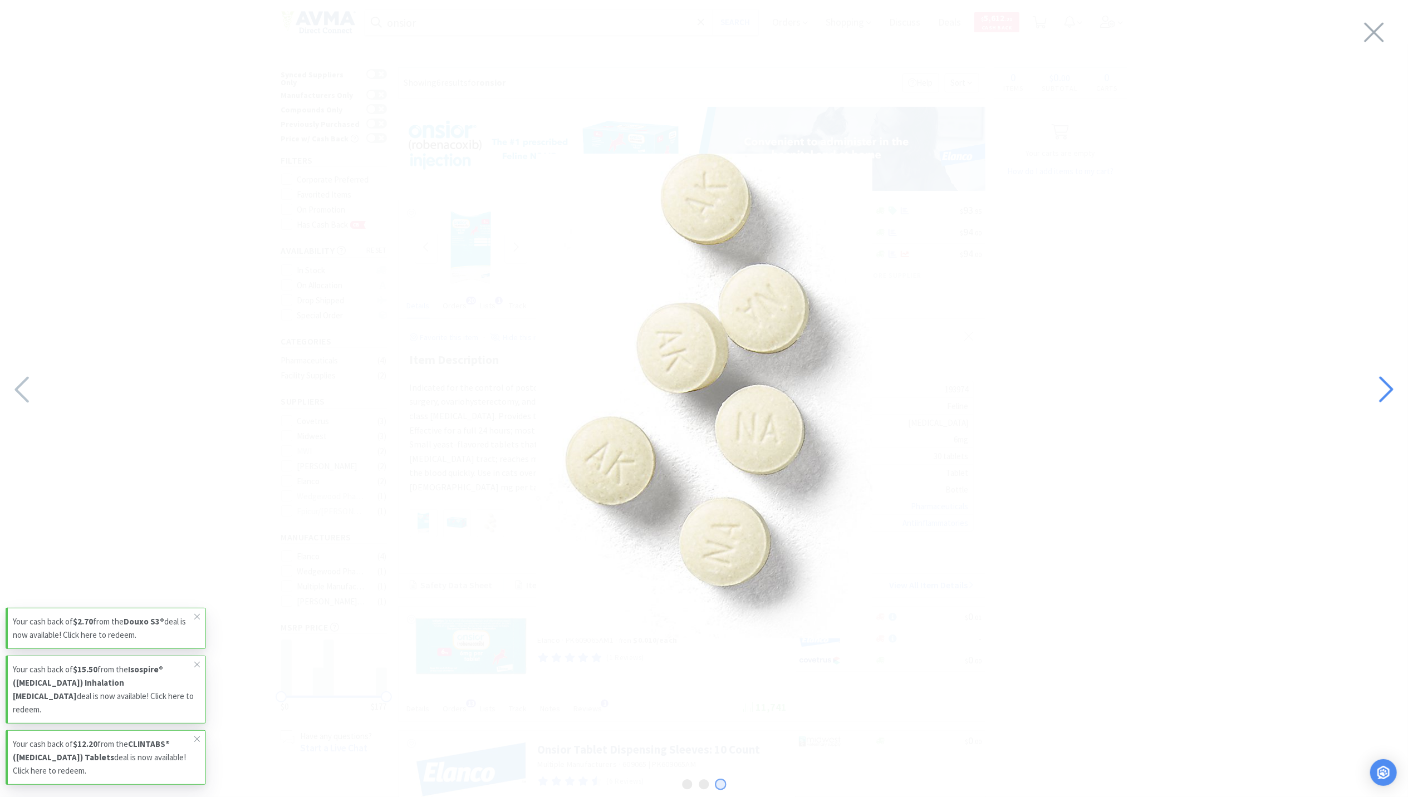
click at [1366, 372] on div at bounding box center [1385, 390] width 46 height 39
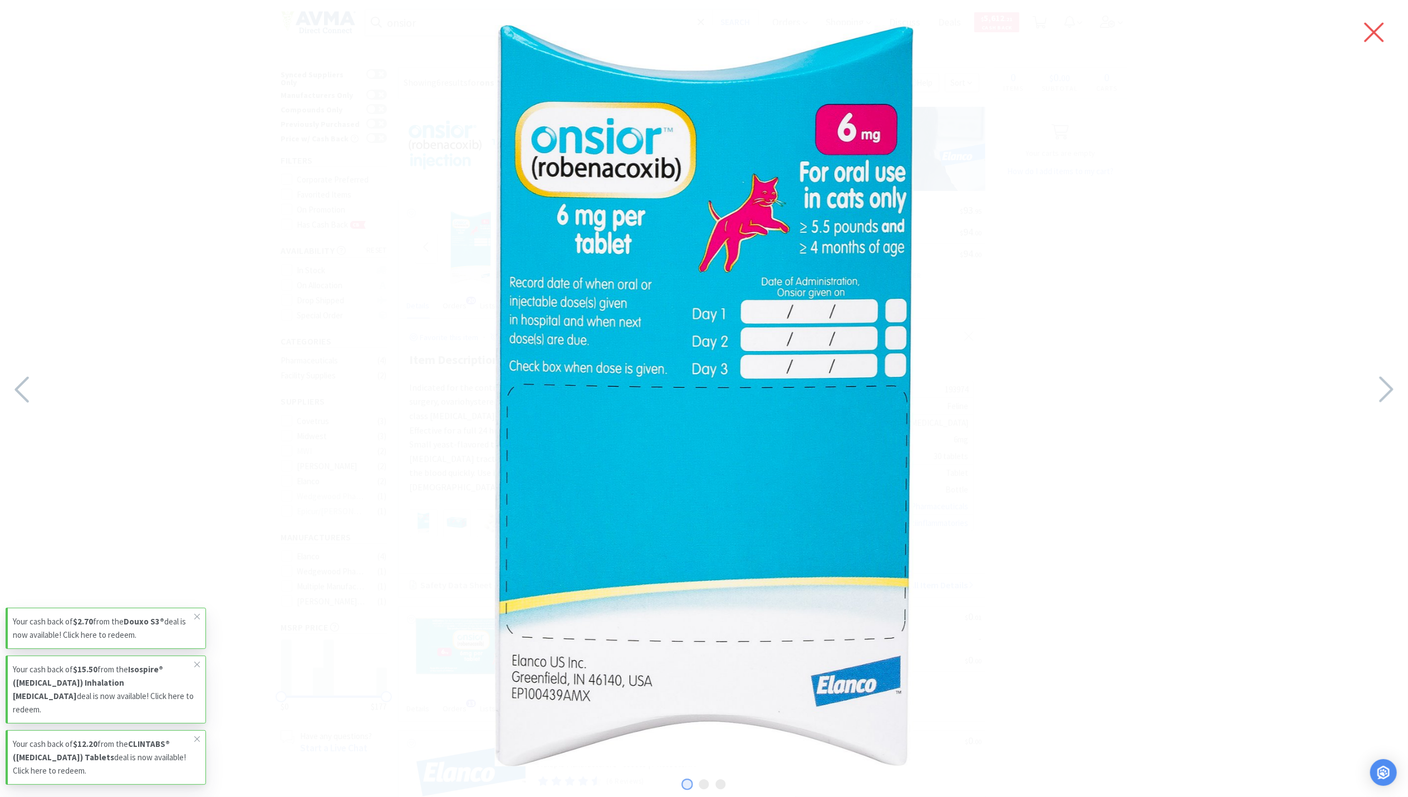
click at [1384, 29] on icon at bounding box center [1373, 32] width 23 height 31
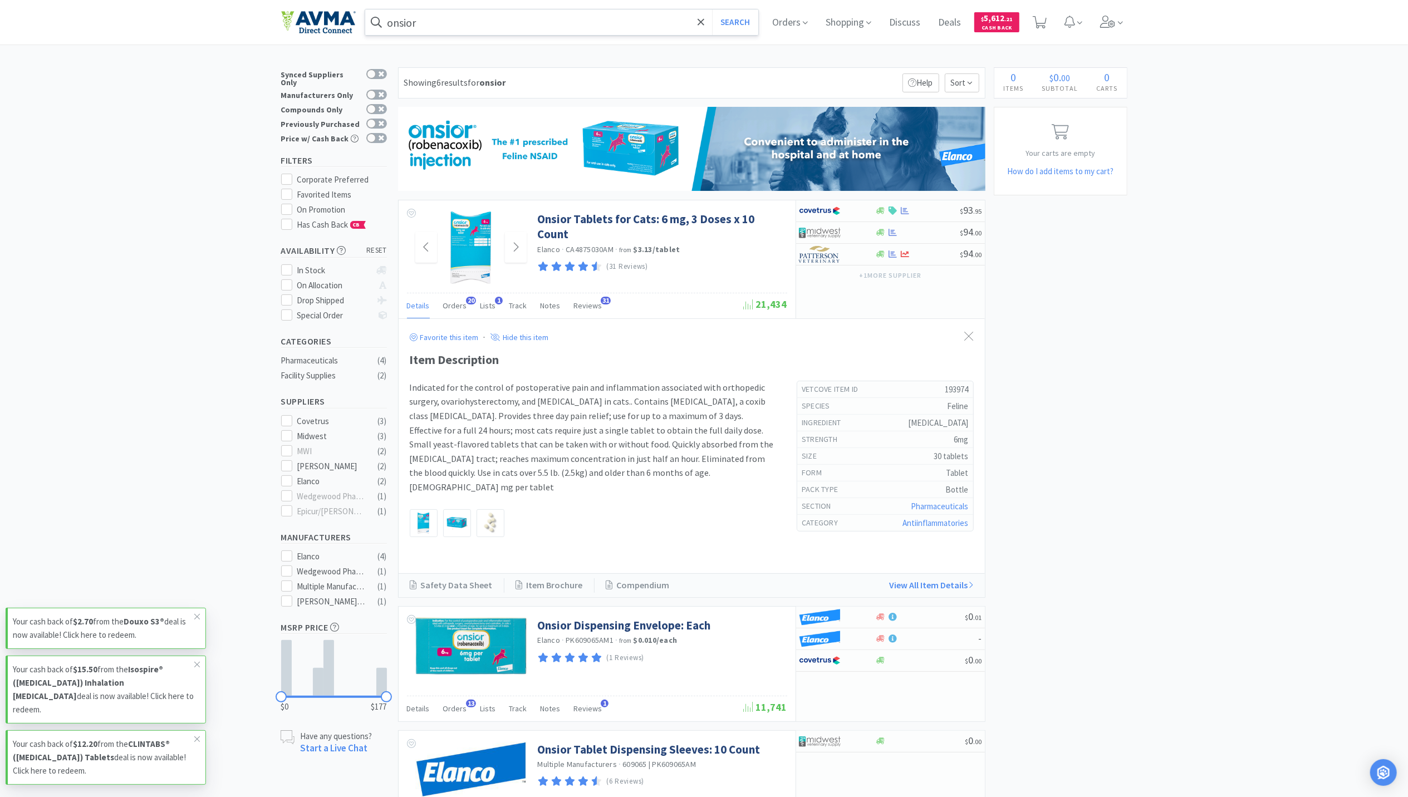
click at [550, 32] on input "onsior" at bounding box center [562, 22] width 394 height 26
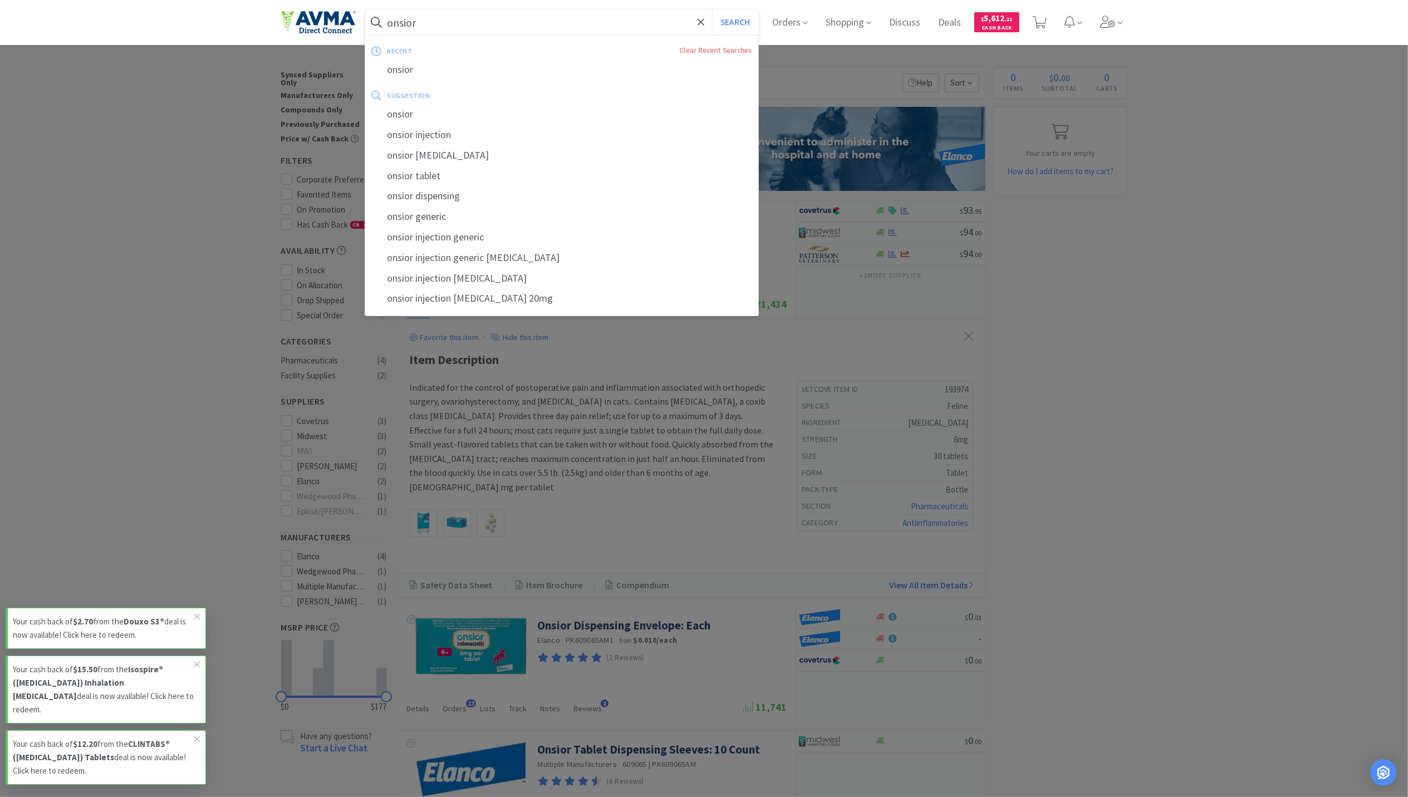
paste input "CET VeggieDent ZEN Canine XS"
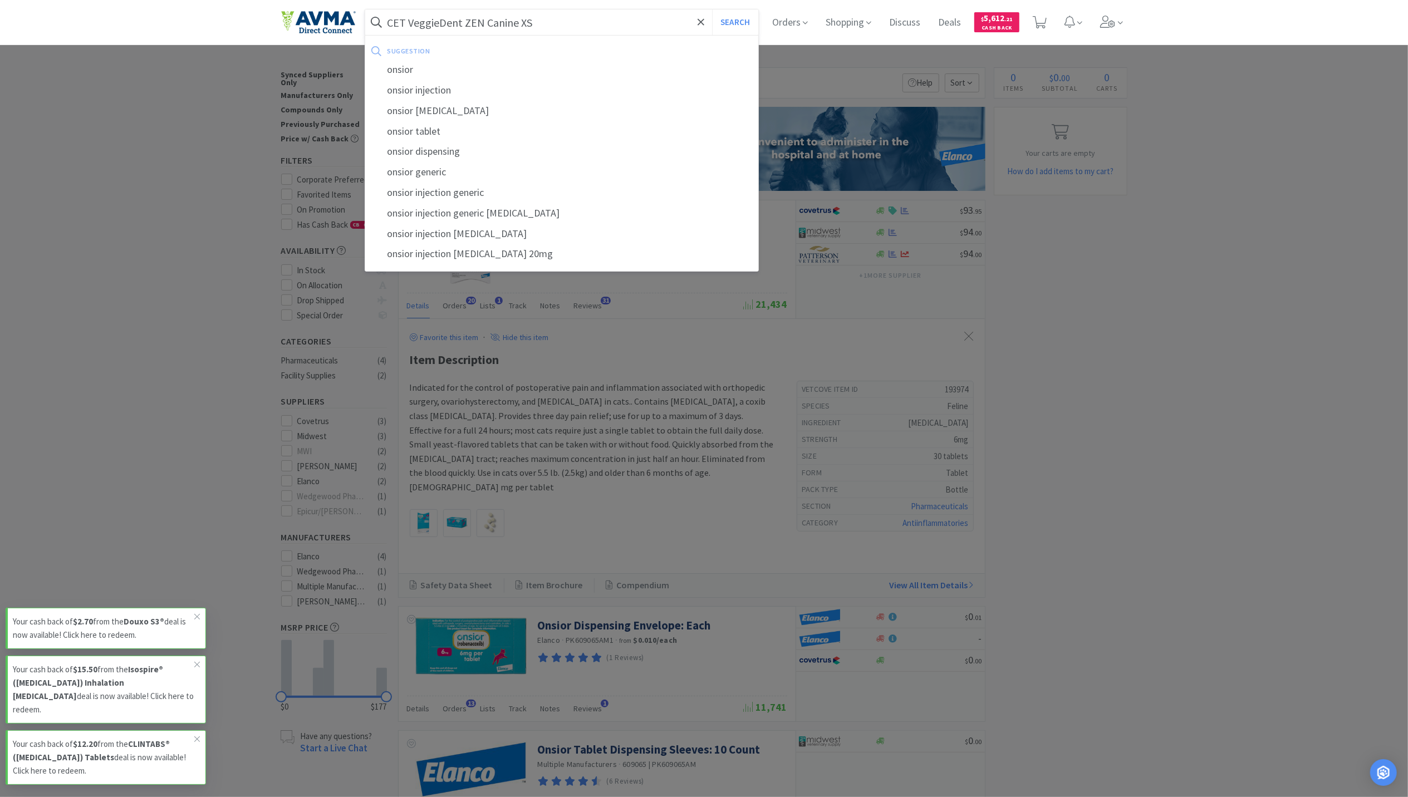
click at [712, 9] on button "Search" at bounding box center [735, 22] width 46 height 26
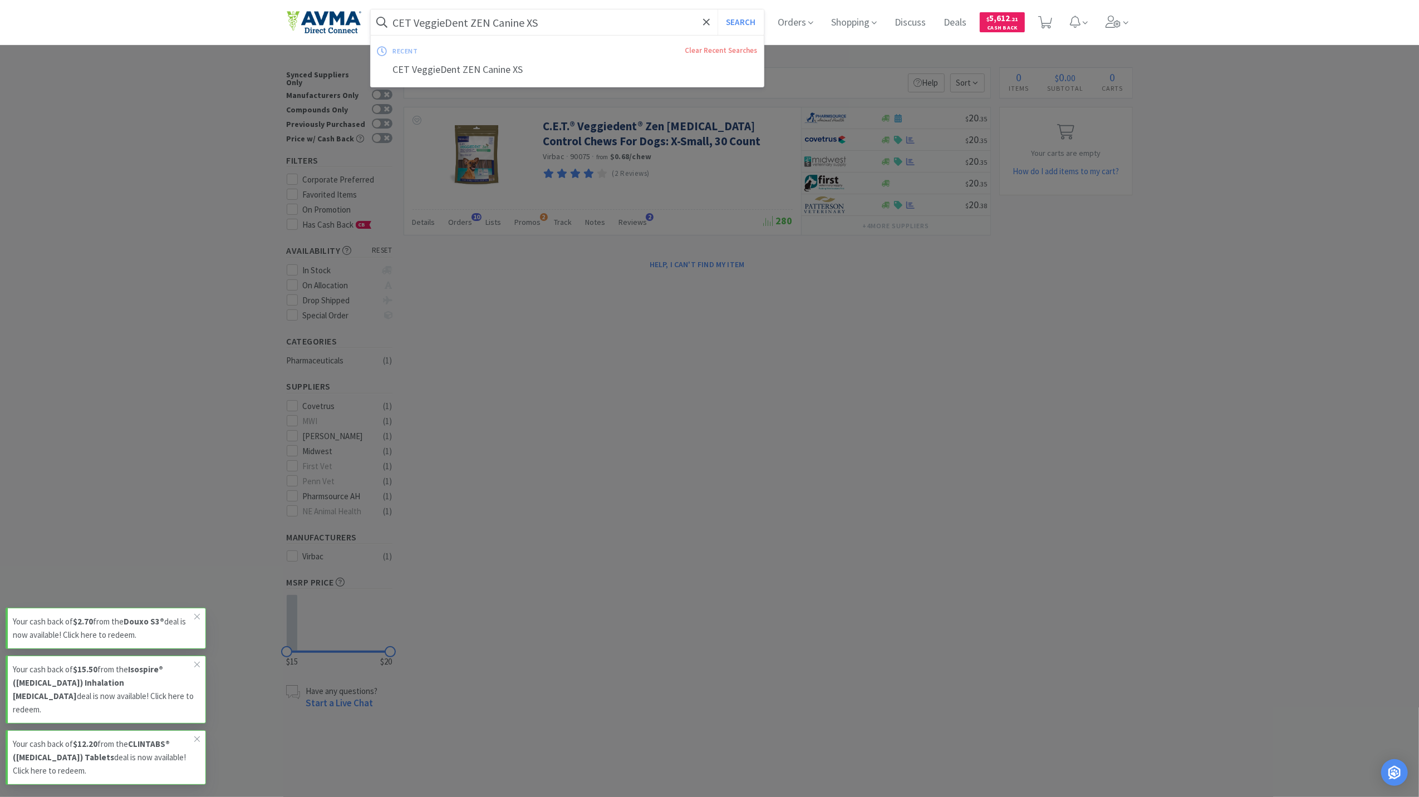
click at [636, 16] on input "CET VeggieDent ZEN Canine XS" at bounding box center [568, 22] width 394 height 26
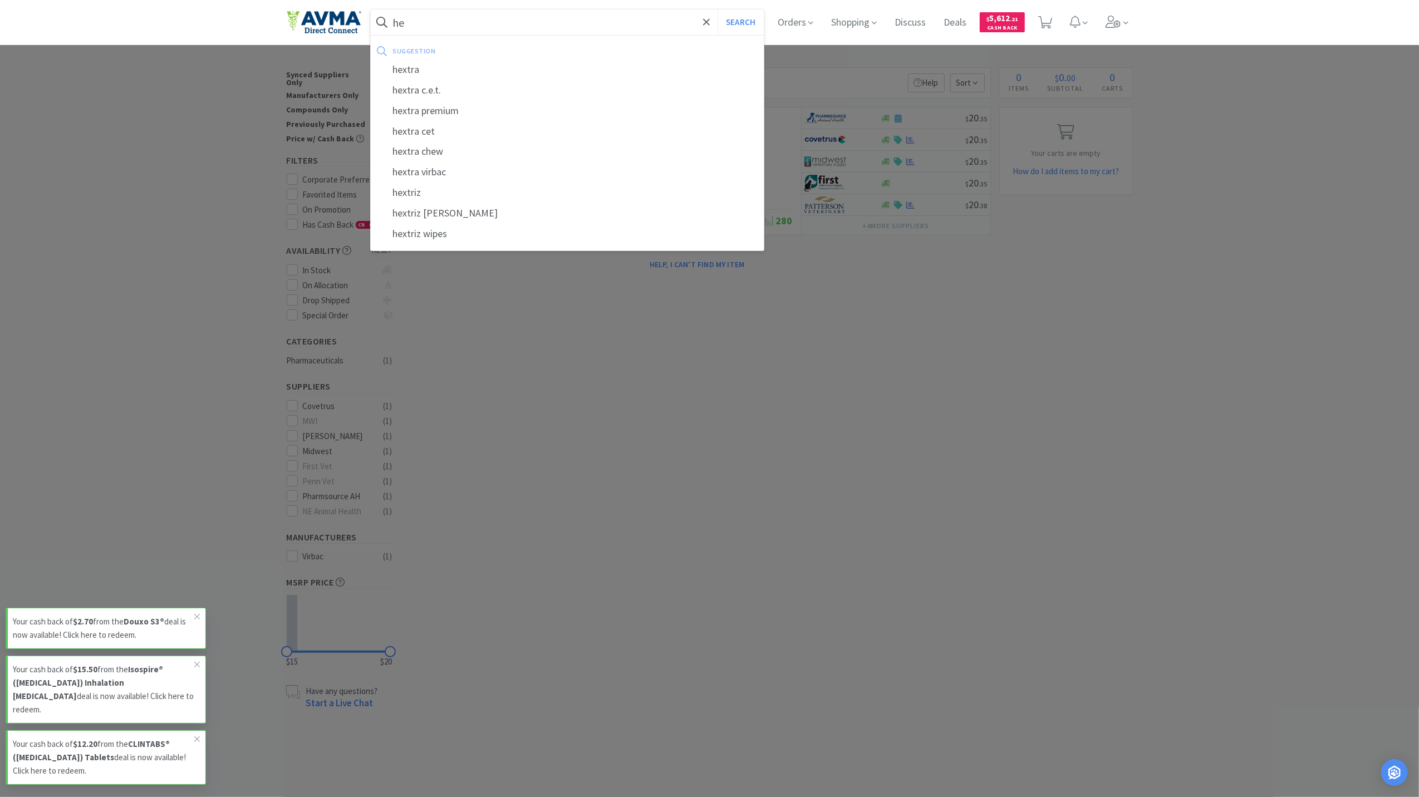
type input "h"
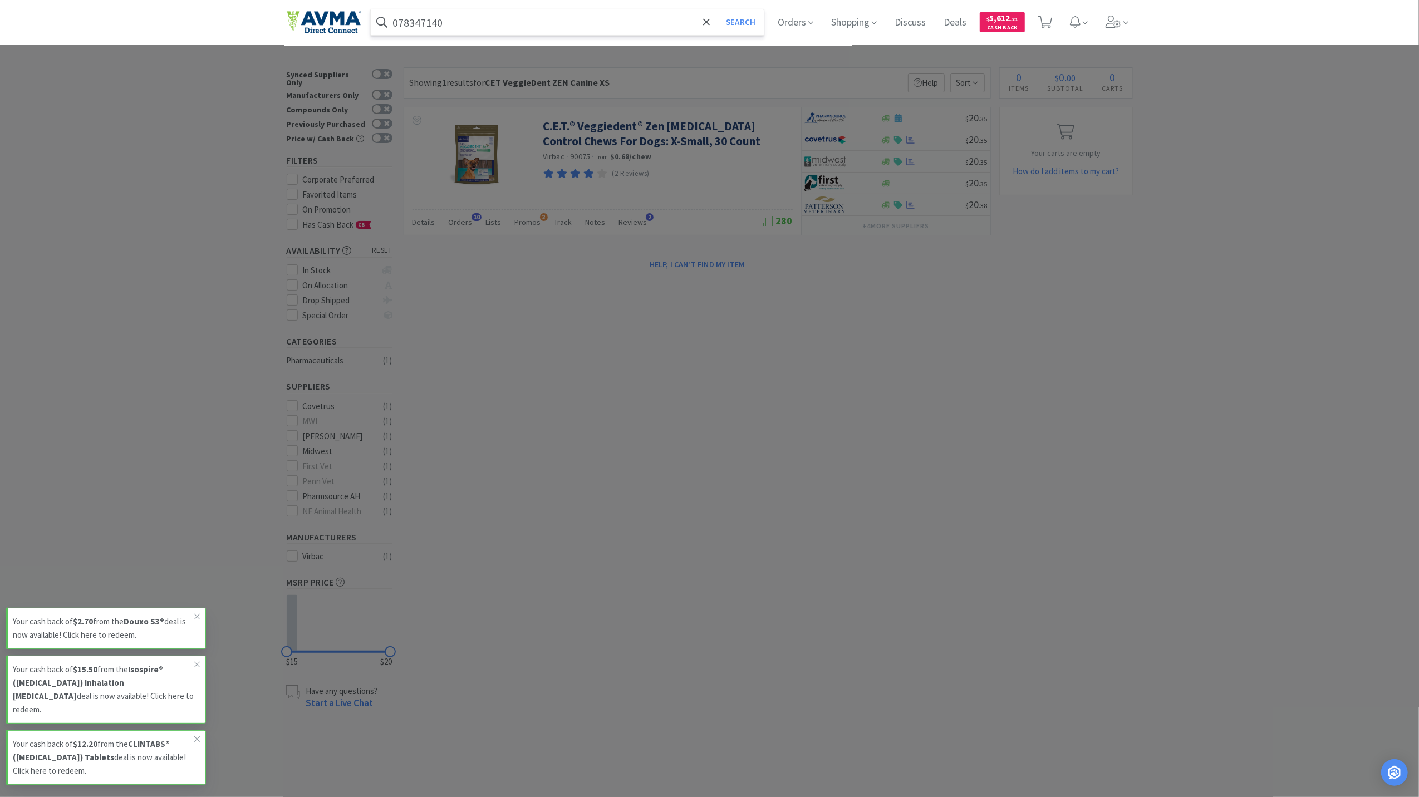
type input "078347140"
click at [718, 9] on button "Search" at bounding box center [741, 22] width 46 height 26
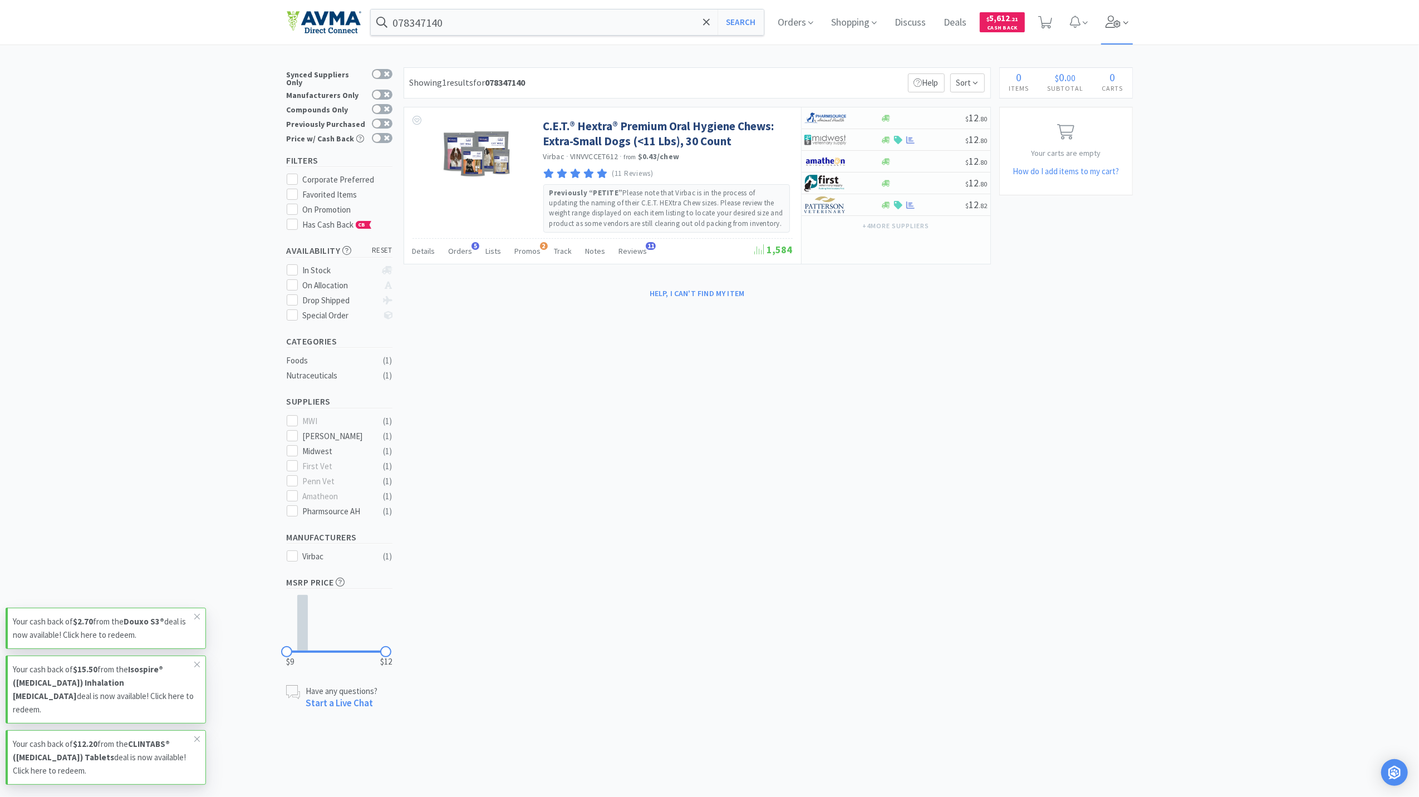
click at [1114, 30] on span at bounding box center [1117, 22] width 32 height 45
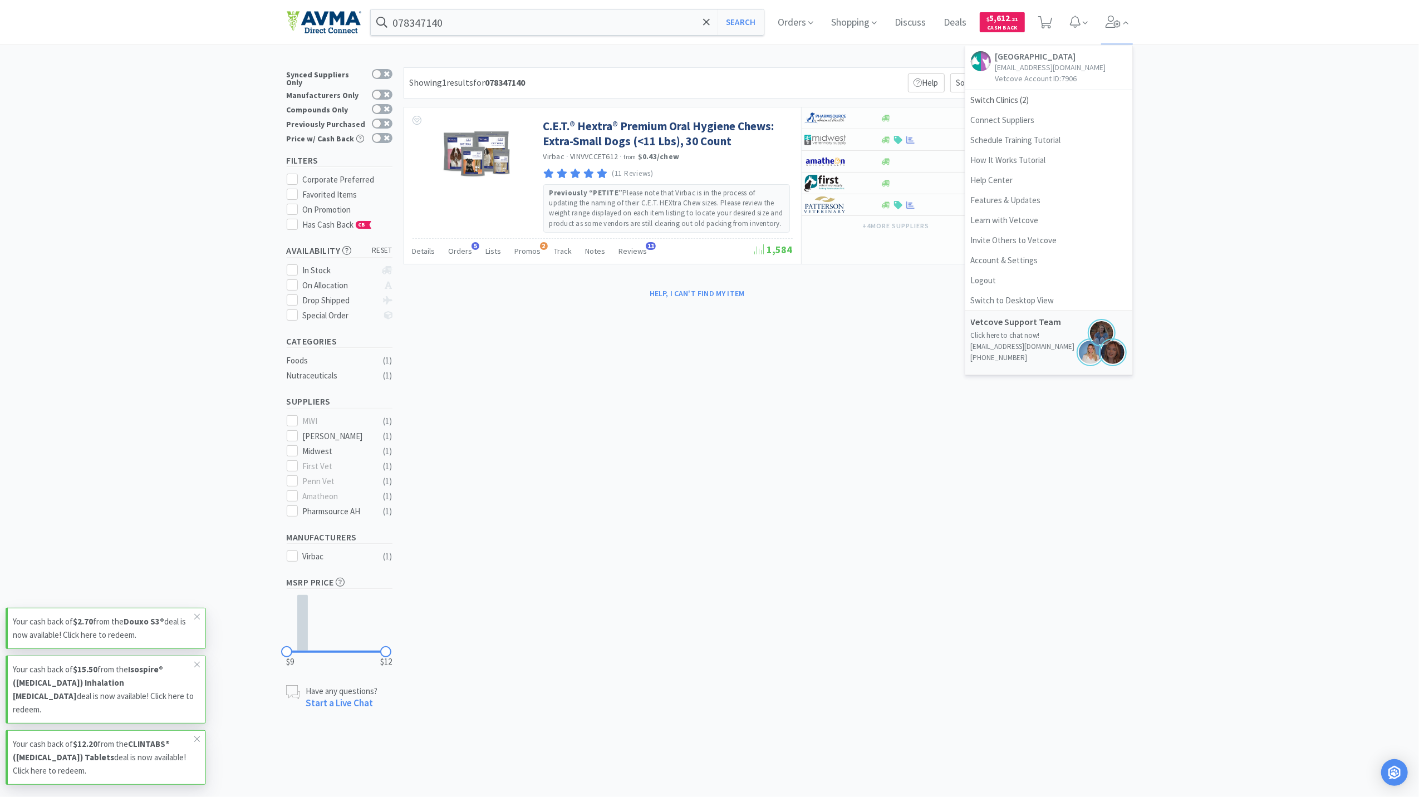
click at [1248, 224] on div "× Filter Results Synced Suppliers Only Manufacturers Only Compounds Only Previo…" at bounding box center [709, 388] width 1419 height 643
